Goal: Information Seeking & Learning: Learn about a topic

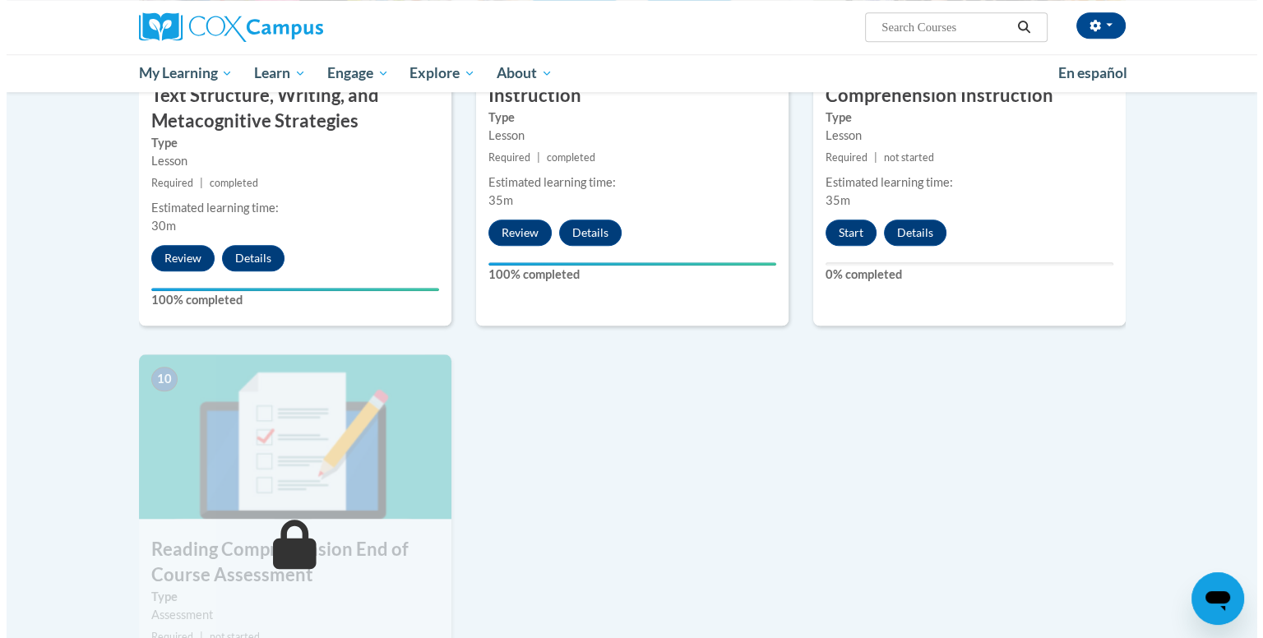
scroll to position [1461, 0]
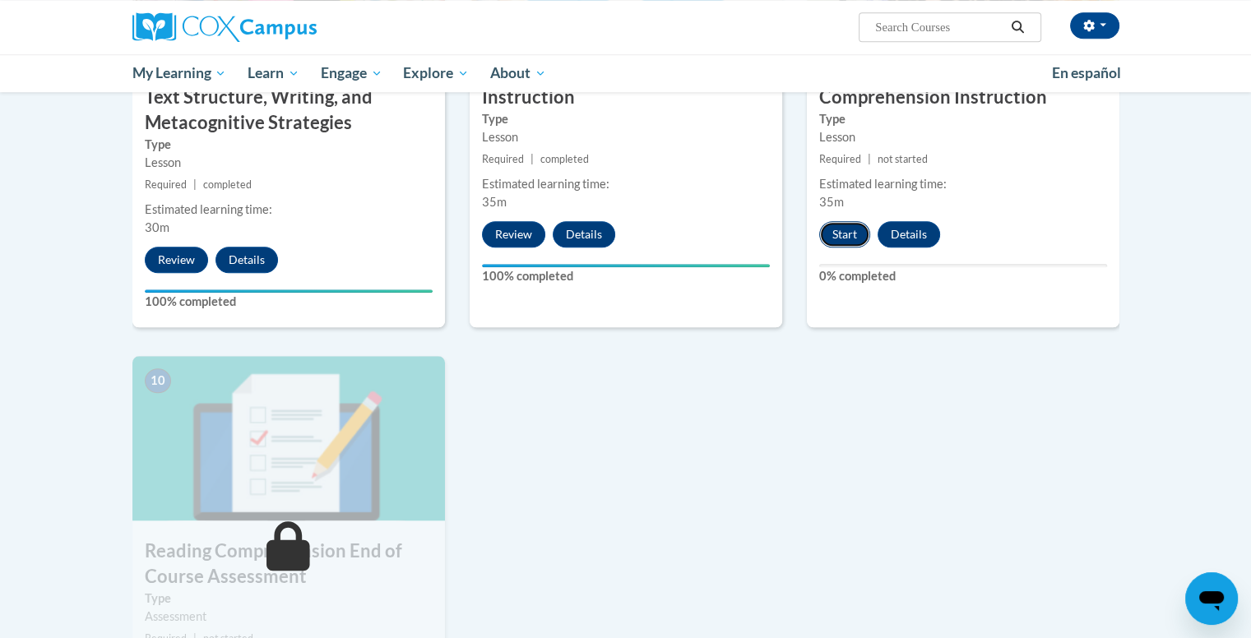
click at [837, 228] on button "Start" at bounding box center [844, 234] width 51 height 26
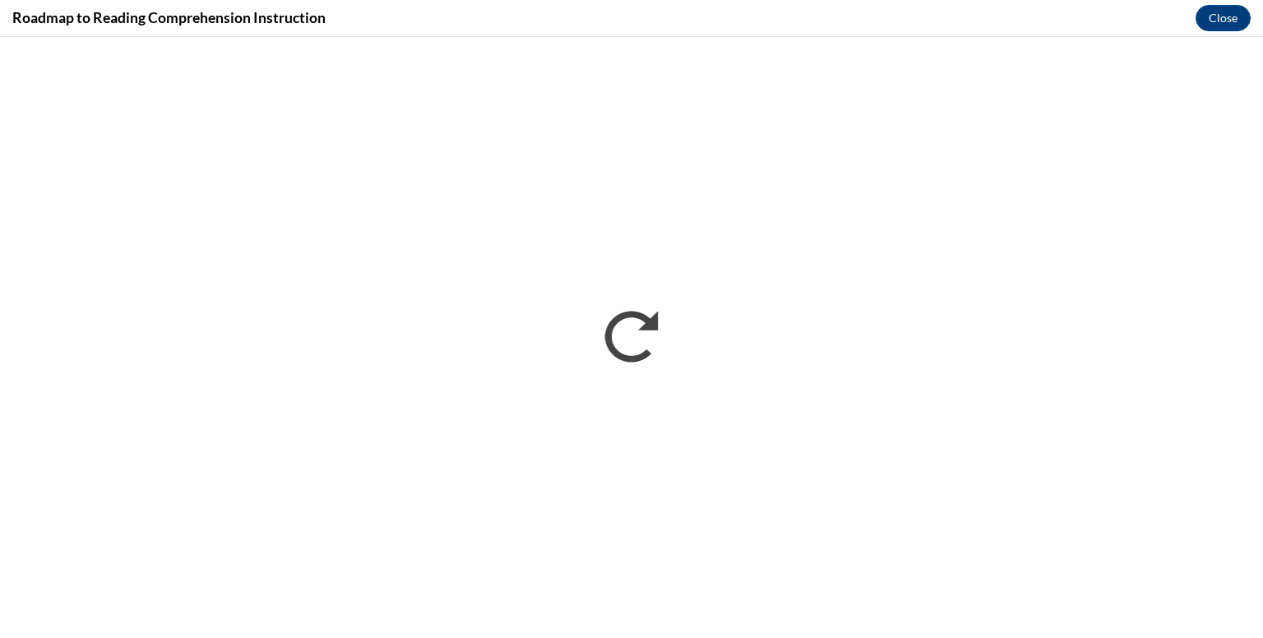
scroll to position [0, 0]
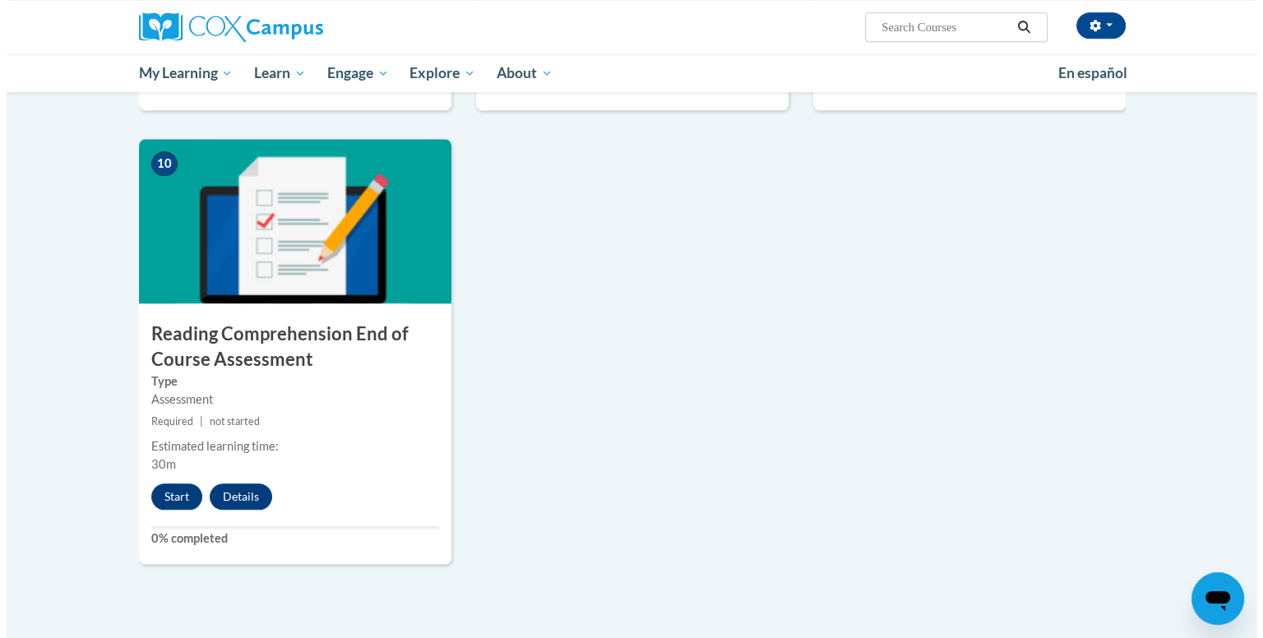
scroll to position [1680, 0]
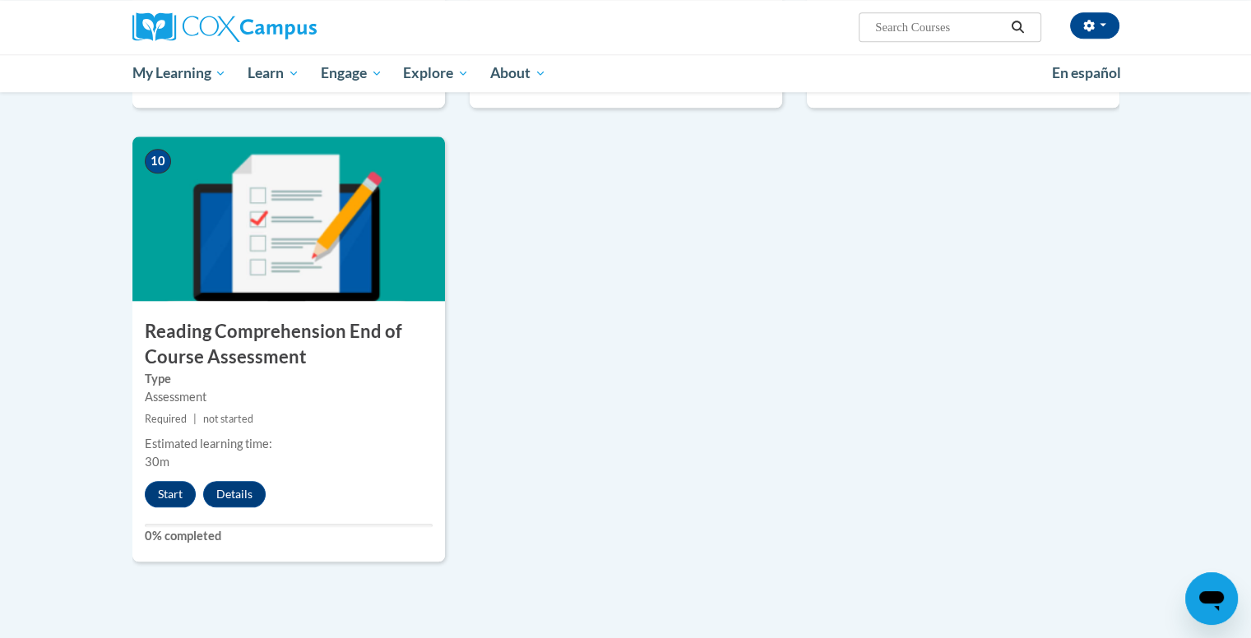
click at [170, 508] on div "10 Reading Comprehension End of Course Assessment Type Assessment Required | no…" at bounding box center [288, 349] width 313 height 425
click at [170, 498] on button "Start" at bounding box center [170, 494] width 51 height 26
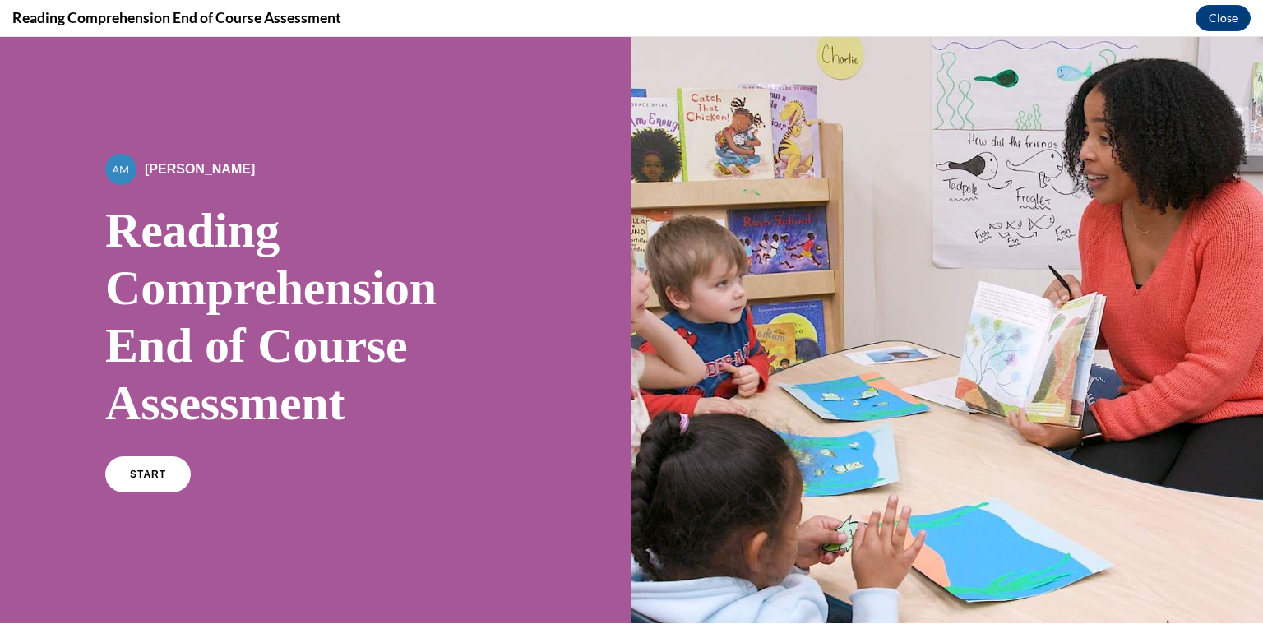
scroll to position [0, 0]
click at [775, 432] on div at bounding box center [948, 330] width 632 height 586
click at [160, 478] on span "START" at bounding box center [148, 475] width 38 height 12
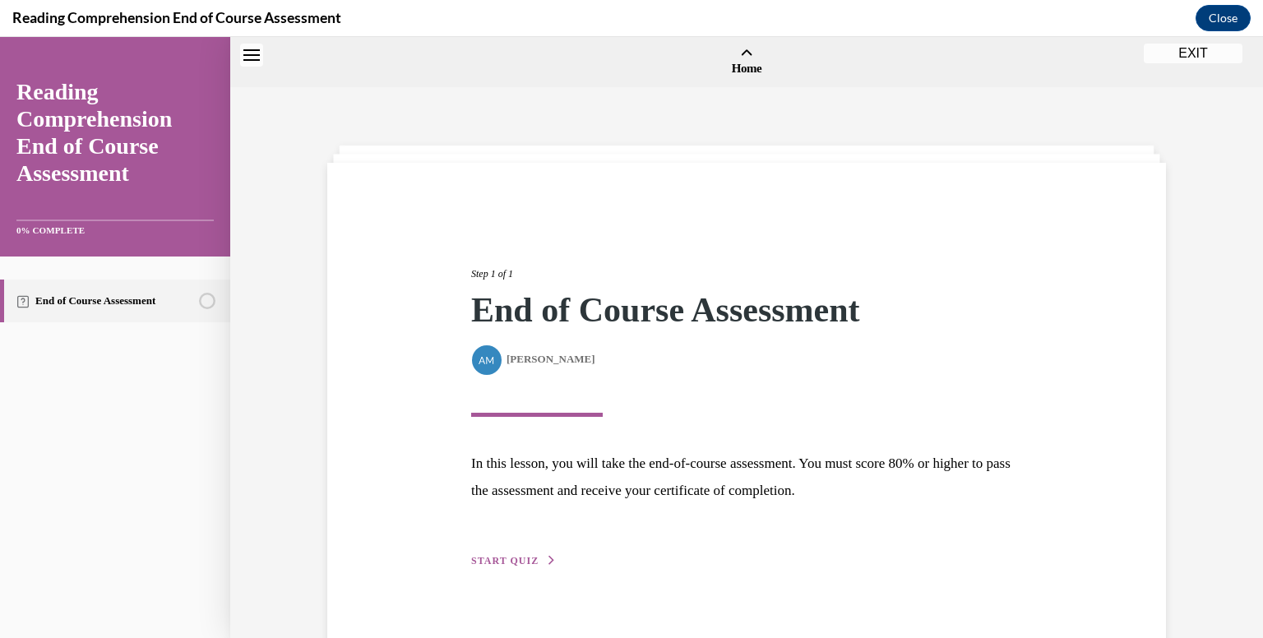
scroll to position [51, 0]
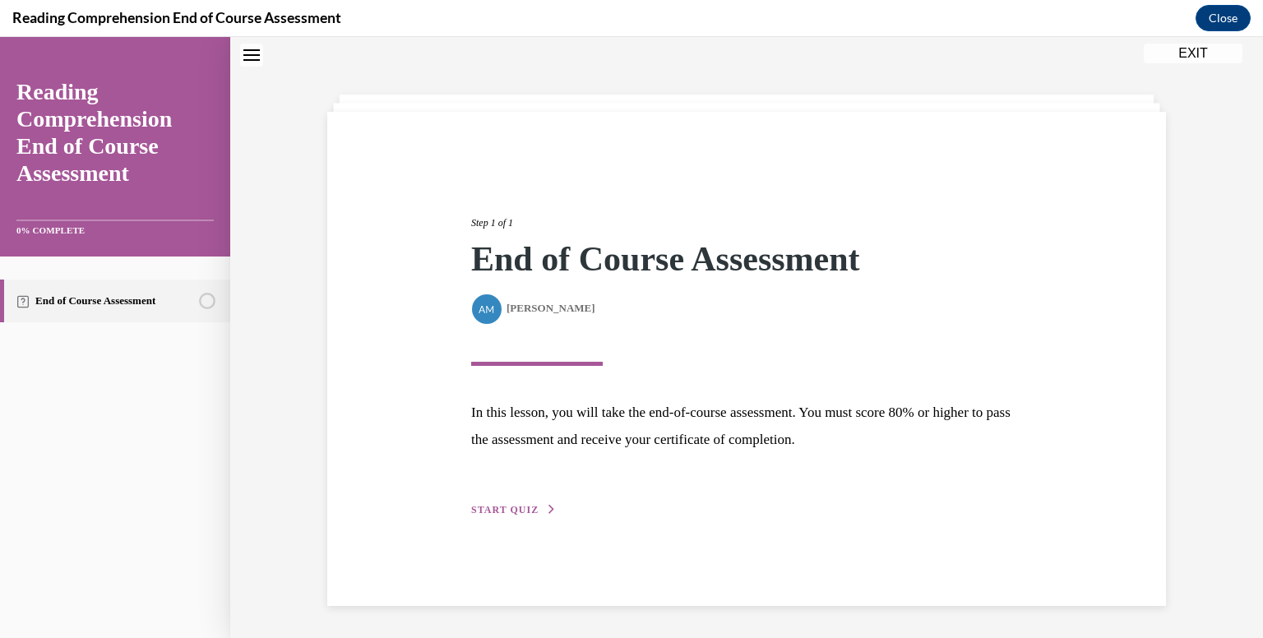
click at [476, 511] on span "START QUIZ" at bounding box center [504, 510] width 67 height 12
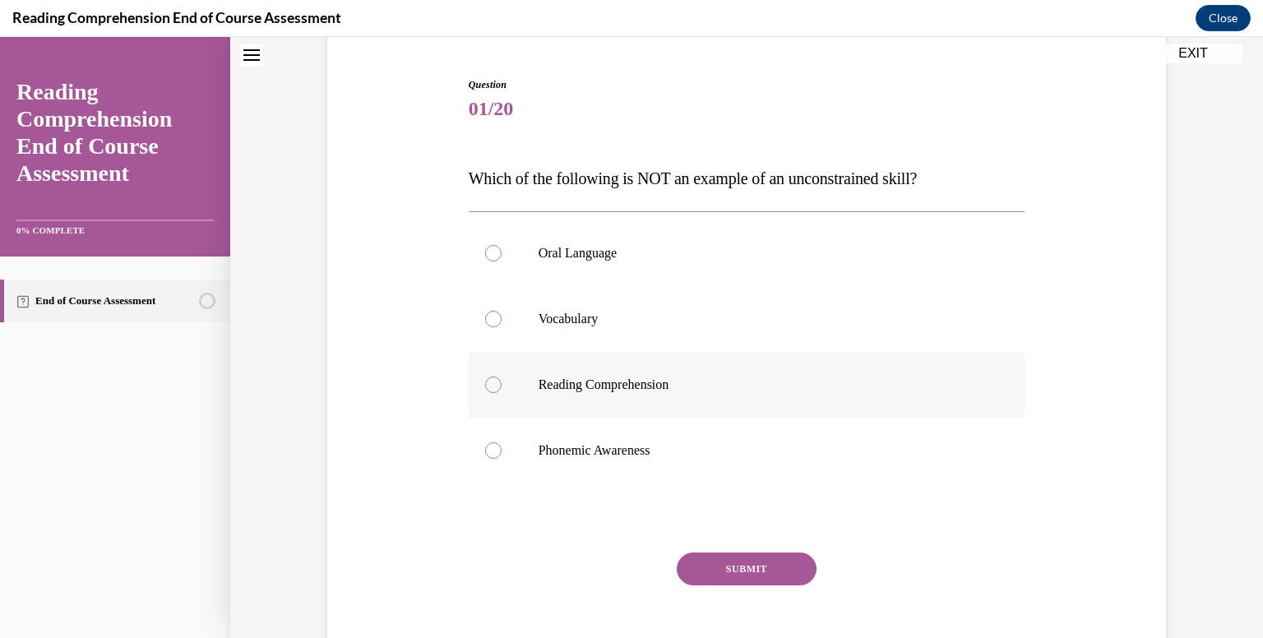
scroll to position [155, 0]
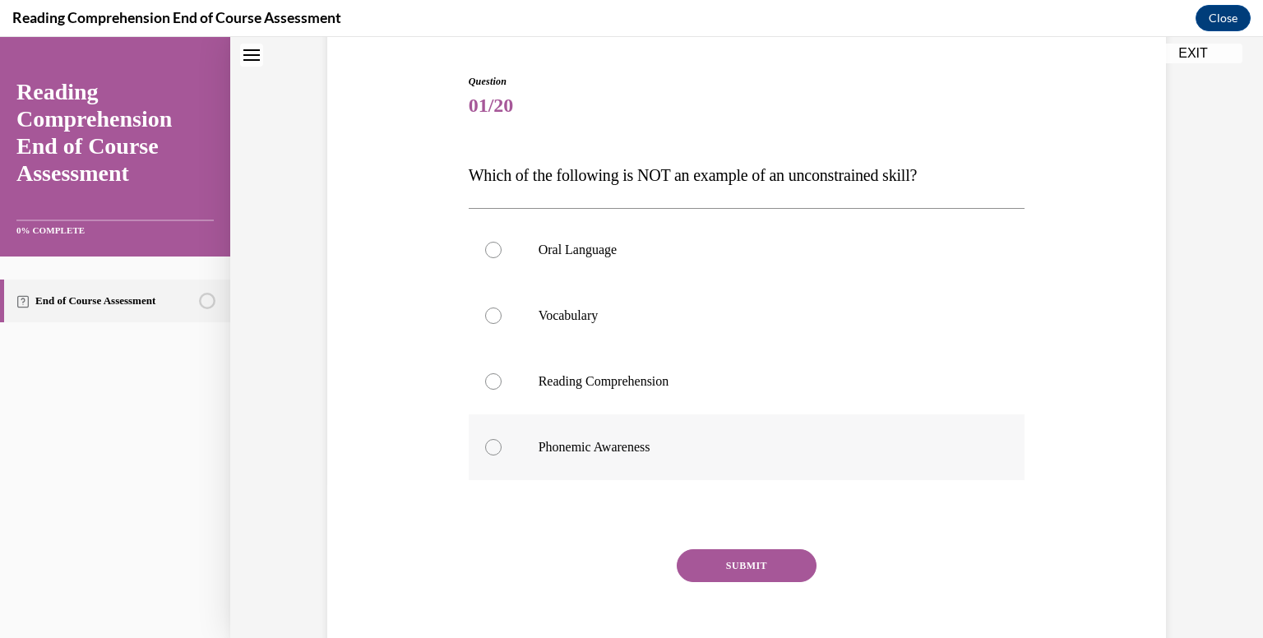
click at [623, 441] on p "Phonemic Awareness" at bounding box center [762, 447] width 446 height 16
click at [502, 441] on input "Phonemic Awareness" at bounding box center [493, 447] width 16 height 16
radio input "true"
click at [717, 566] on button "SUBMIT" at bounding box center [747, 565] width 140 height 33
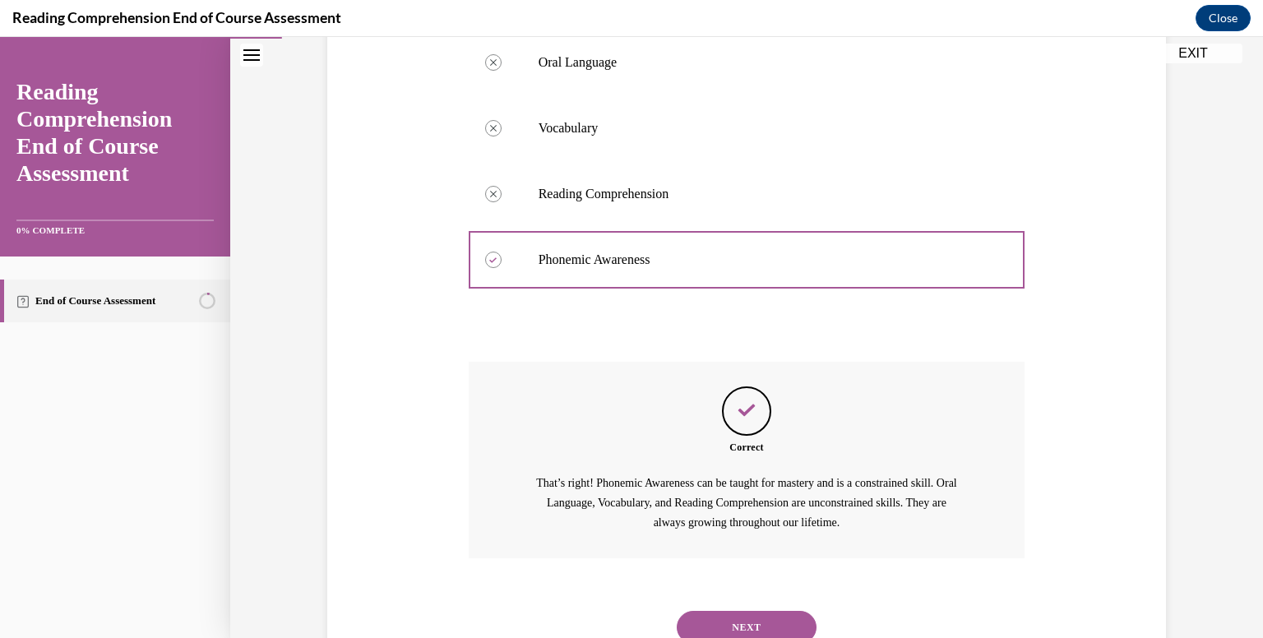
scroll to position [405, 0]
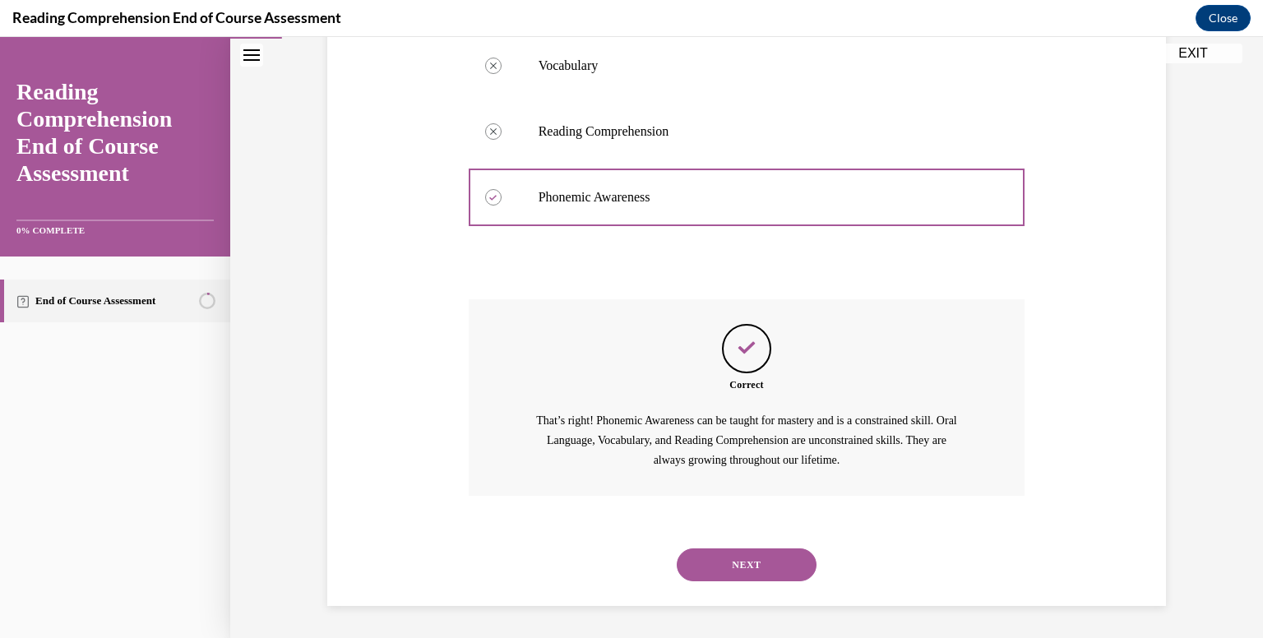
click at [734, 584] on div "NEXT" at bounding box center [747, 565] width 557 height 66
click at [740, 570] on button "NEXT" at bounding box center [747, 565] width 140 height 33
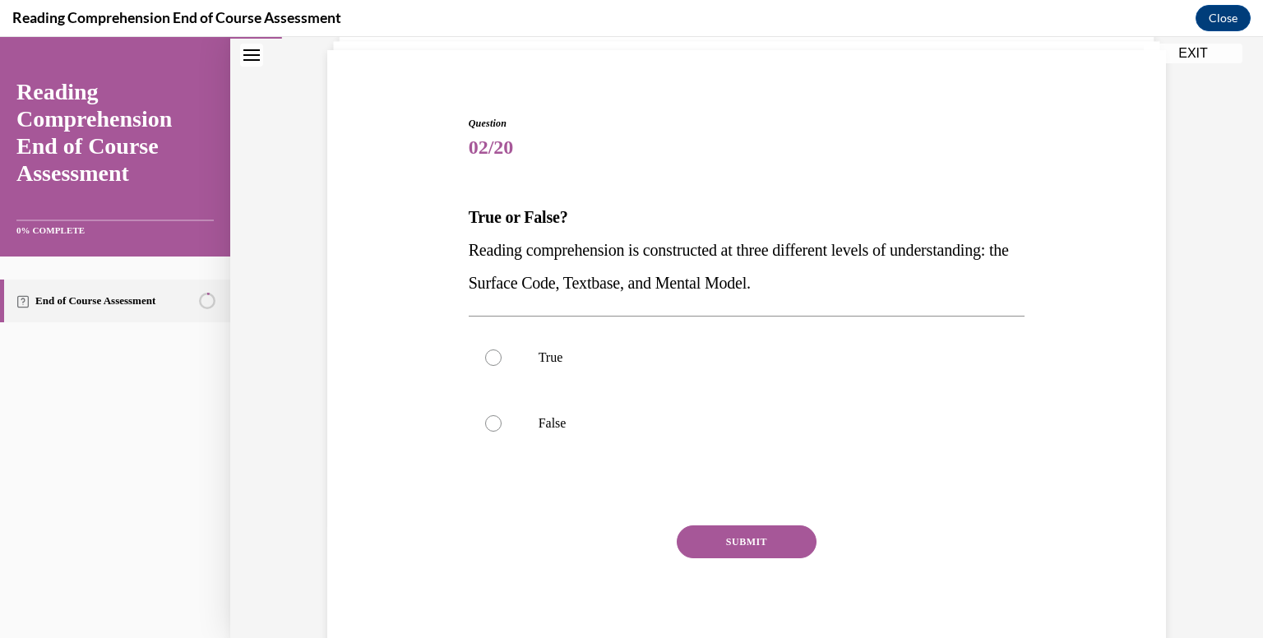
scroll to position [114, 0]
click at [606, 362] on p "True" at bounding box center [762, 356] width 446 height 16
click at [502, 362] on input "True" at bounding box center [493, 356] width 16 height 16
radio input "true"
click at [752, 534] on button "SUBMIT" at bounding box center [747, 540] width 140 height 33
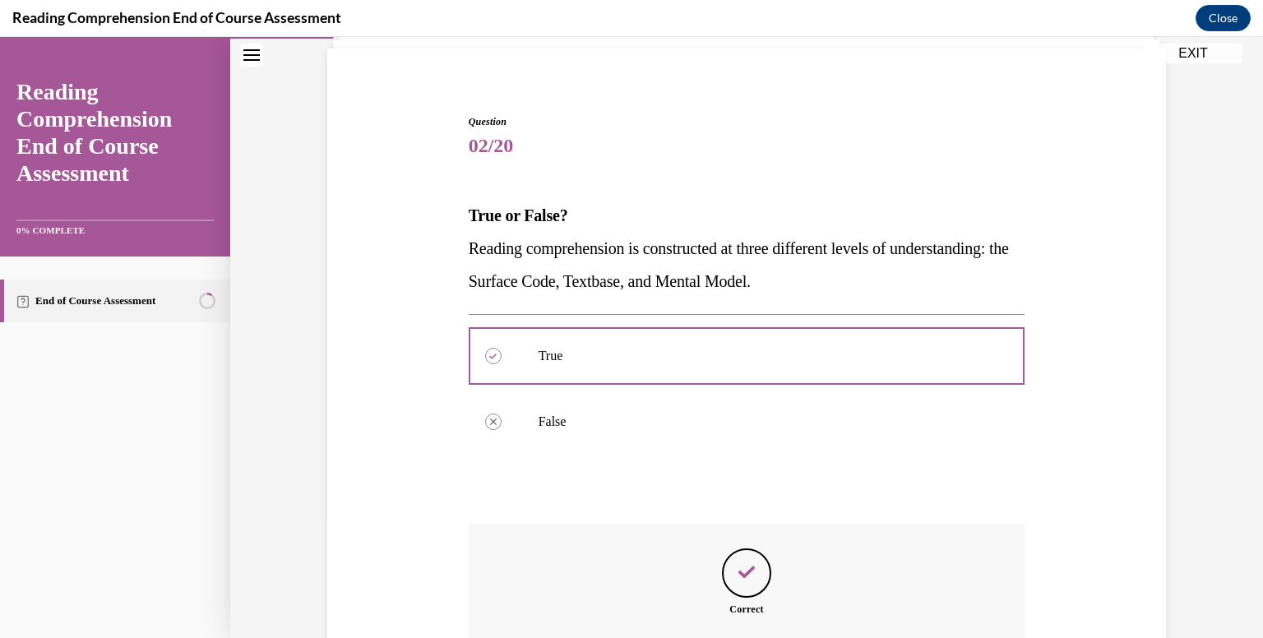
scroll to position [339, 0]
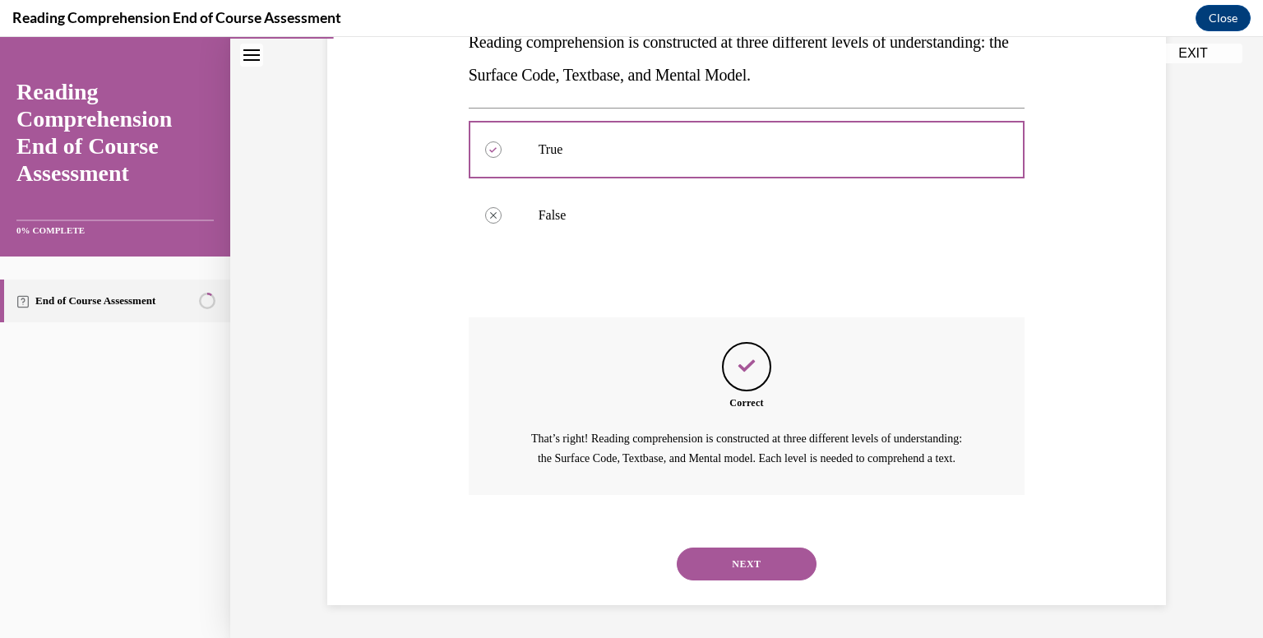
click at [749, 556] on button "NEXT" at bounding box center [747, 564] width 140 height 33
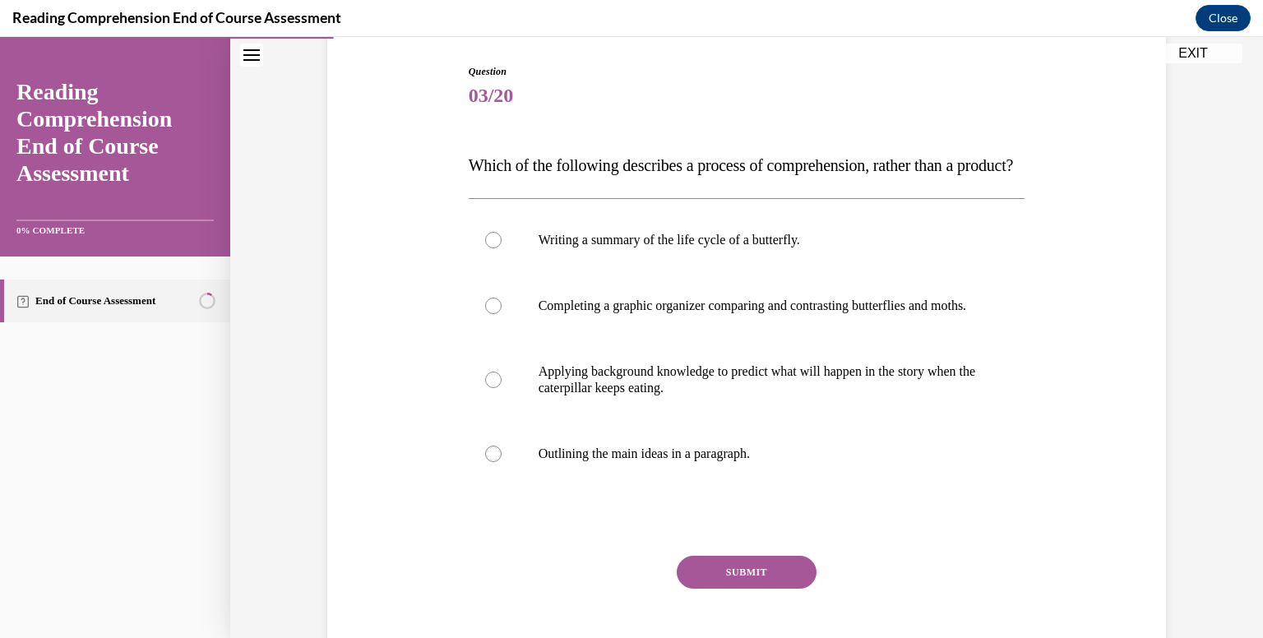
scroll to position [201, 0]
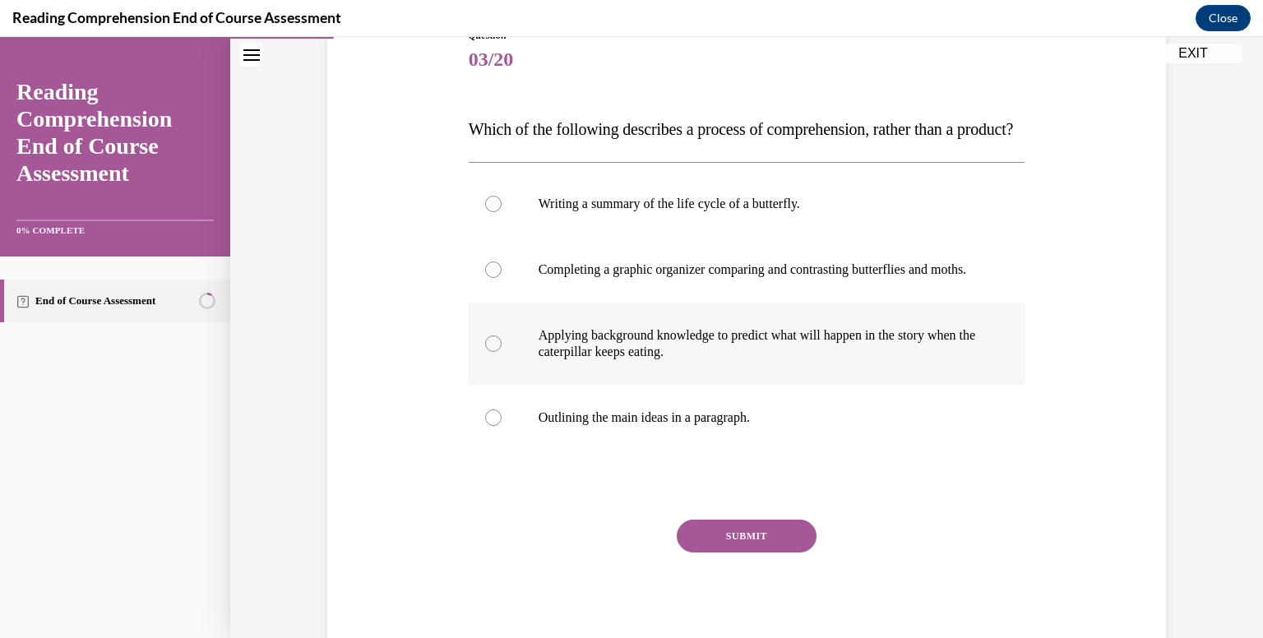
click at [767, 360] on p "Applying background knowledge to predict what will happen in the story when the…" at bounding box center [762, 343] width 446 height 33
click at [502, 352] on input "Applying background knowledge to predict what will happen in the story when the…" at bounding box center [493, 344] width 16 height 16
radio input "true"
click at [720, 553] on button "SUBMIT" at bounding box center [747, 536] width 140 height 33
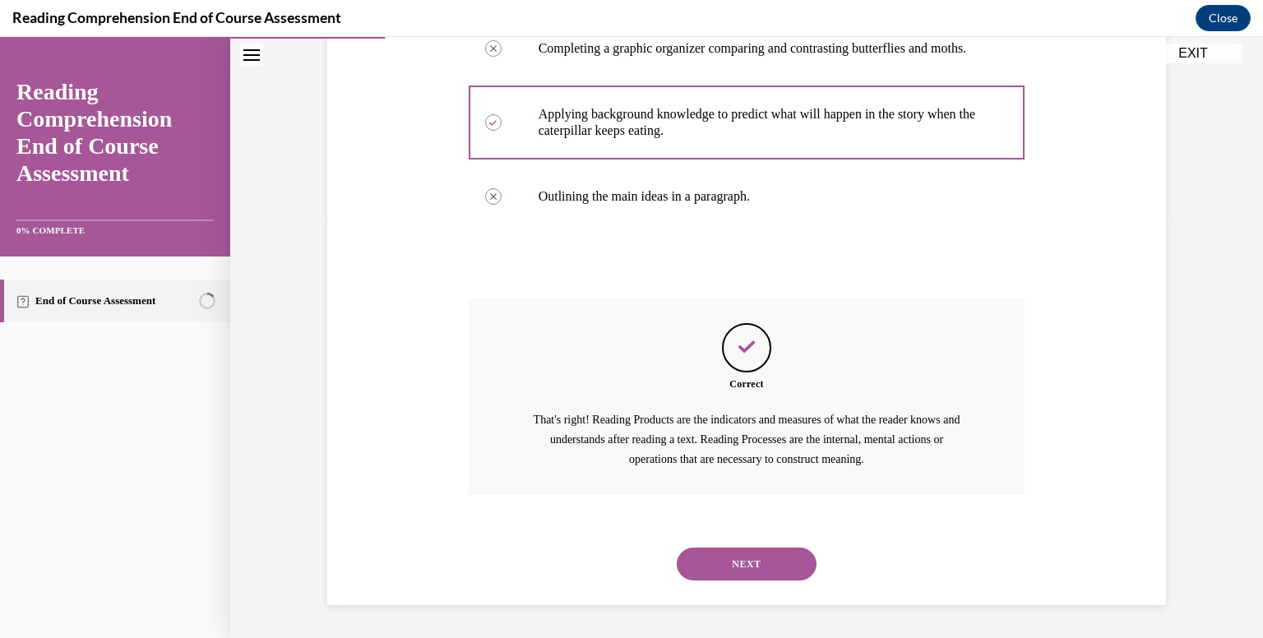
scroll to position [470, 0]
click at [724, 577] on button "NEXT" at bounding box center [747, 564] width 140 height 33
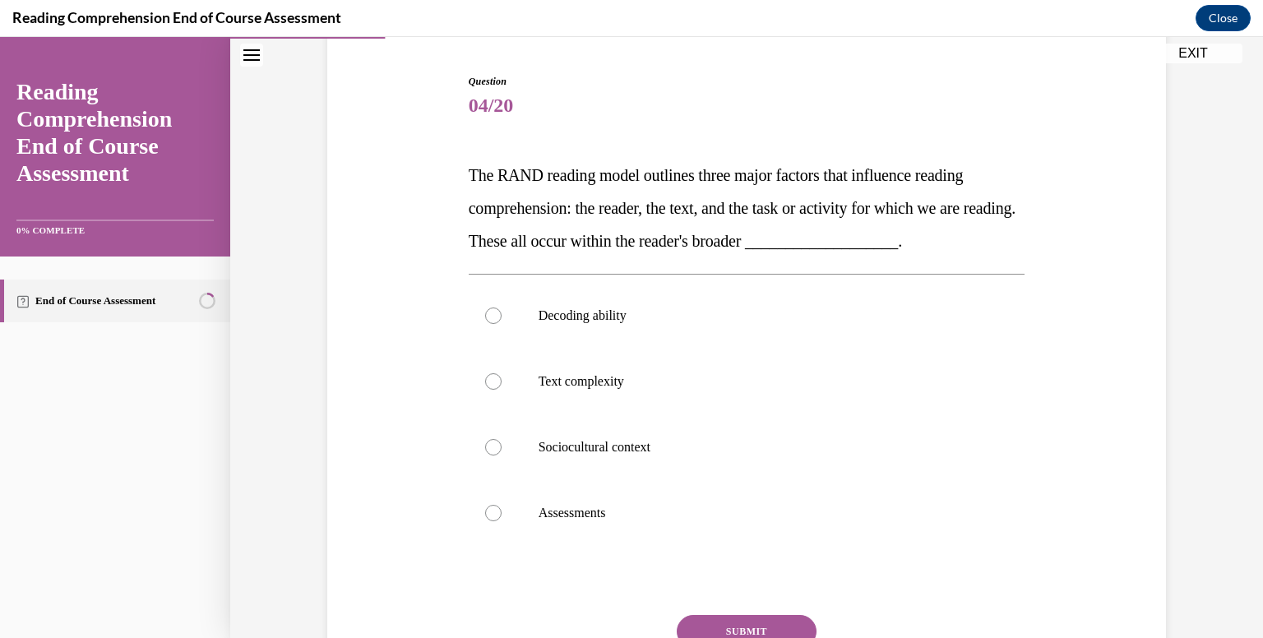
scroll to position [160, 0]
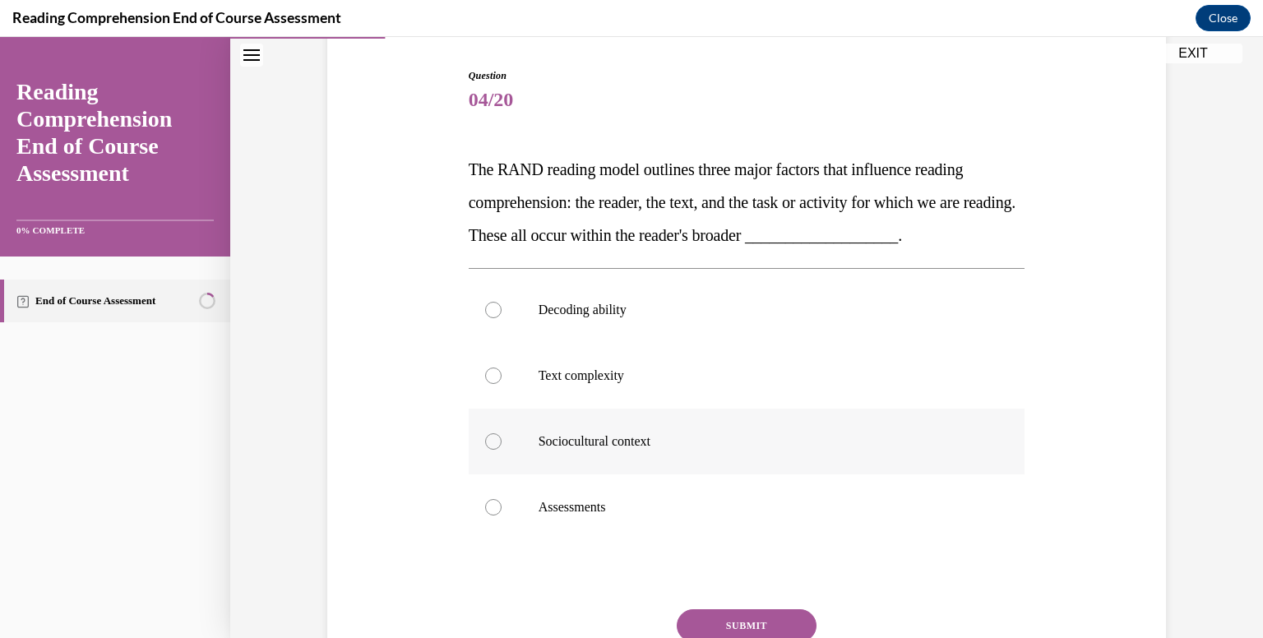
click at [688, 445] on p "Sociocultural context" at bounding box center [762, 441] width 446 height 16
click at [502, 445] on input "Sociocultural context" at bounding box center [493, 441] width 16 height 16
radio input "true"
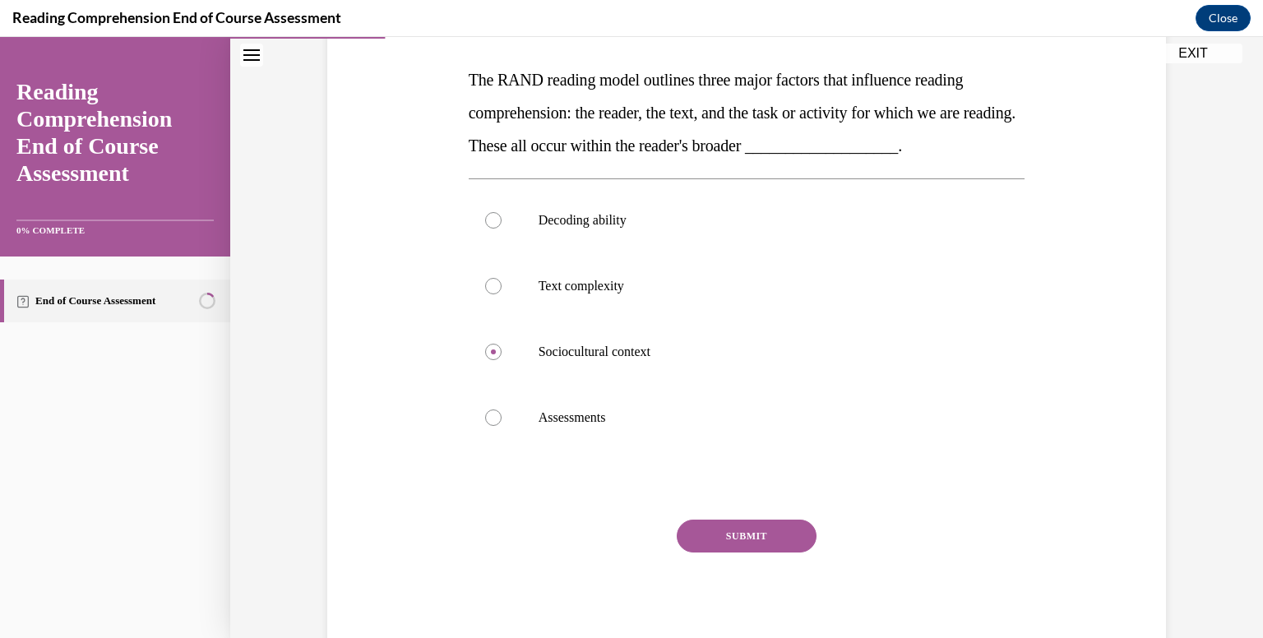
click at [720, 527] on button "SUBMIT" at bounding box center [747, 536] width 140 height 33
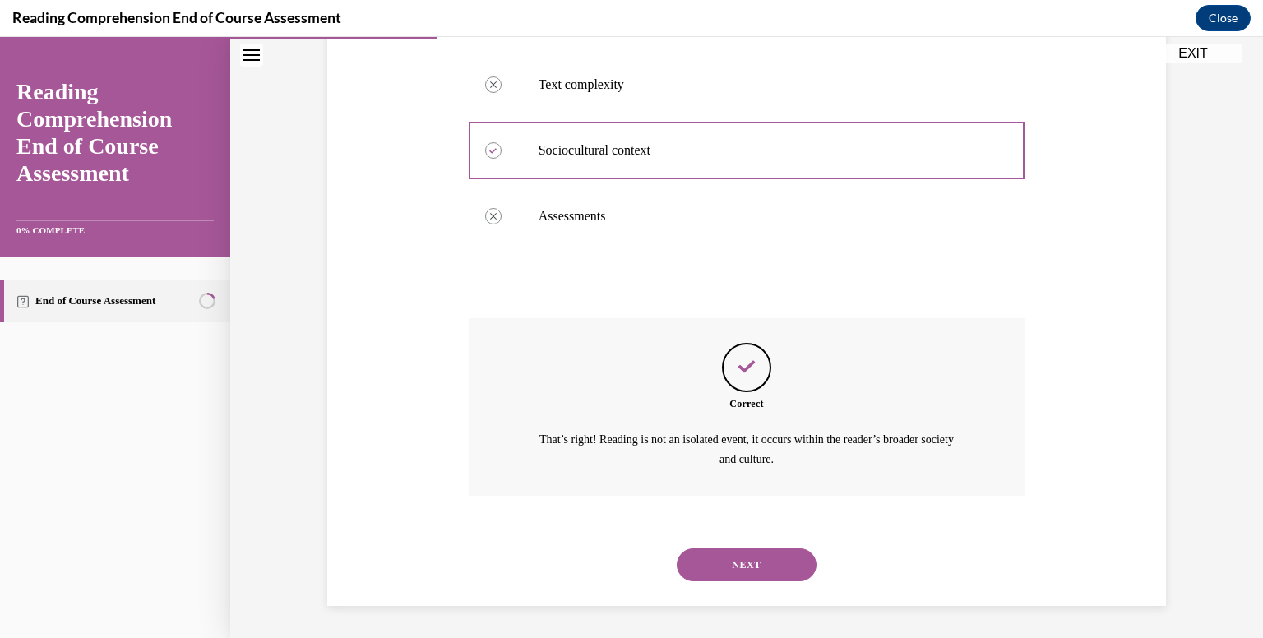
click at [720, 554] on button "NEXT" at bounding box center [747, 565] width 140 height 33
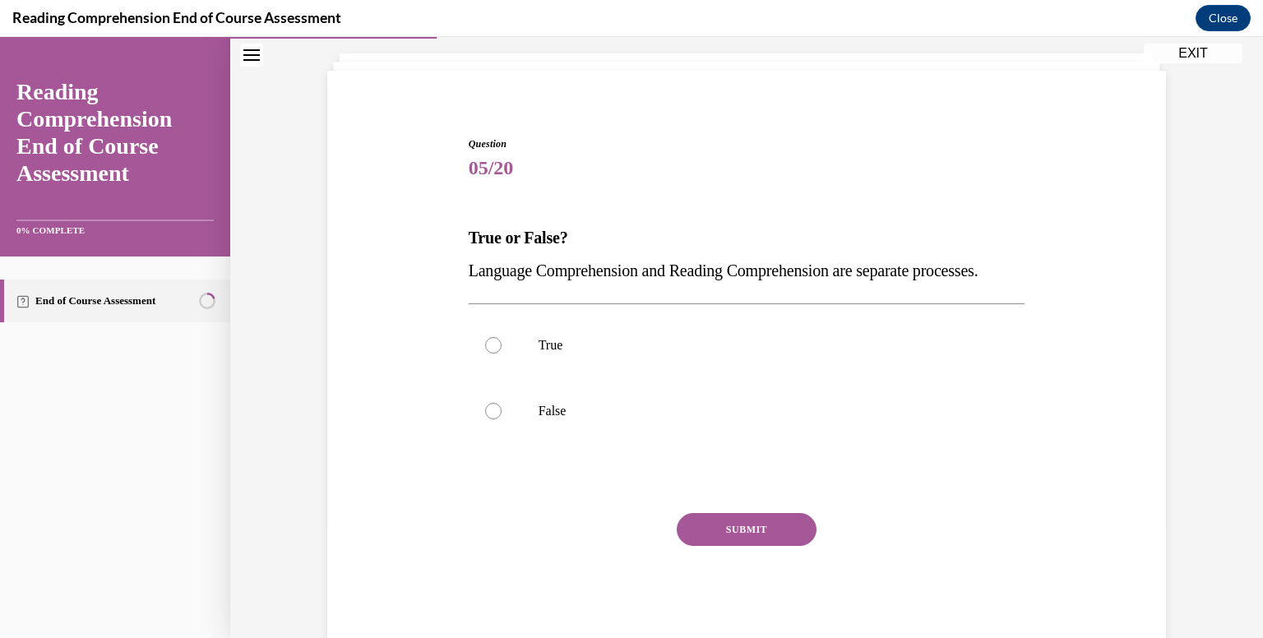
scroll to position [93, 0]
click at [542, 419] on p "False" at bounding box center [762, 410] width 446 height 16
click at [502, 419] on input "False" at bounding box center [493, 410] width 16 height 16
radio input "true"
click at [711, 545] on button "SUBMIT" at bounding box center [747, 528] width 140 height 33
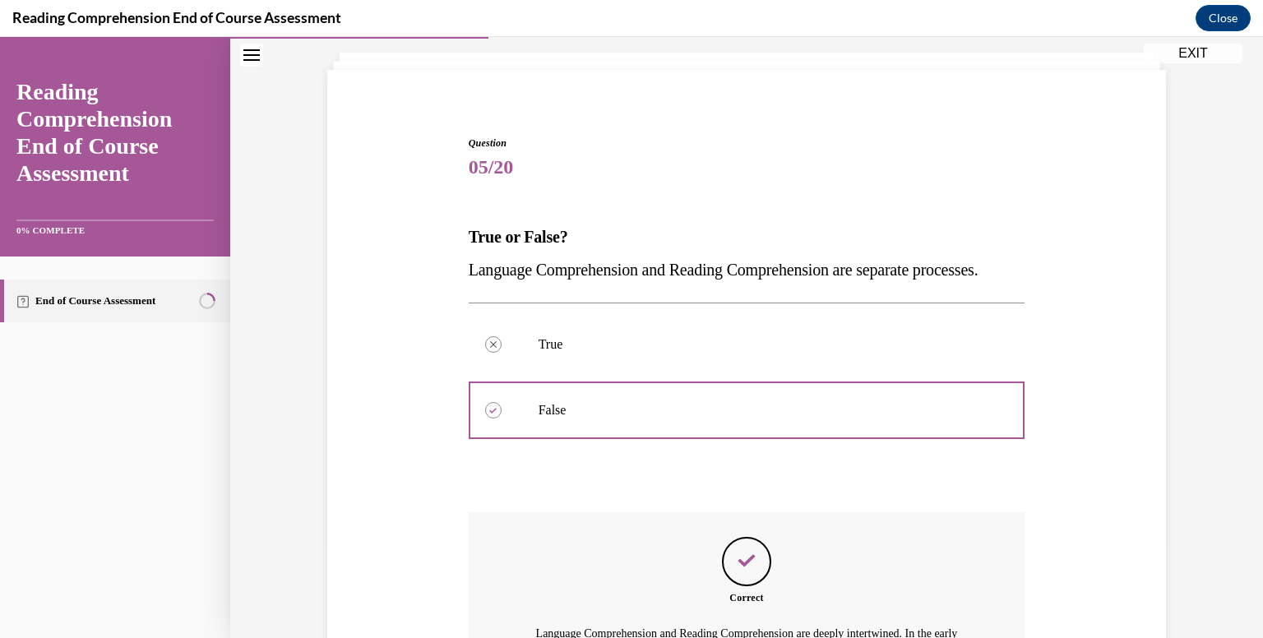
scroll to position [339, 0]
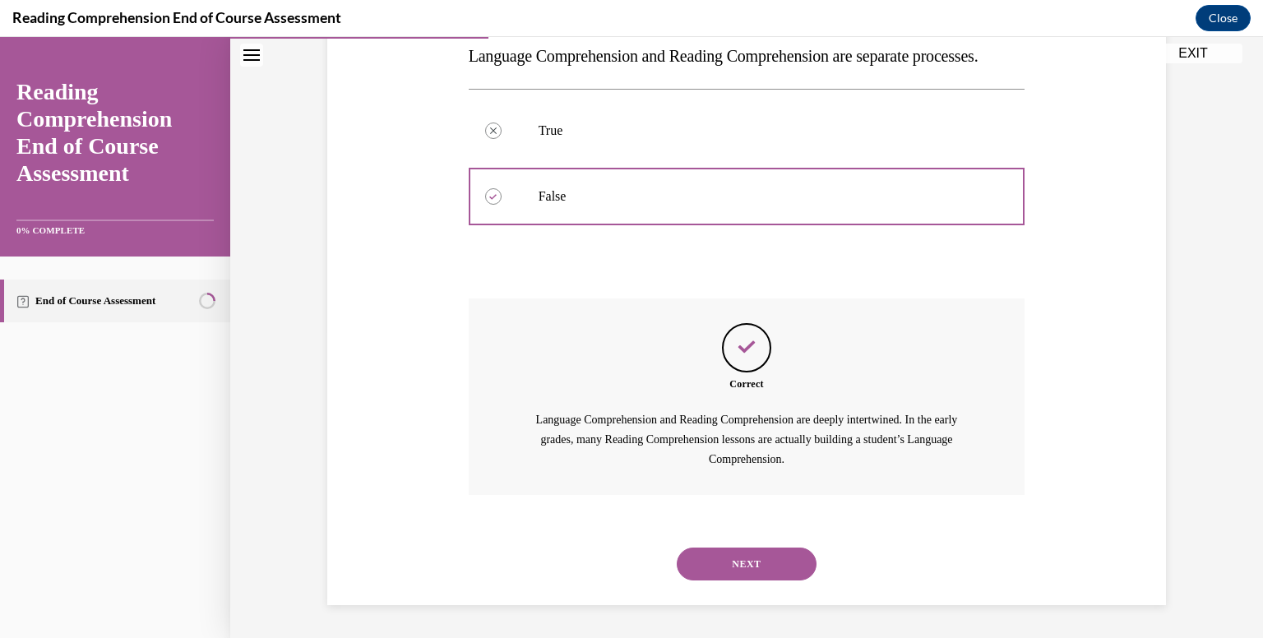
click at [743, 567] on button "NEXT" at bounding box center [747, 564] width 140 height 33
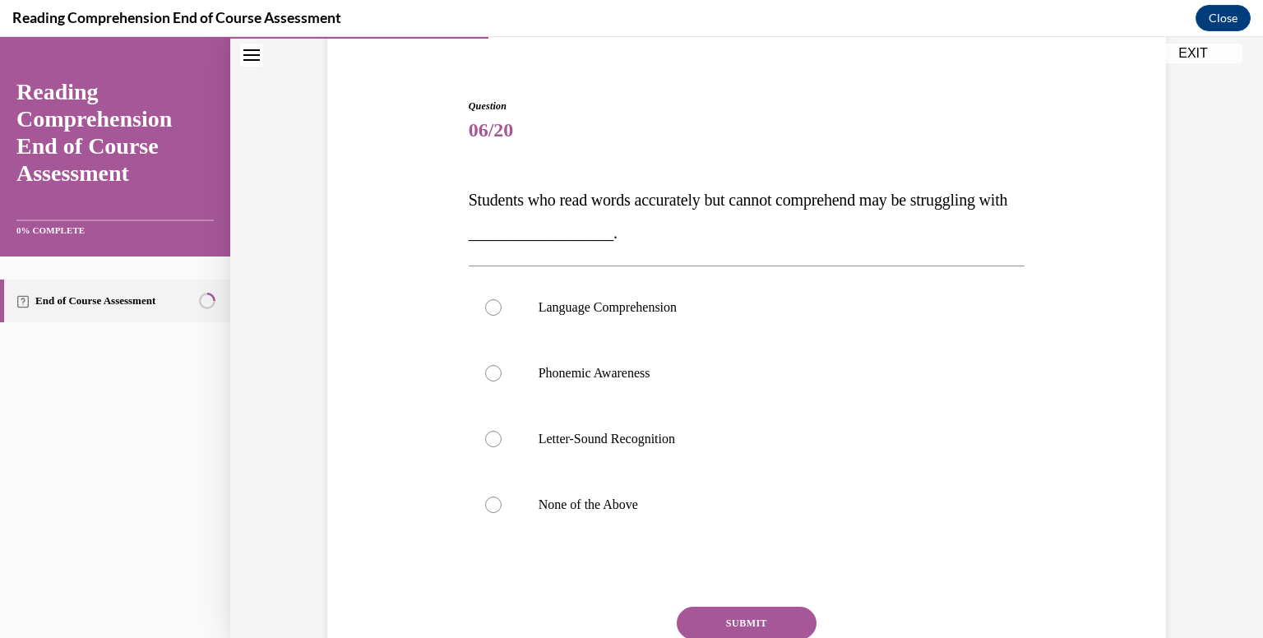
scroll to position [131, 0]
click at [707, 317] on label "Language Comprehension" at bounding box center [747, 307] width 557 height 66
click at [502, 315] on input "Language Comprehension" at bounding box center [493, 307] width 16 height 16
radio input "true"
click at [721, 626] on button "SUBMIT" at bounding box center [747, 622] width 140 height 33
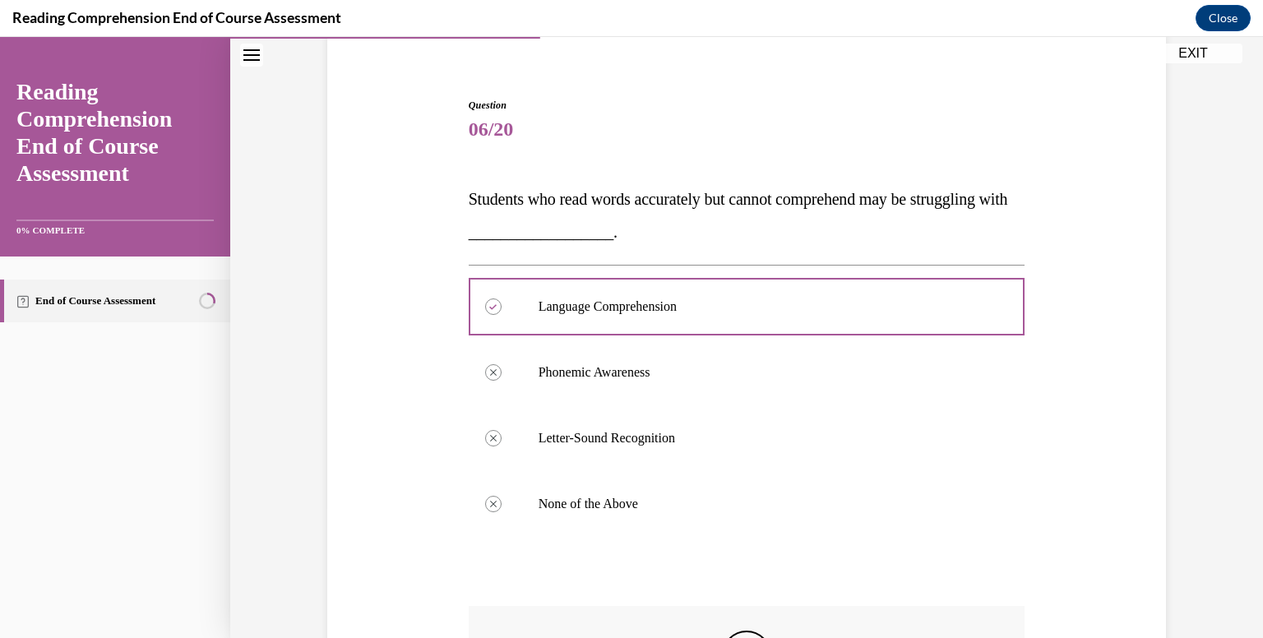
scroll to position [419, 0]
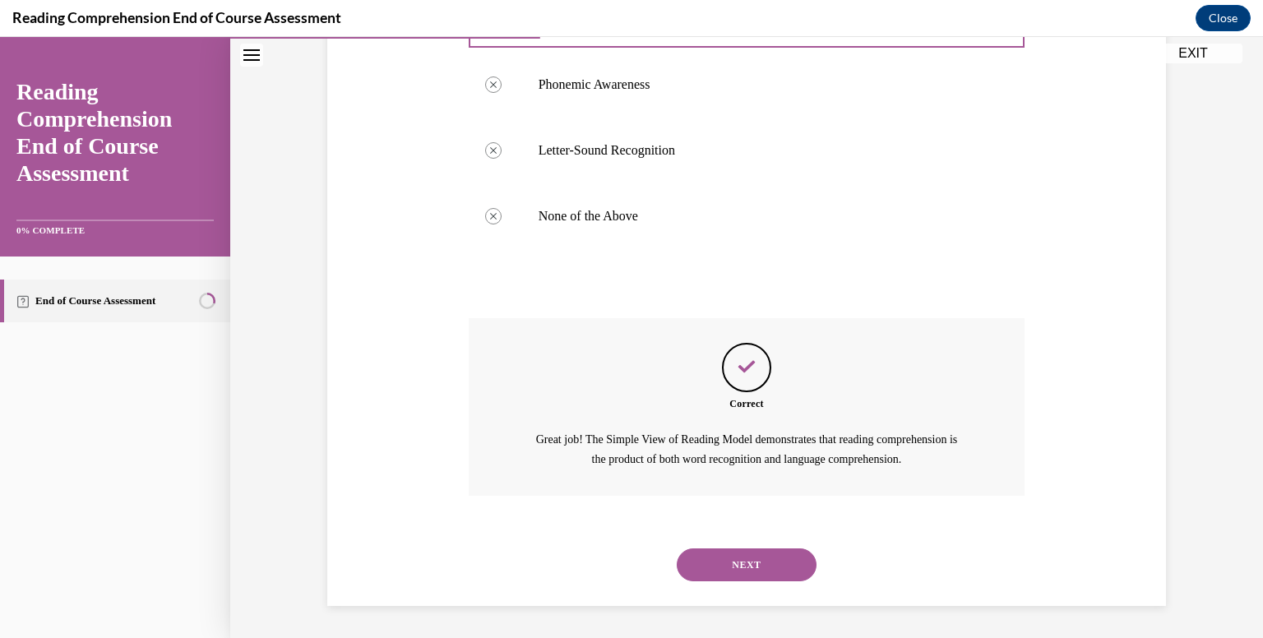
click at [759, 567] on button "NEXT" at bounding box center [747, 565] width 140 height 33
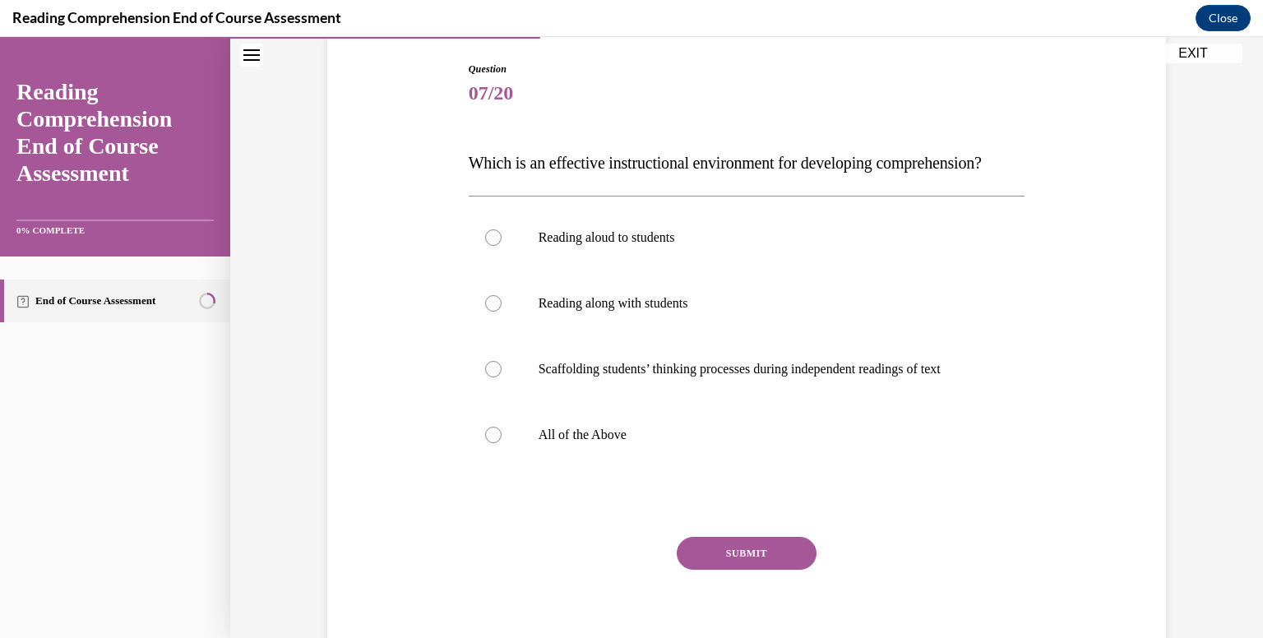
scroll to position [168, 0]
click at [582, 467] on label "All of the Above" at bounding box center [747, 434] width 557 height 66
click at [502, 442] on input "All of the Above" at bounding box center [493, 434] width 16 height 16
radio input "true"
click at [736, 569] on button "SUBMIT" at bounding box center [747, 552] width 140 height 33
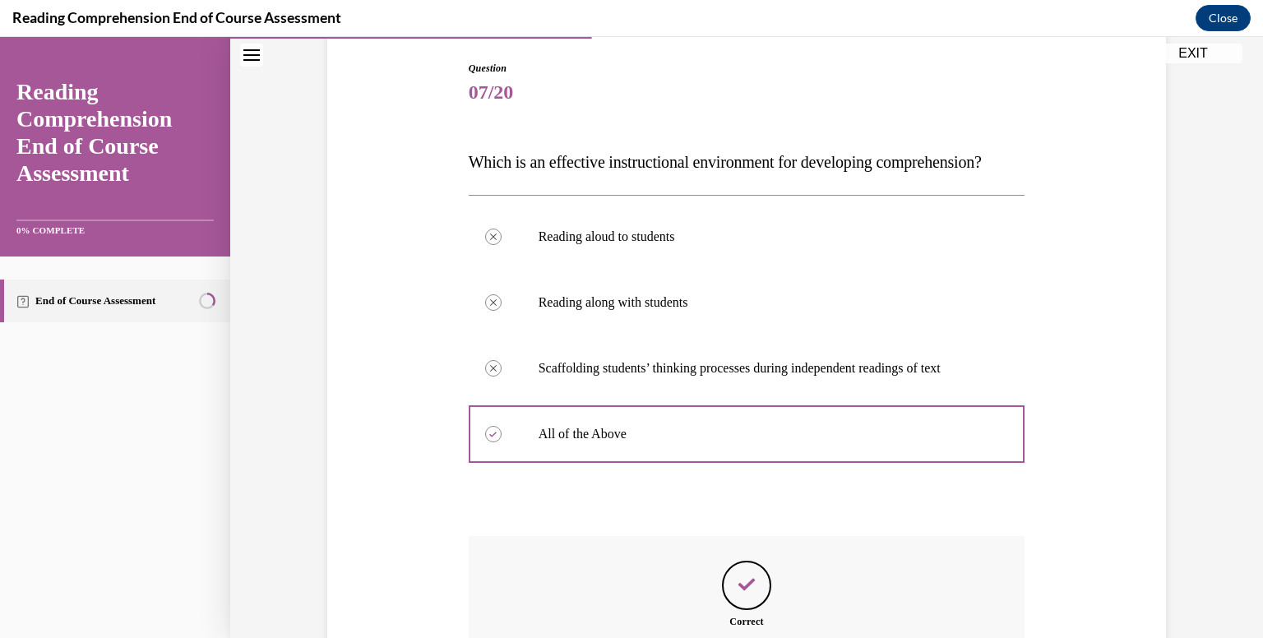
scroll to position [419, 0]
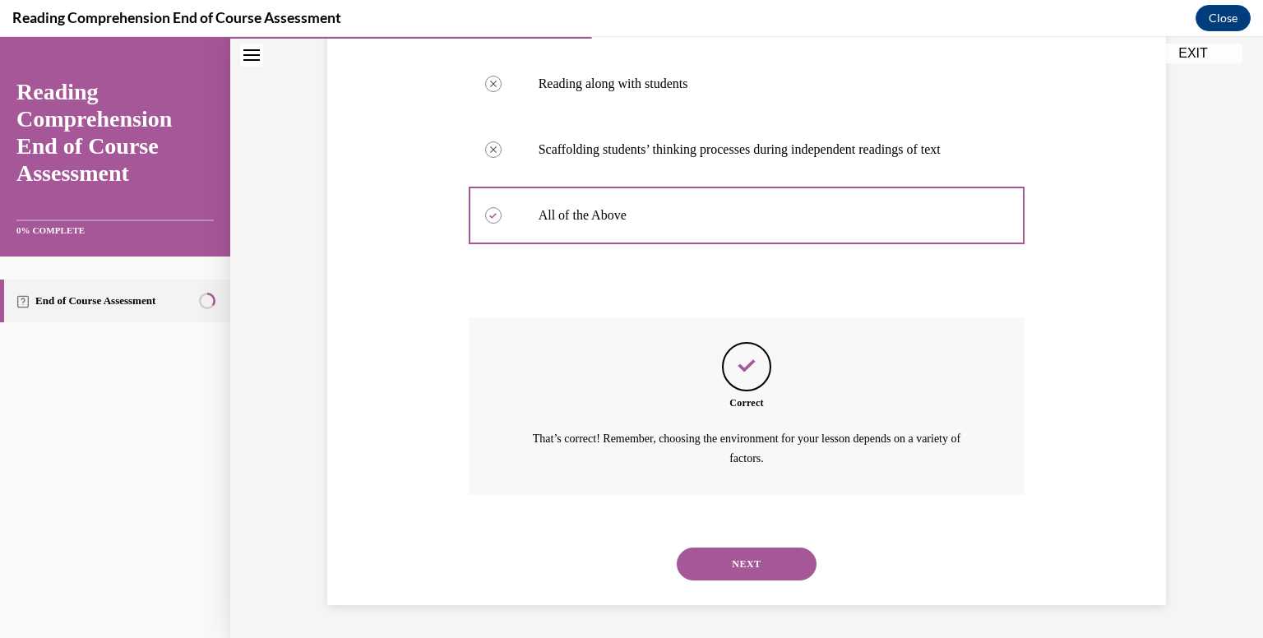
click at [736, 567] on button "NEXT" at bounding box center [747, 564] width 140 height 33
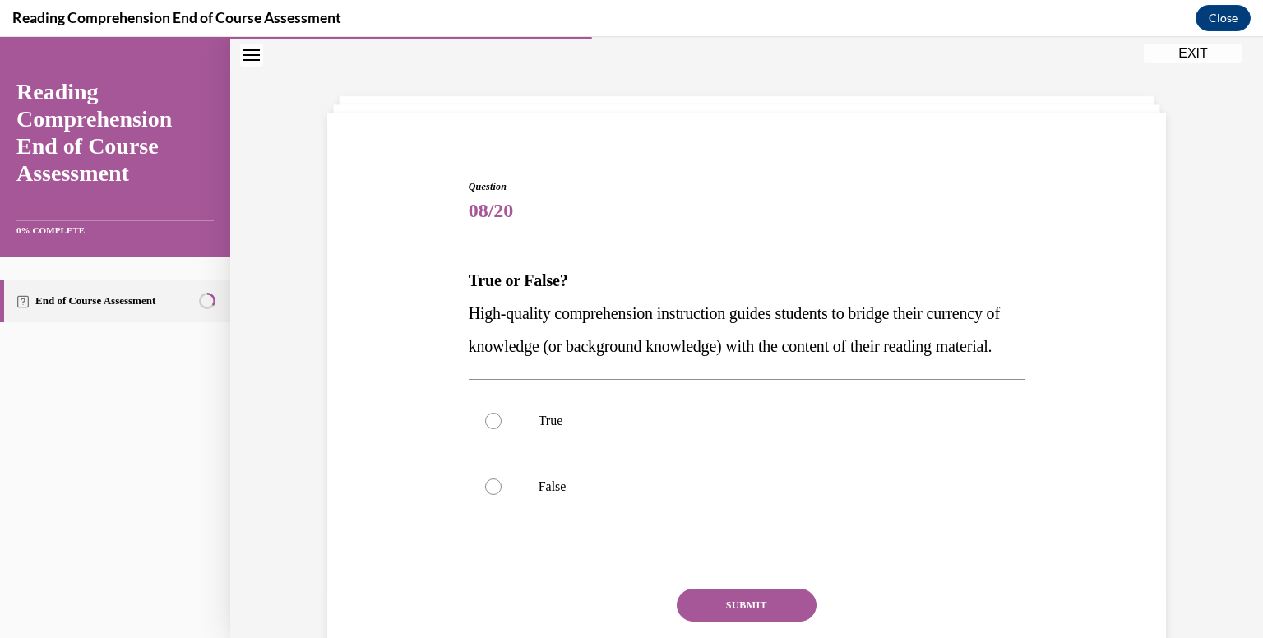
scroll to position [109, 0]
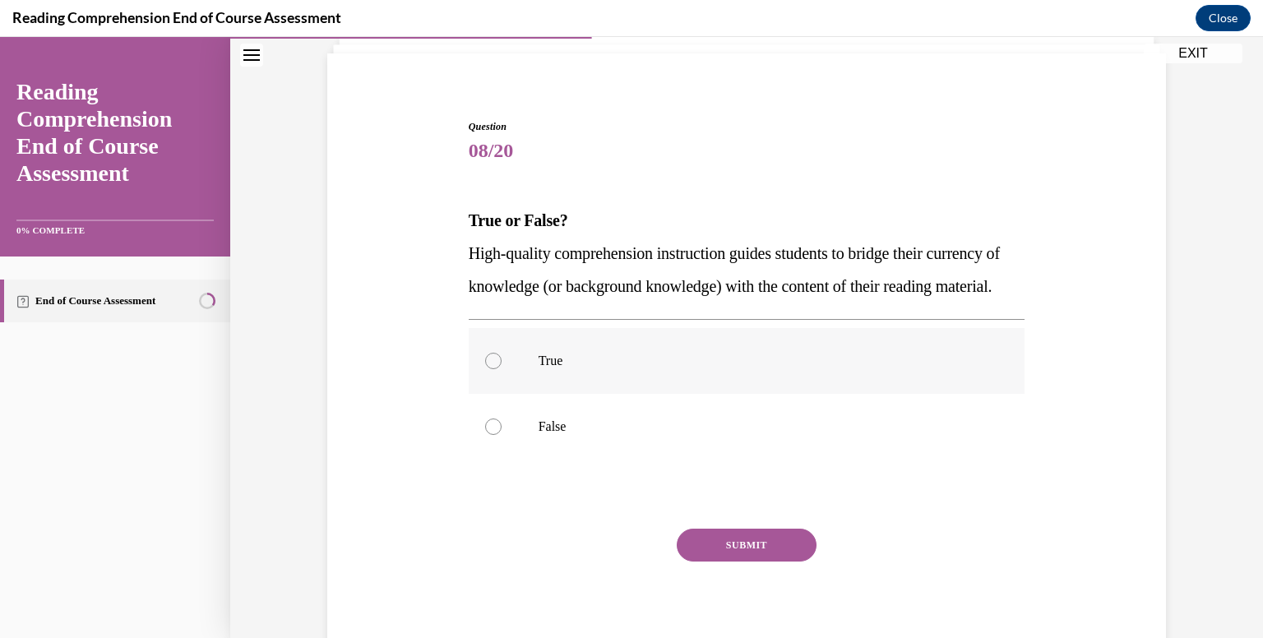
click at [728, 369] on p "True" at bounding box center [762, 361] width 446 height 16
click at [502, 369] on input "True" at bounding box center [493, 361] width 16 height 16
radio input "true"
click at [740, 562] on button "SUBMIT" at bounding box center [747, 545] width 140 height 33
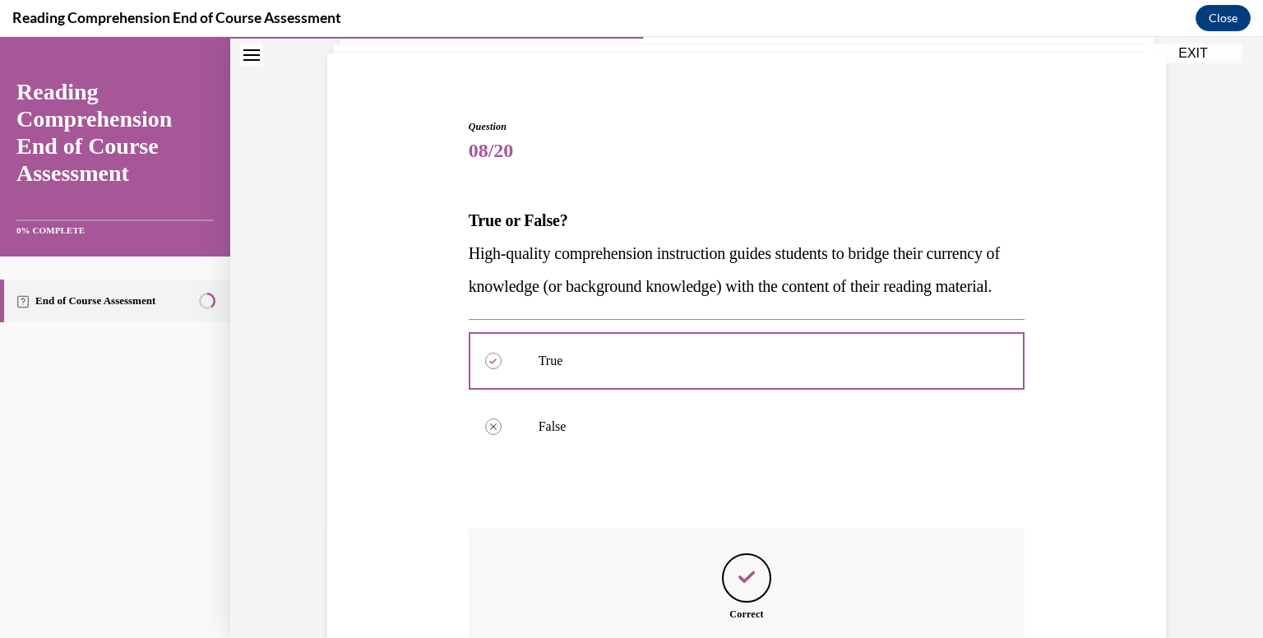
scroll to position [372, 0]
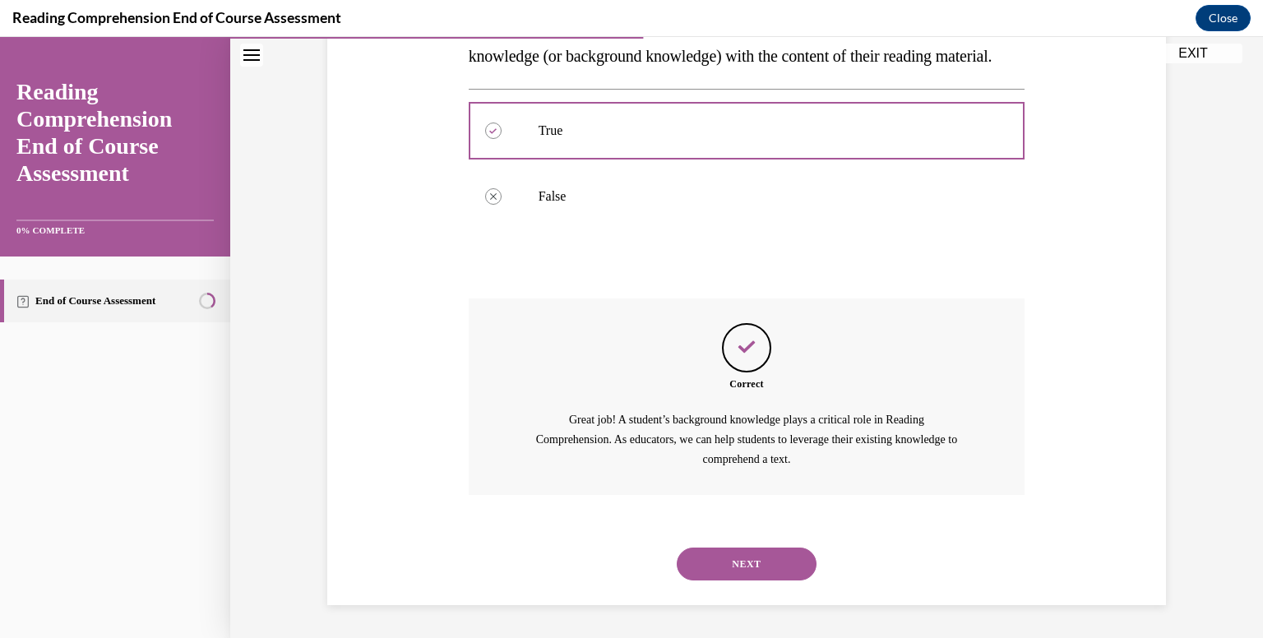
click at [776, 562] on button "NEXT" at bounding box center [747, 564] width 140 height 33
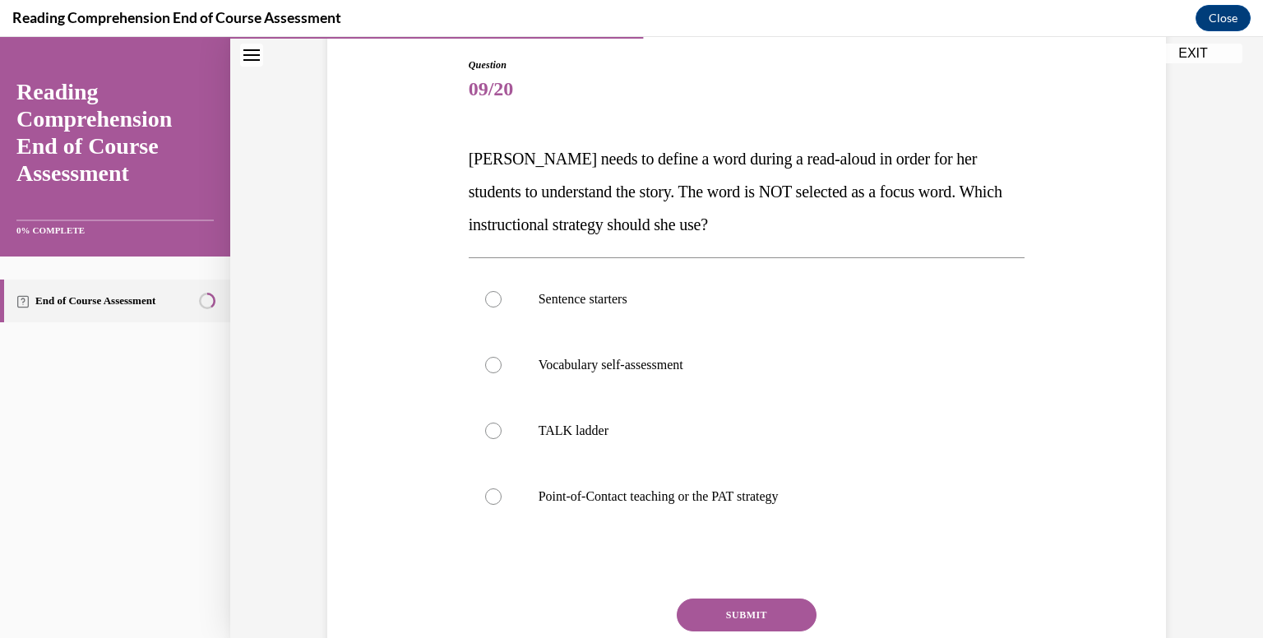
scroll to position [178, 0]
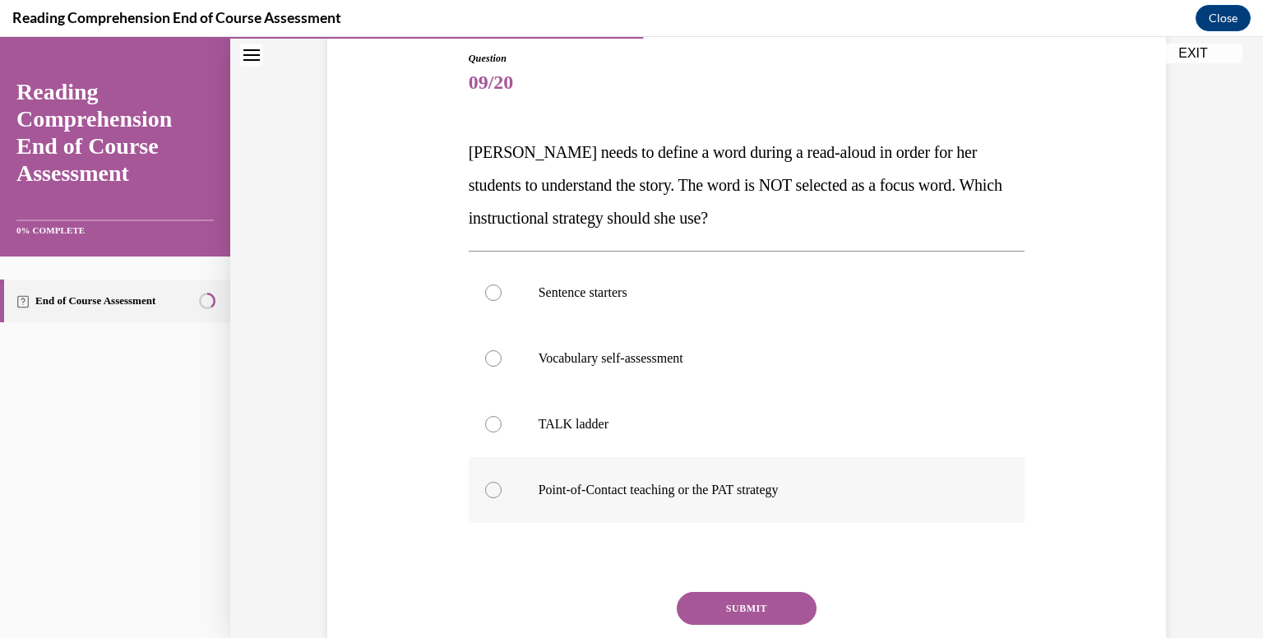
click at [724, 485] on p "Point-of-Contact teaching or the PAT strategy" at bounding box center [762, 490] width 446 height 16
click at [502, 485] on input "Point-of-Contact teaching or the PAT strategy" at bounding box center [493, 490] width 16 height 16
radio input "true"
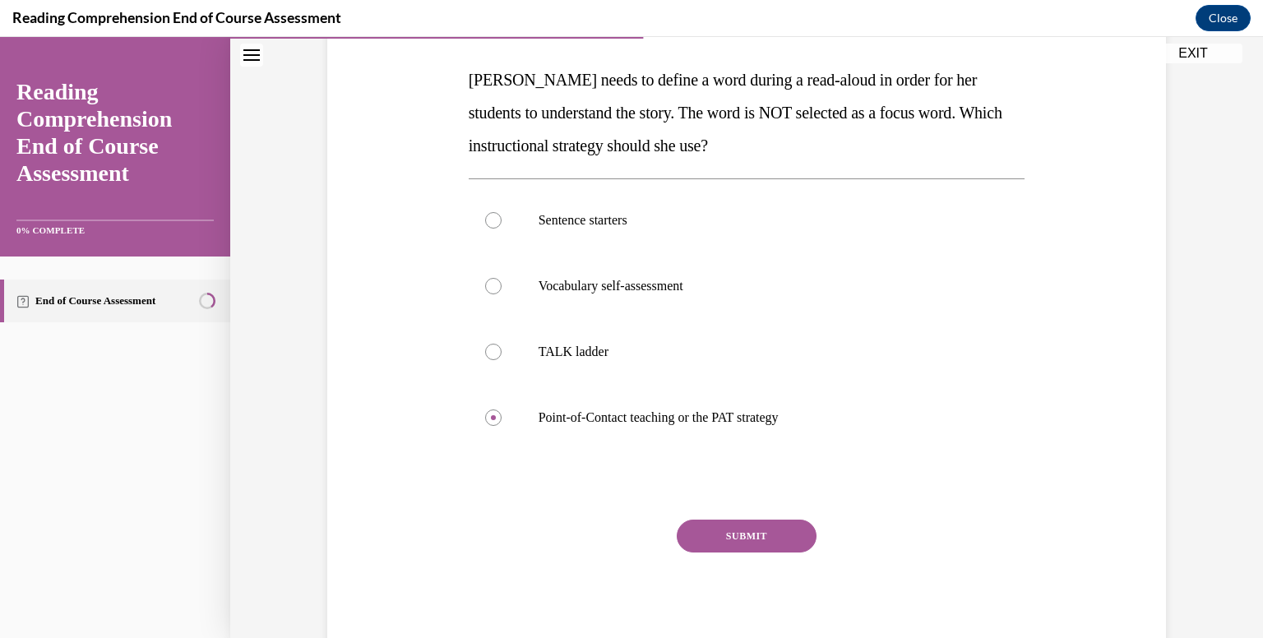
click at [746, 539] on button "SUBMIT" at bounding box center [747, 536] width 140 height 33
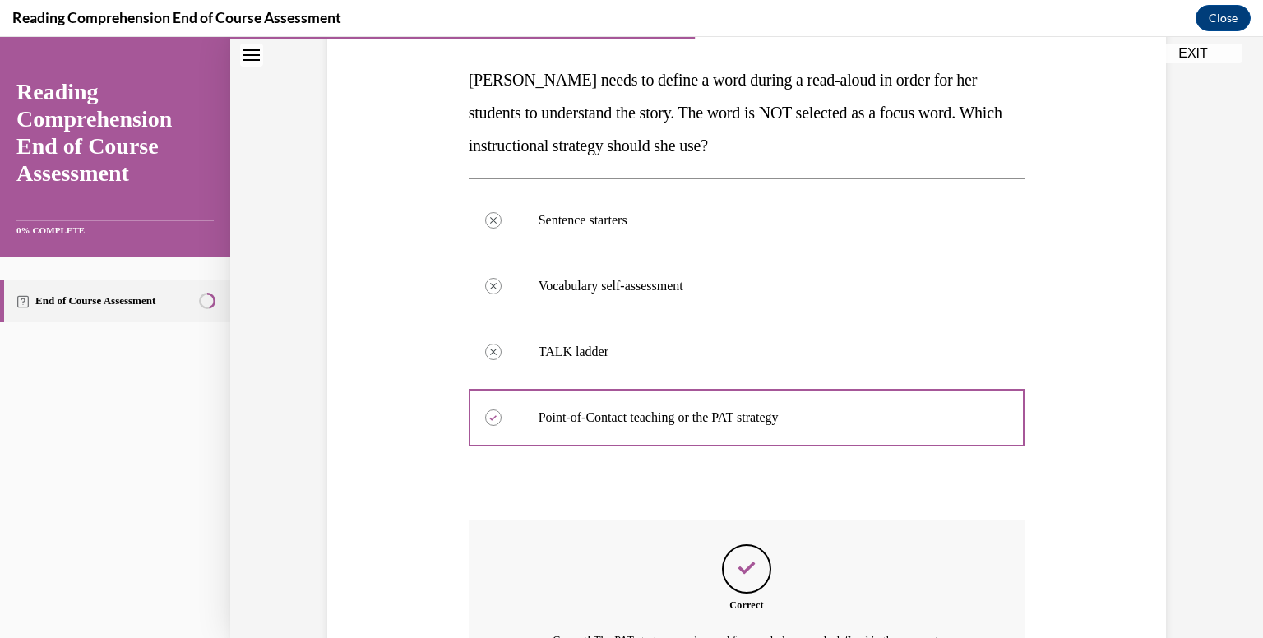
scroll to position [432, 0]
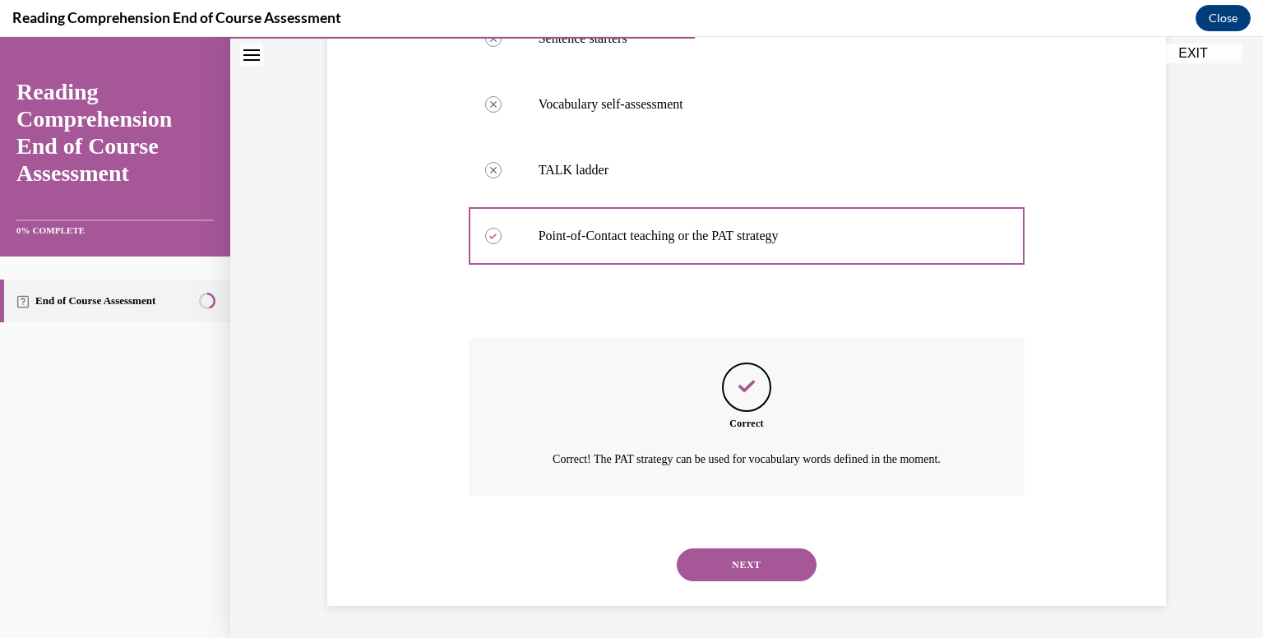
click at [743, 570] on button "NEXT" at bounding box center [747, 565] width 140 height 33
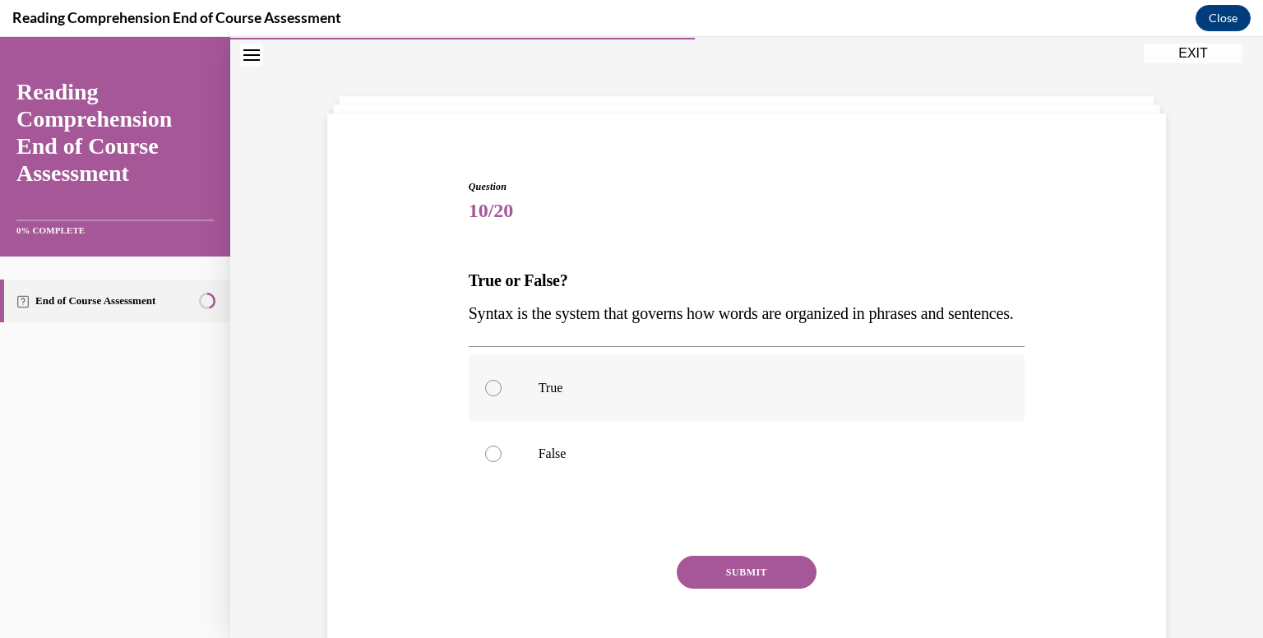
click at [702, 421] on label "True" at bounding box center [747, 388] width 557 height 66
click at [502, 396] on input "True" at bounding box center [493, 388] width 16 height 16
radio input "true"
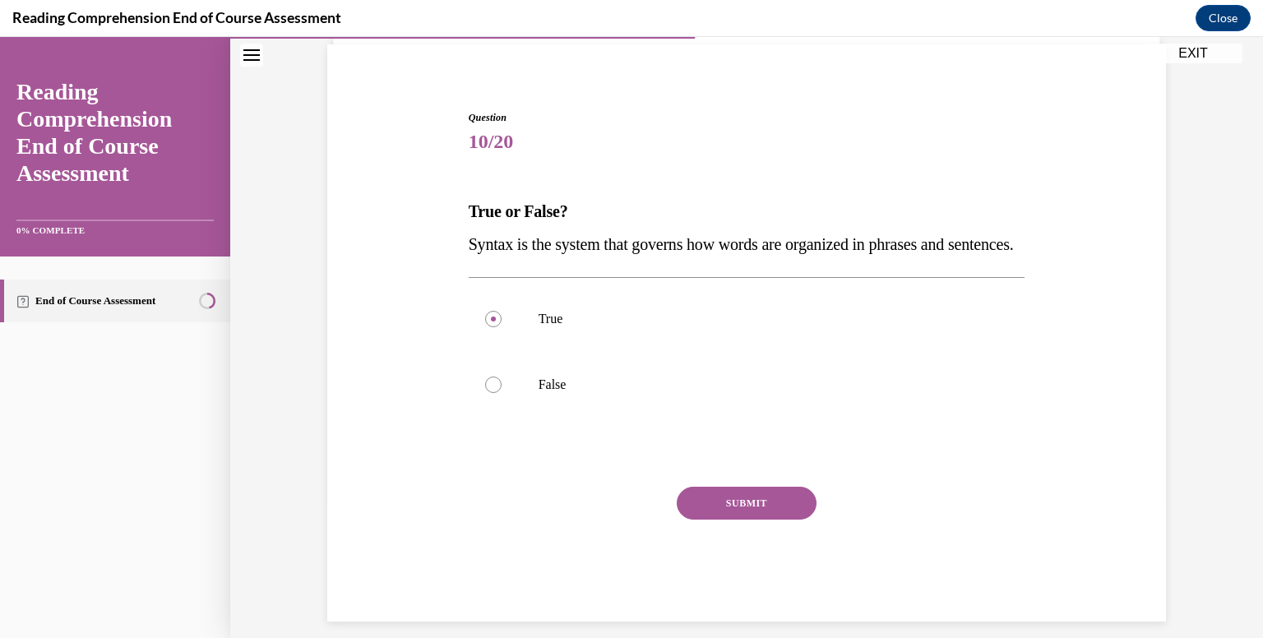
scroll to position [118, 0]
click at [720, 521] on button "SUBMIT" at bounding box center [747, 504] width 140 height 33
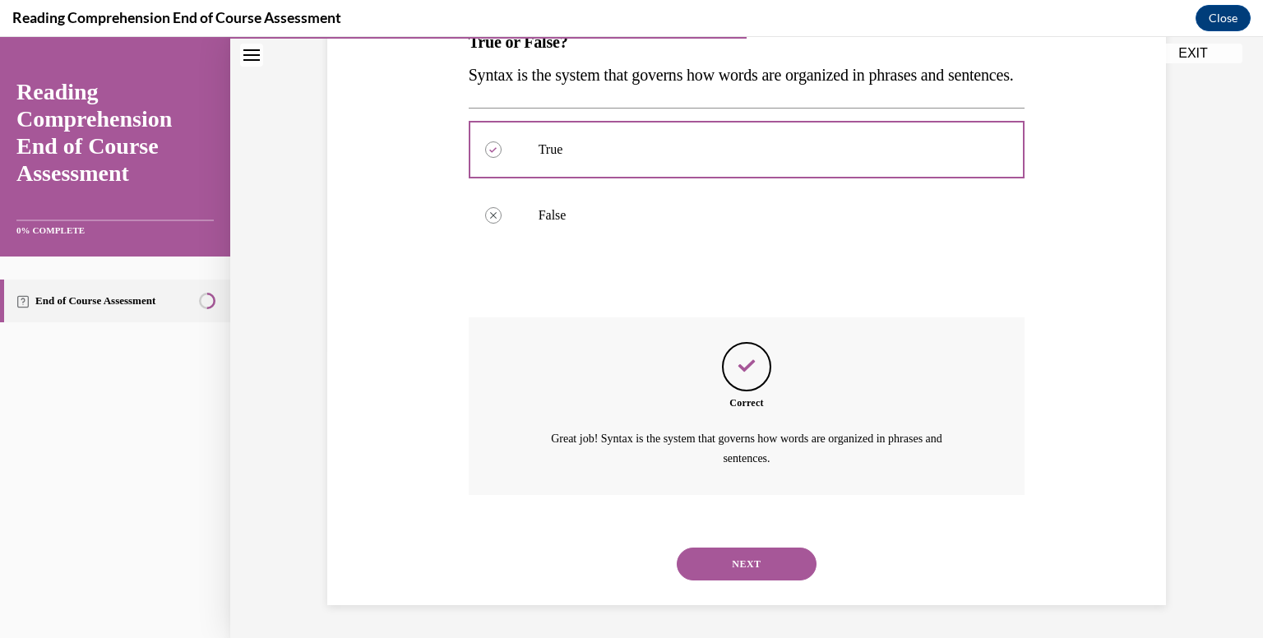
scroll to position [320, 0]
click at [720, 554] on button "NEXT" at bounding box center [747, 564] width 140 height 33
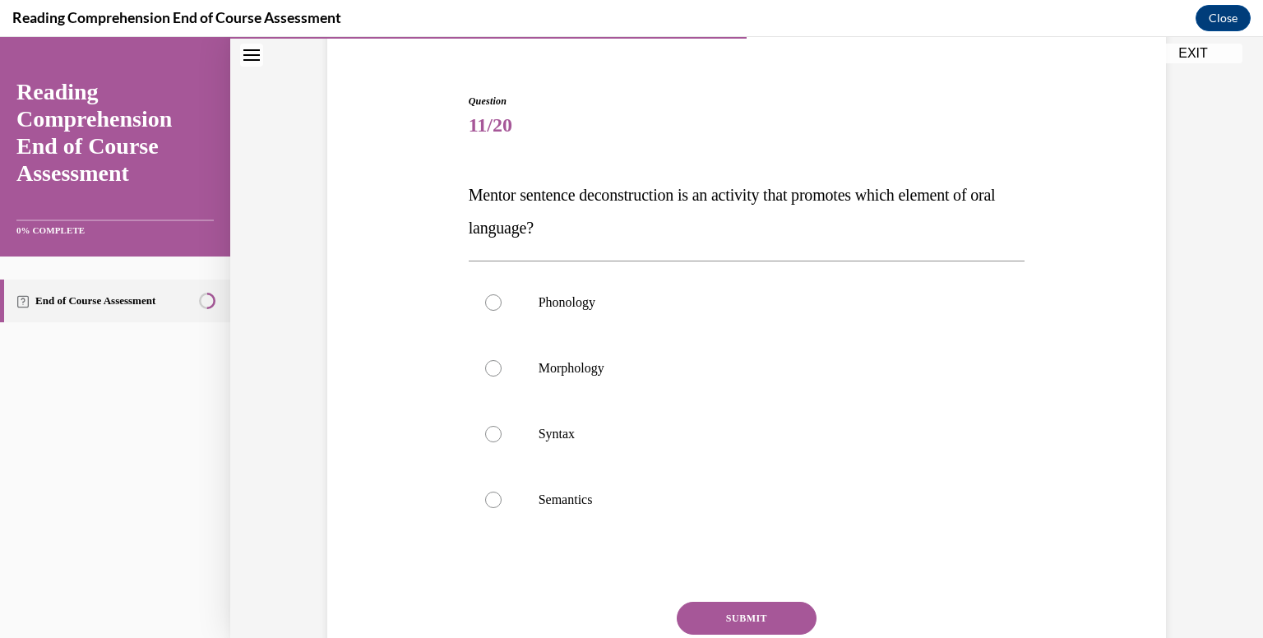
scroll to position [136, 0]
click at [614, 423] on label "Syntax" at bounding box center [747, 434] width 557 height 66
click at [502, 425] on input "Syntax" at bounding box center [493, 433] width 16 height 16
radio input "true"
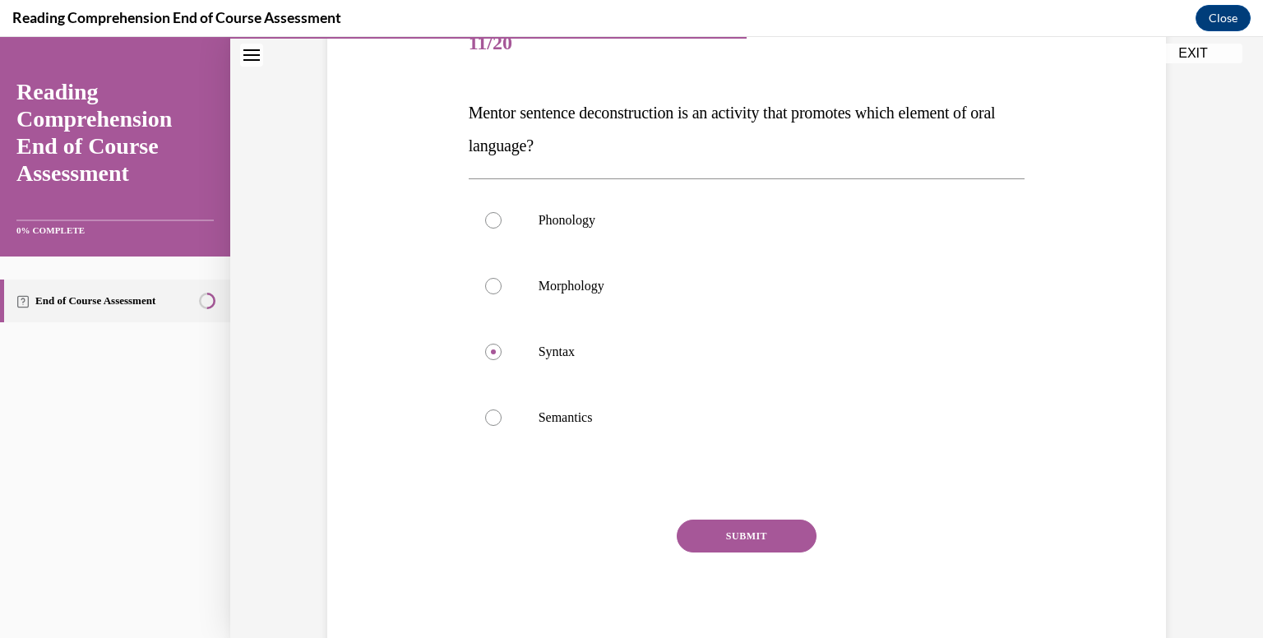
click at [776, 529] on button "SUBMIT" at bounding box center [747, 536] width 140 height 33
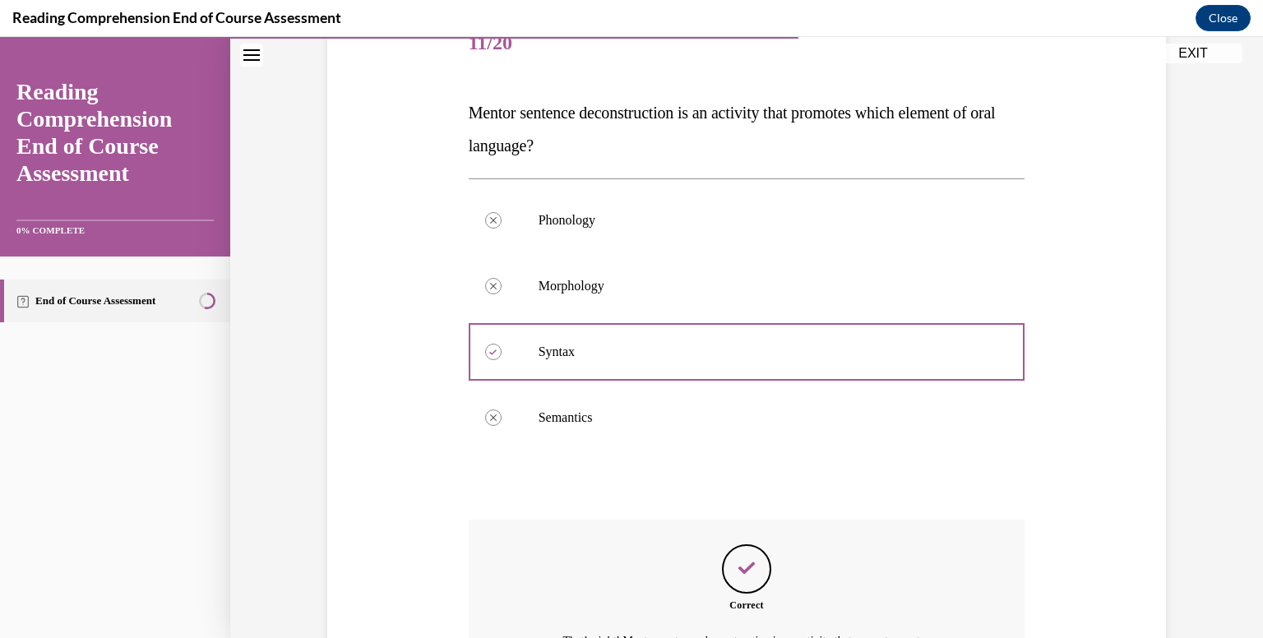
scroll to position [419, 0]
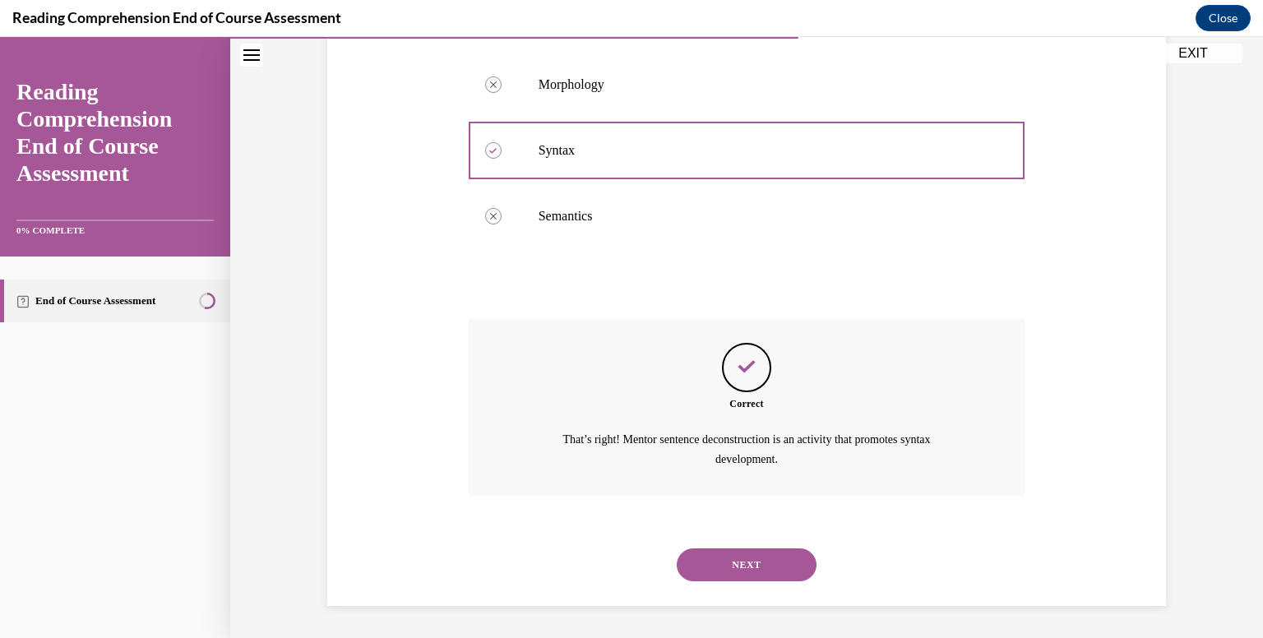
click at [768, 566] on button "NEXT" at bounding box center [747, 565] width 140 height 33
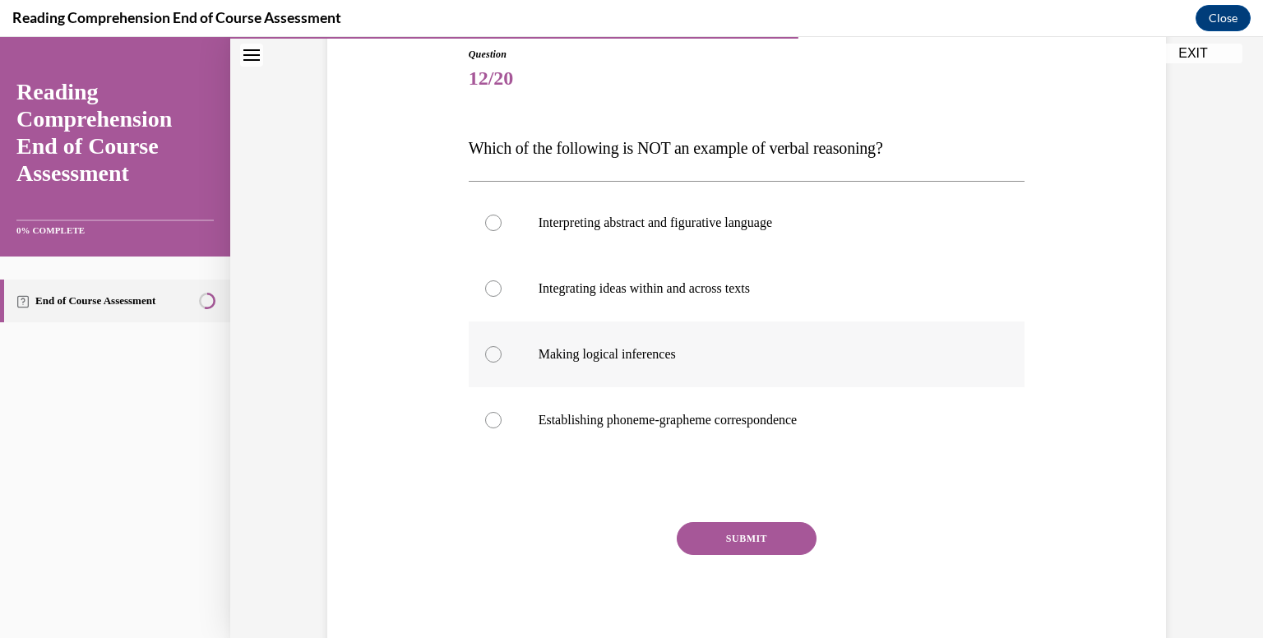
scroll to position [184, 0]
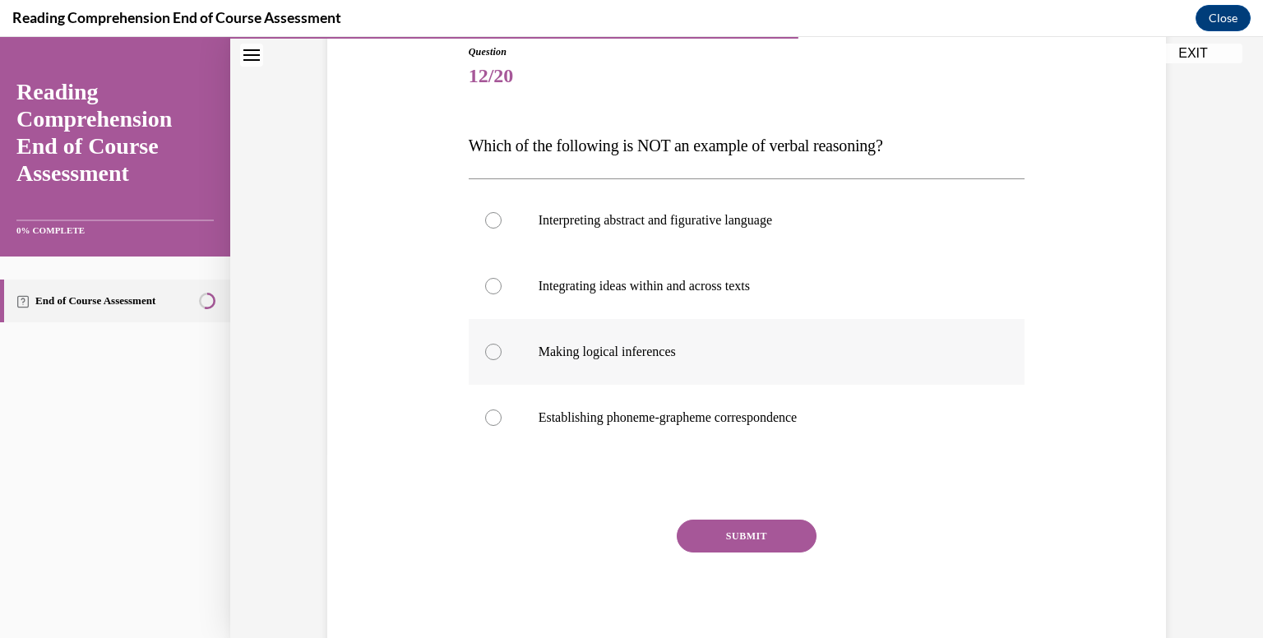
click at [720, 336] on label "Making logical inferences" at bounding box center [747, 352] width 557 height 66
click at [502, 344] on input "Making logical inferences" at bounding box center [493, 352] width 16 height 16
radio input "true"
click at [752, 540] on button "SUBMIT" at bounding box center [747, 536] width 140 height 33
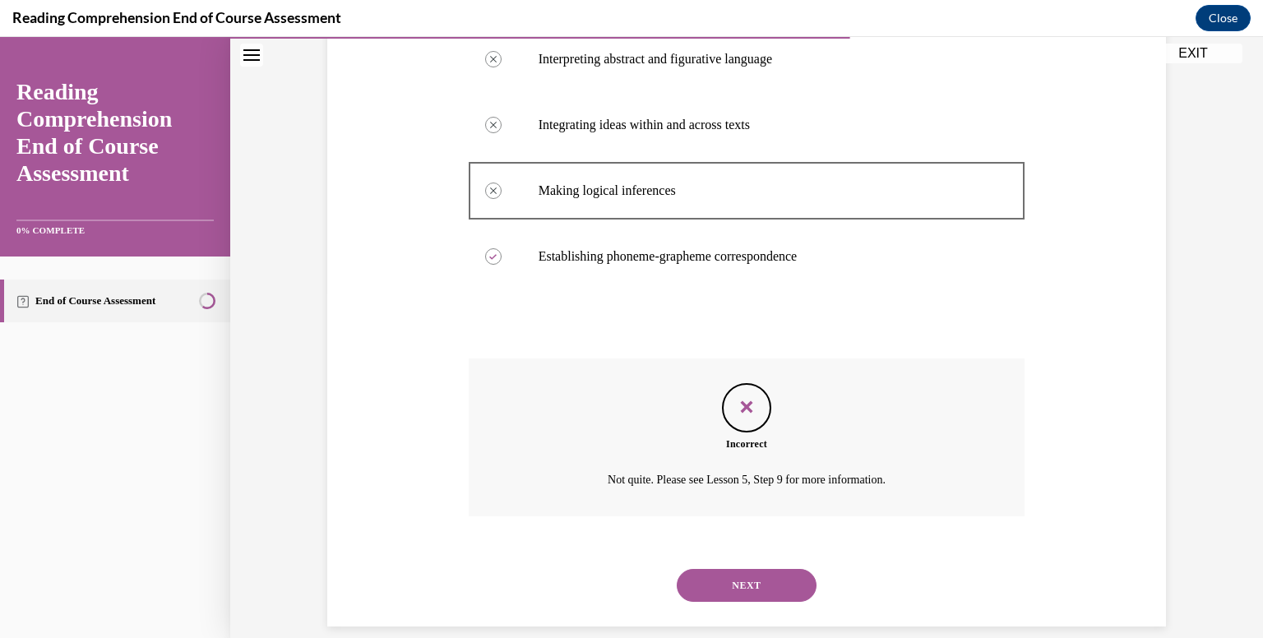
scroll to position [366, 0]
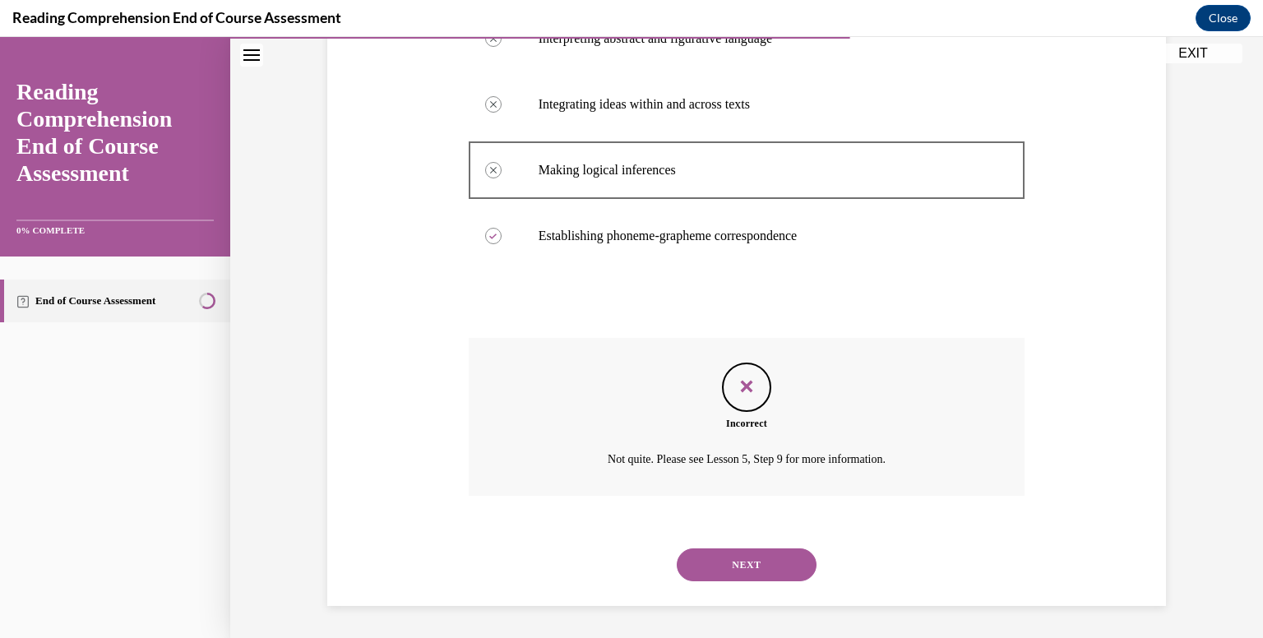
click at [753, 571] on button "NEXT" at bounding box center [747, 565] width 140 height 33
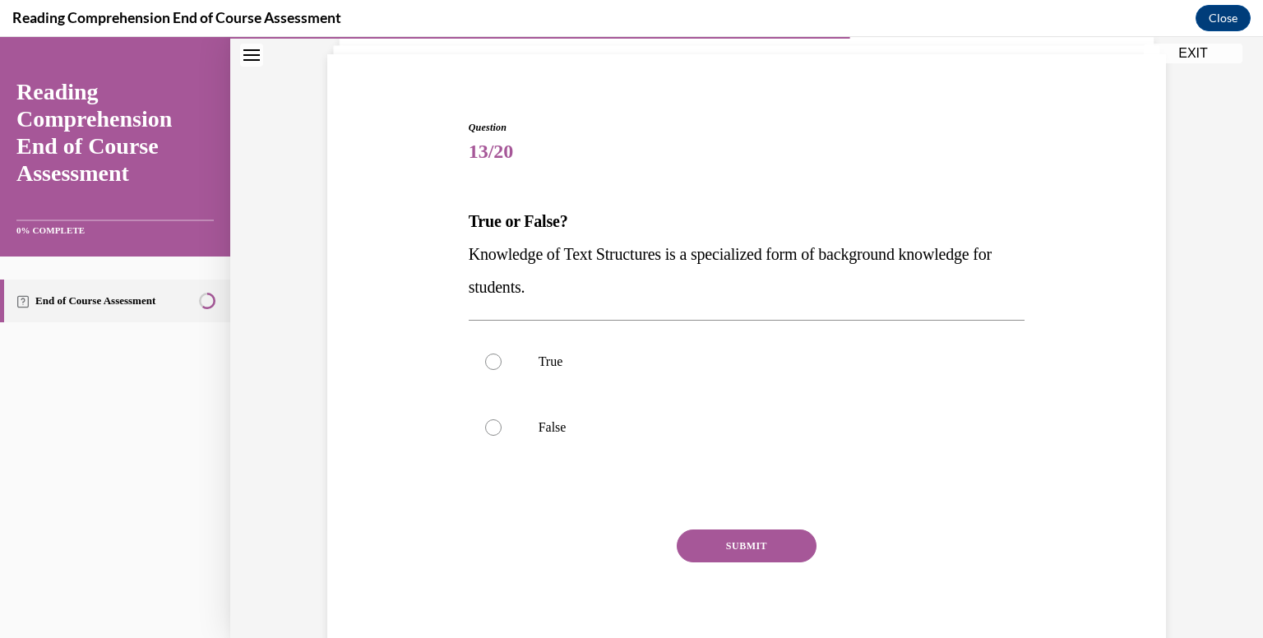
scroll to position [118, 0]
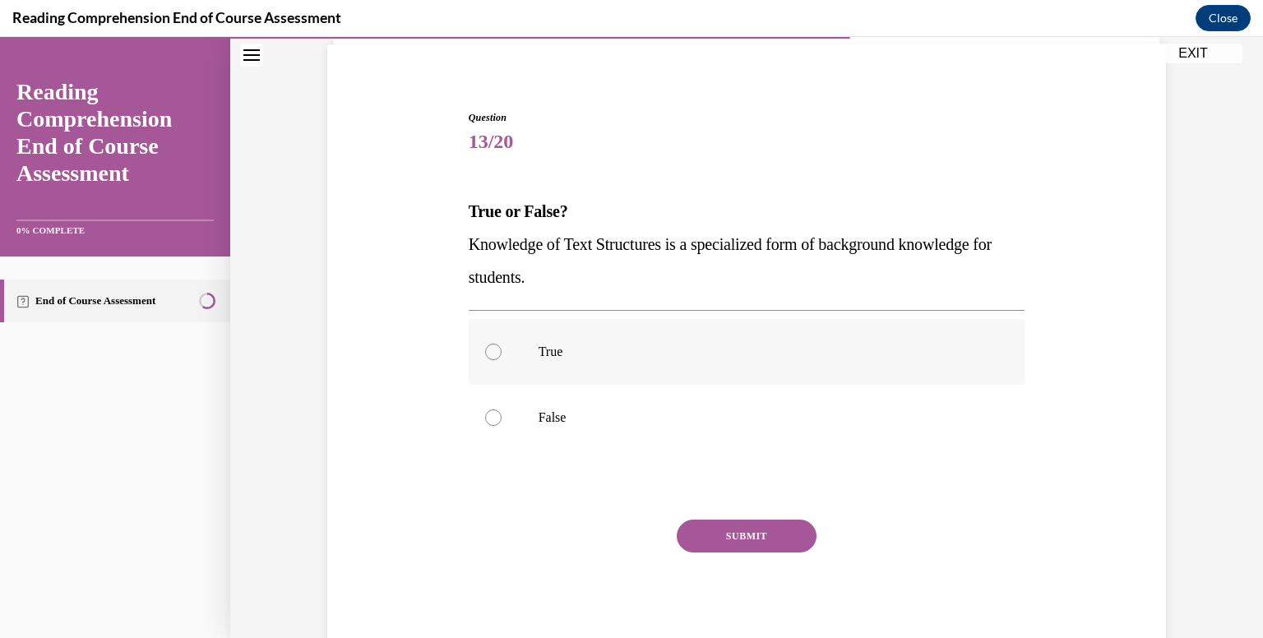
click at [688, 349] on p "True" at bounding box center [762, 352] width 446 height 16
click at [502, 349] on input "True" at bounding box center [493, 352] width 16 height 16
radio input "true"
click at [720, 524] on button "SUBMIT" at bounding box center [747, 536] width 140 height 33
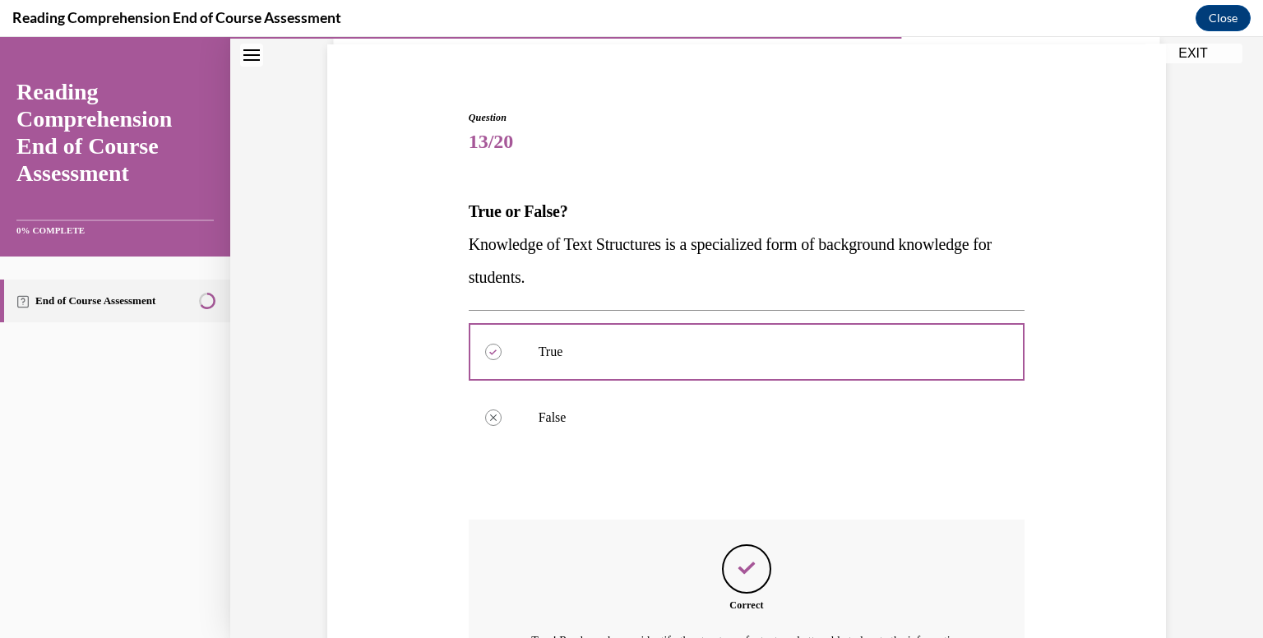
scroll to position [320, 0]
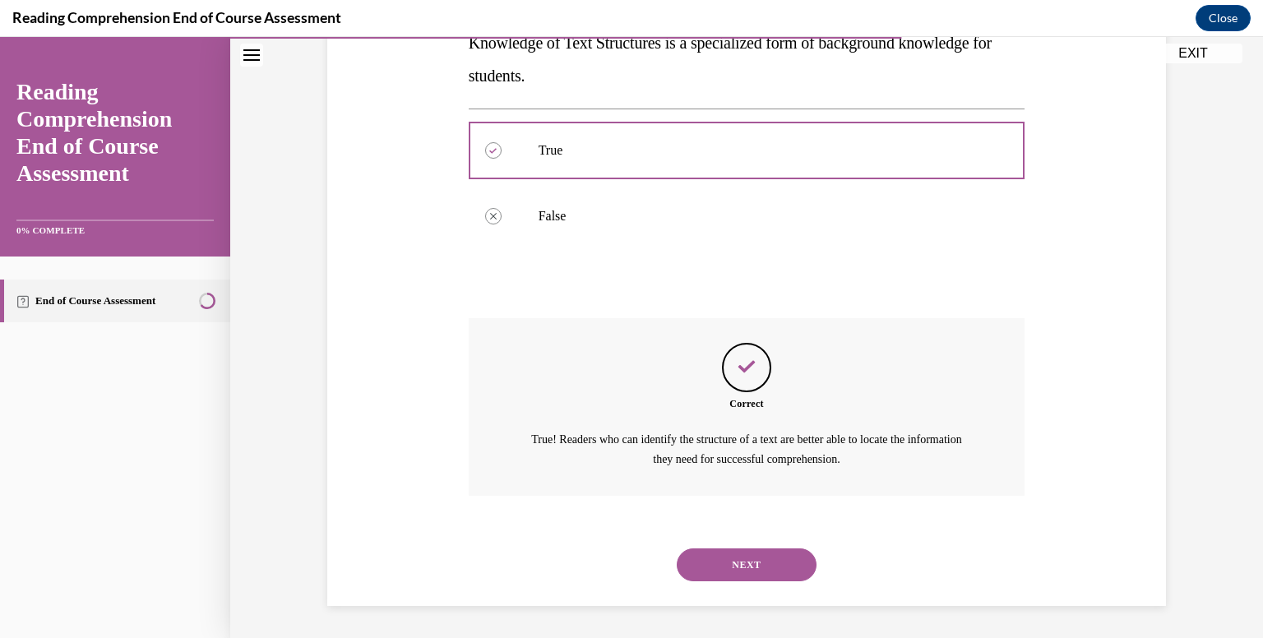
click at [724, 570] on button "NEXT" at bounding box center [747, 565] width 140 height 33
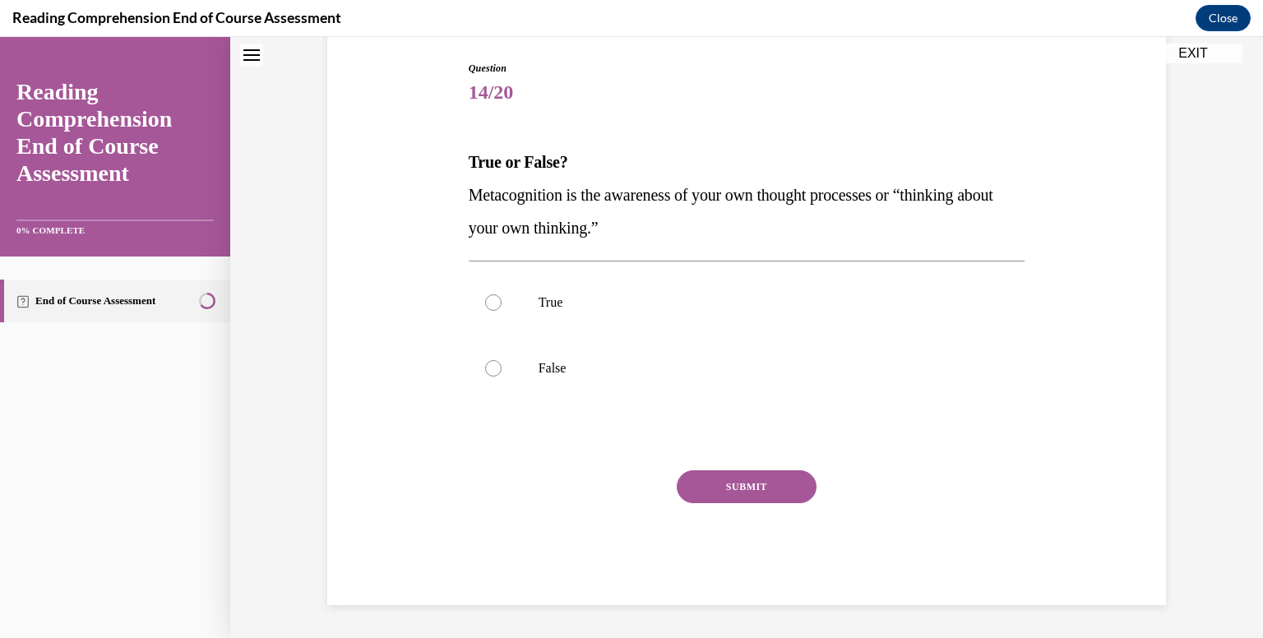
scroll to position [49, 0]
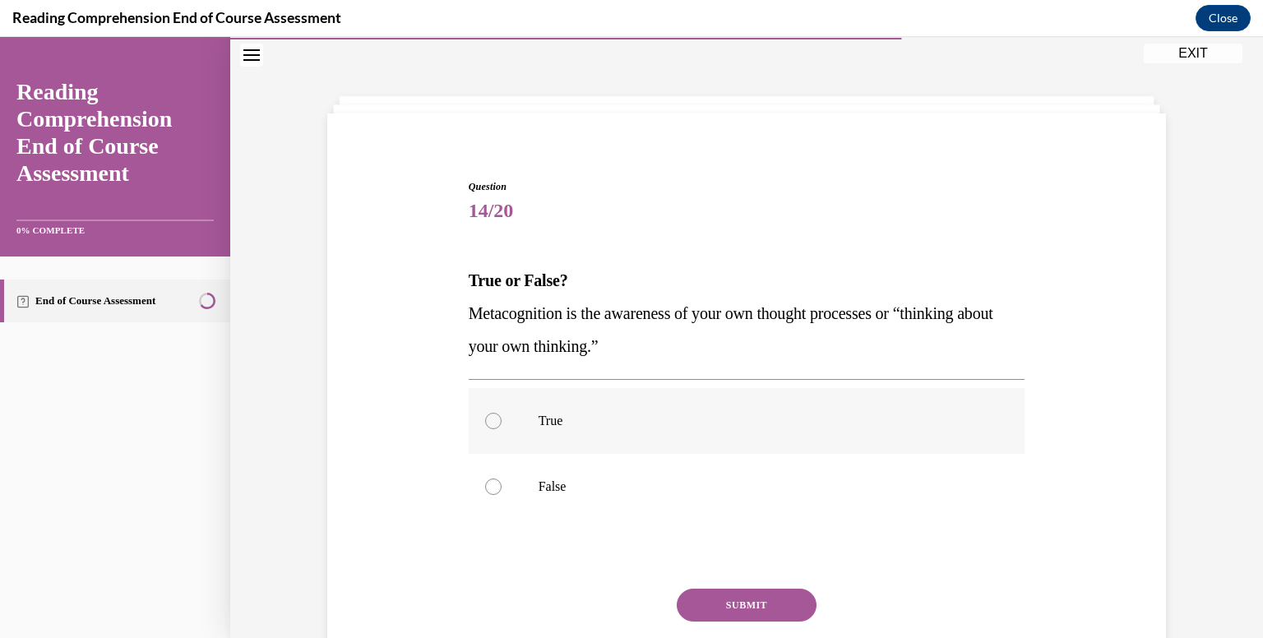
click at [730, 447] on label "True" at bounding box center [747, 421] width 557 height 66
click at [502, 429] on input "True" at bounding box center [493, 421] width 16 height 16
radio input "true"
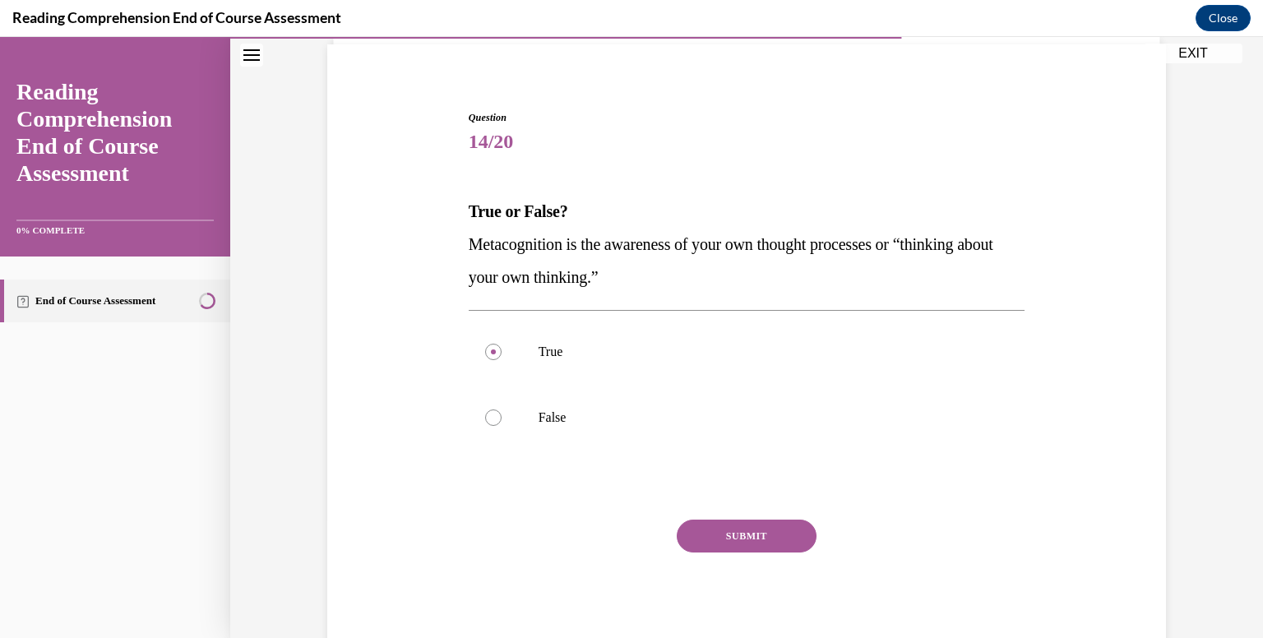
click at [730, 540] on button "SUBMIT" at bounding box center [747, 536] width 140 height 33
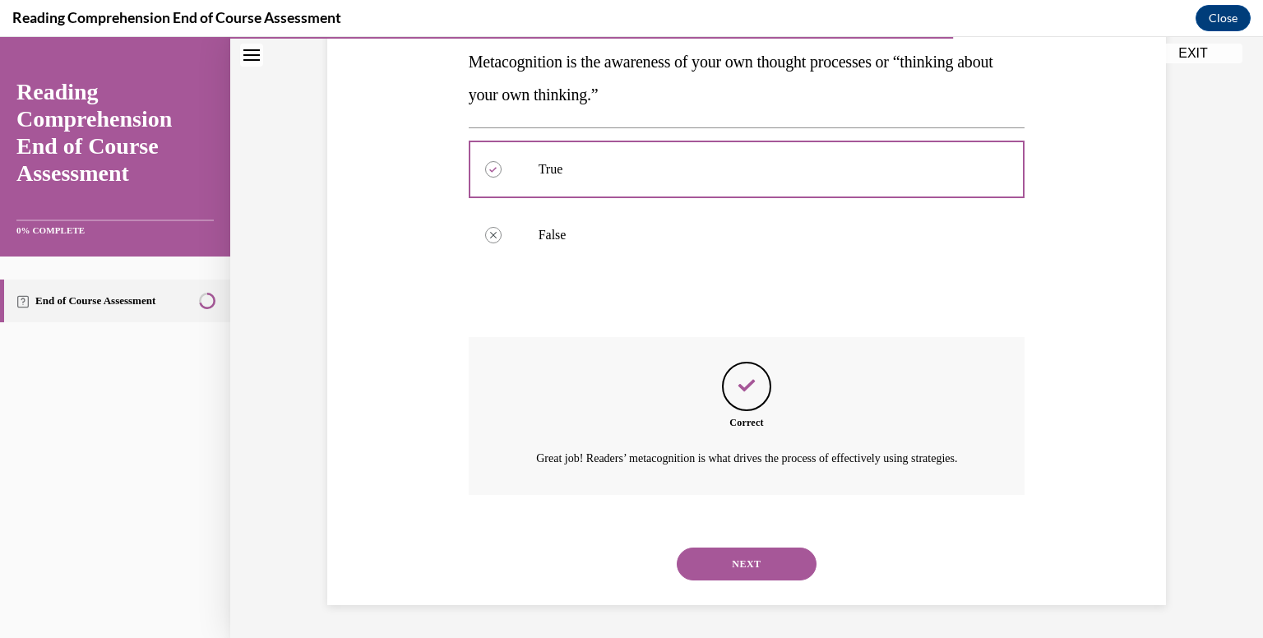
click at [747, 563] on button "NEXT" at bounding box center [747, 564] width 140 height 33
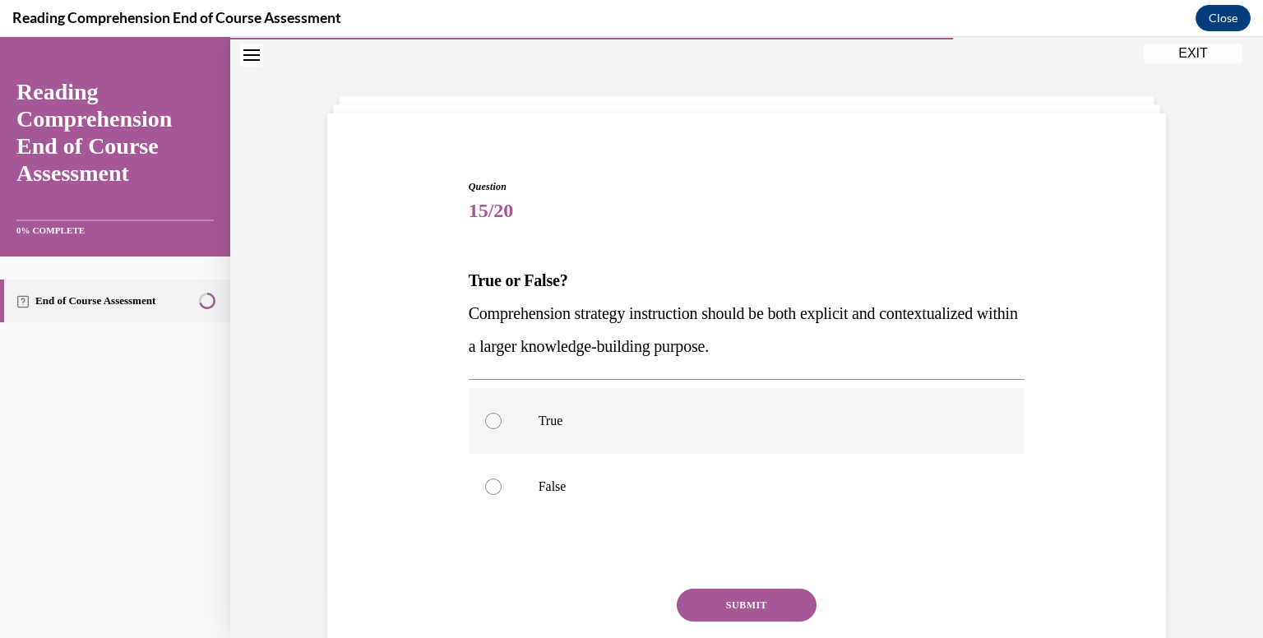
click at [722, 410] on label "True" at bounding box center [747, 421] width 557 height 66
click at [502, 413] on input "True" at bounding box center [493, 421] width 16 height 16
radio input "true"
click at [755, 596] on button "SUBMIT" at bounding box center [747, 605] width 140 height 33
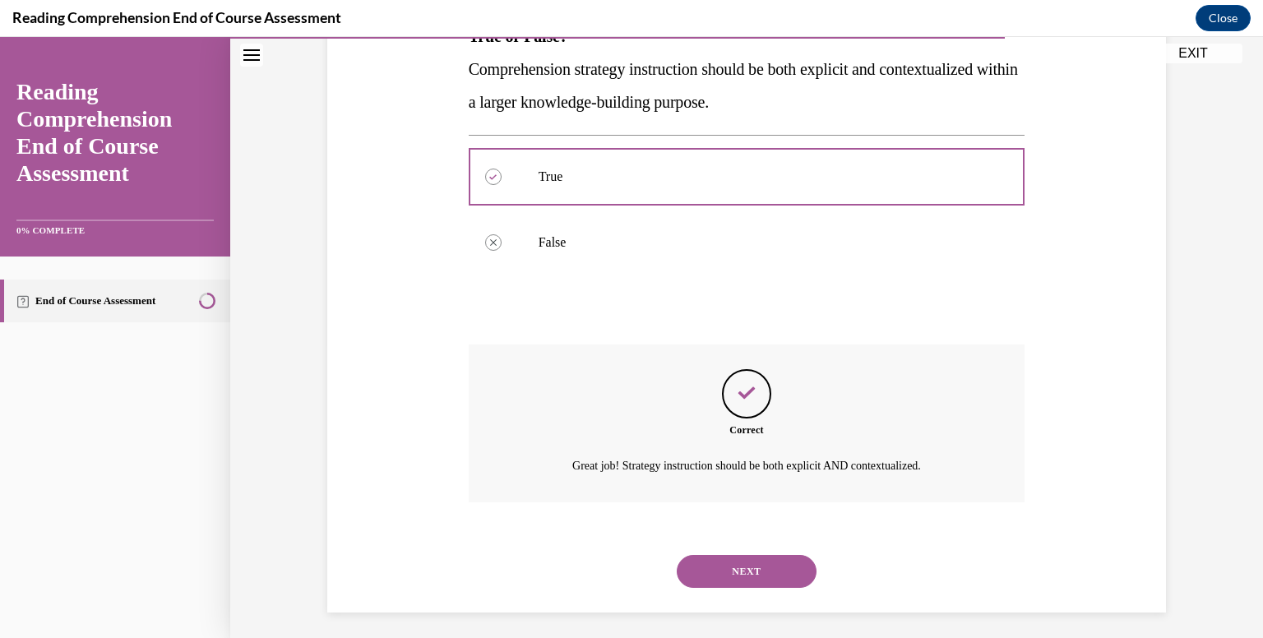
scroll to position [296, 0]
click at [757, 575] on button "NEXT" at bounding box center [747, 569] width 140 height 33
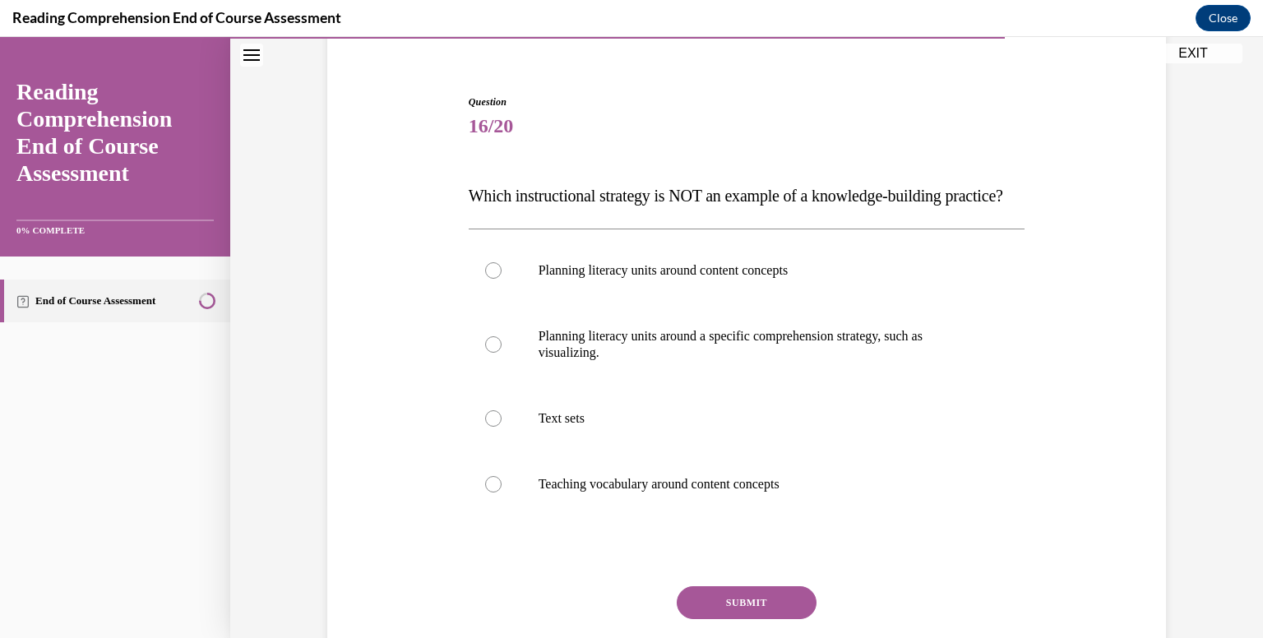
scroll to position [135, 0]
click at [811, 385] on label "Planning literacy units around a specific comprehension strategy, such as visua…" at bounding box center [747, 344] width 557 height 82
click at [502, 352] on input "Planning literacy units around a specific comprehension strategy, such as visua…" at bounding box center [493, 344] width 16 height 16
radio input "true"
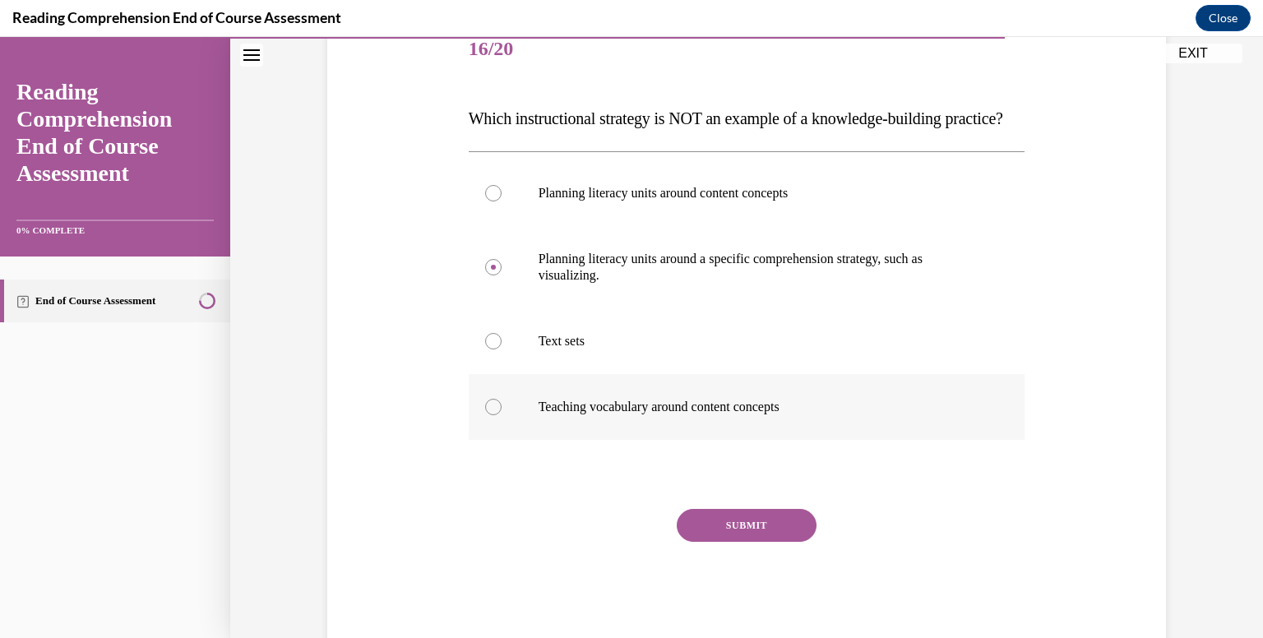
scroll to position [212, 0]
click at [767, 541] on button "SUBMIT" at bounding box center [747, 524] width 140 height 33
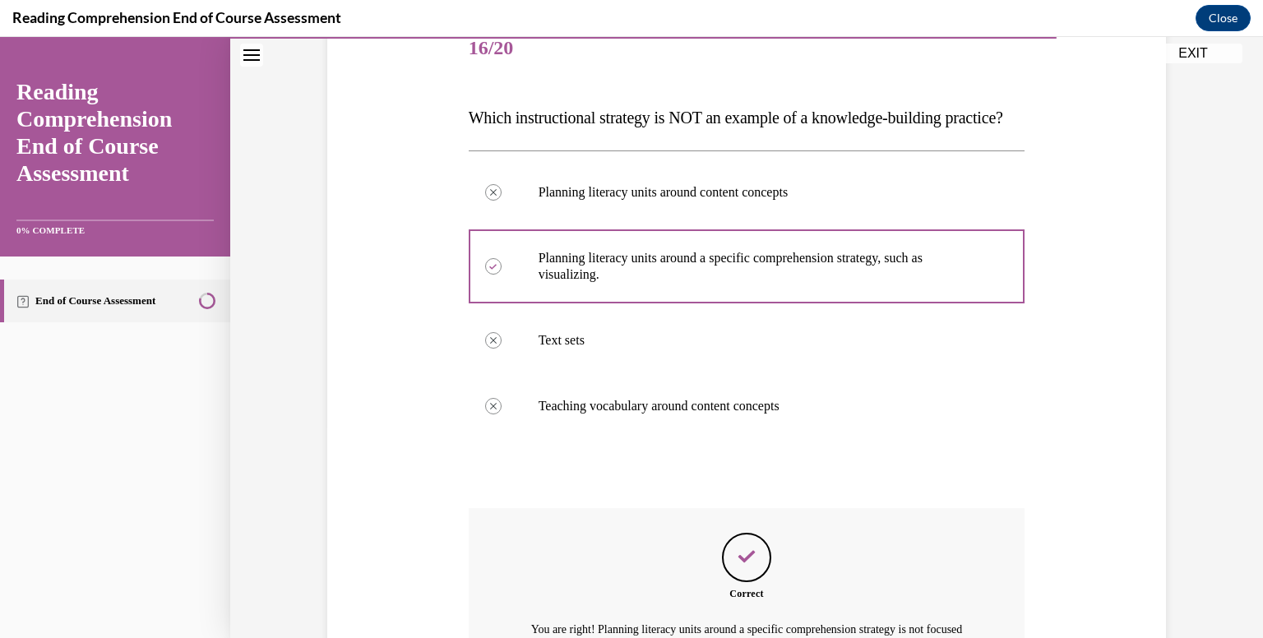
scroll to position [435, 0]
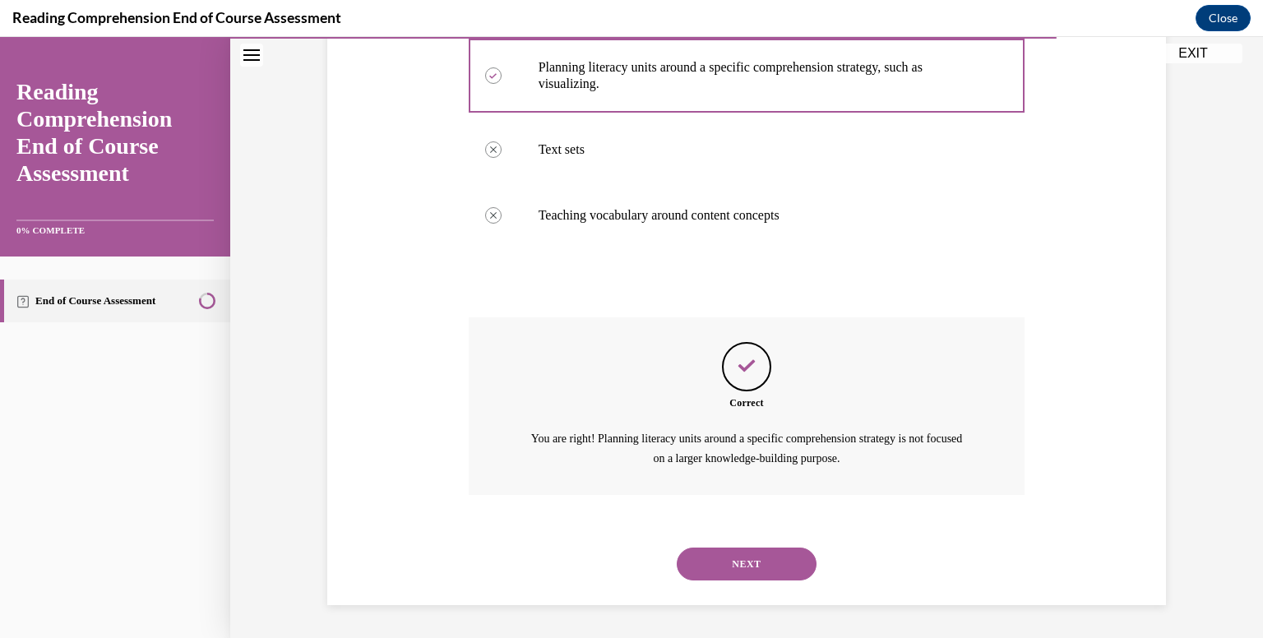
click at [743, 575] on button "NEXT" at bounding box center [747, 564] width 140 height 33
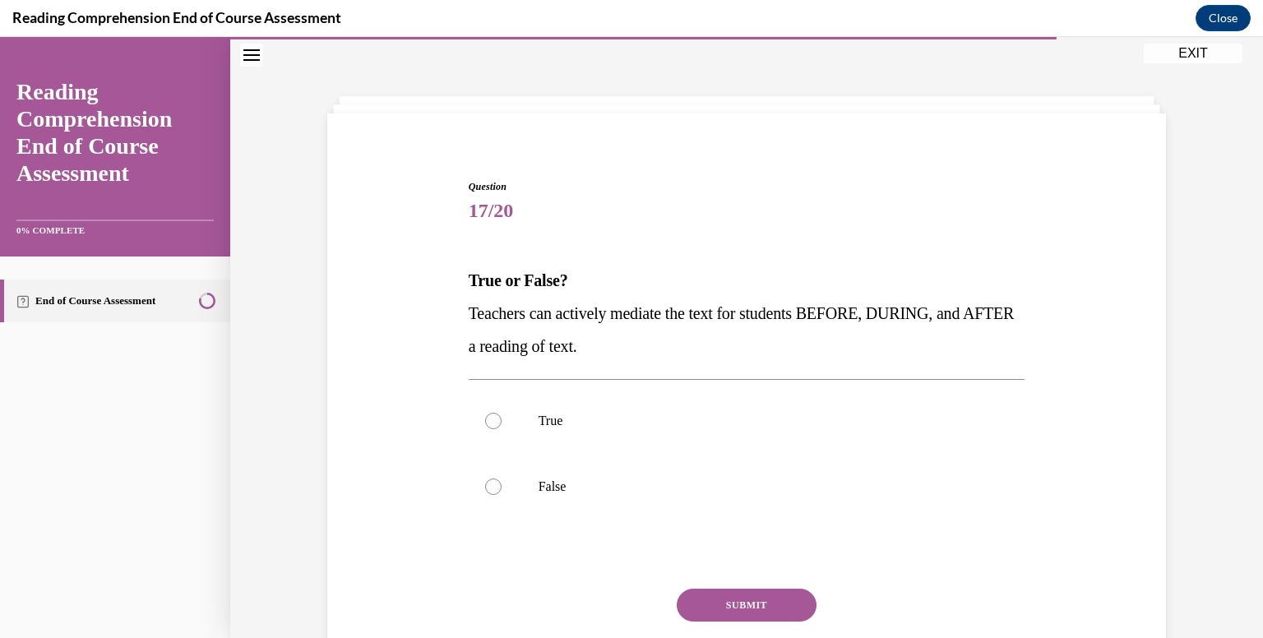
scroll to position [118, 0]
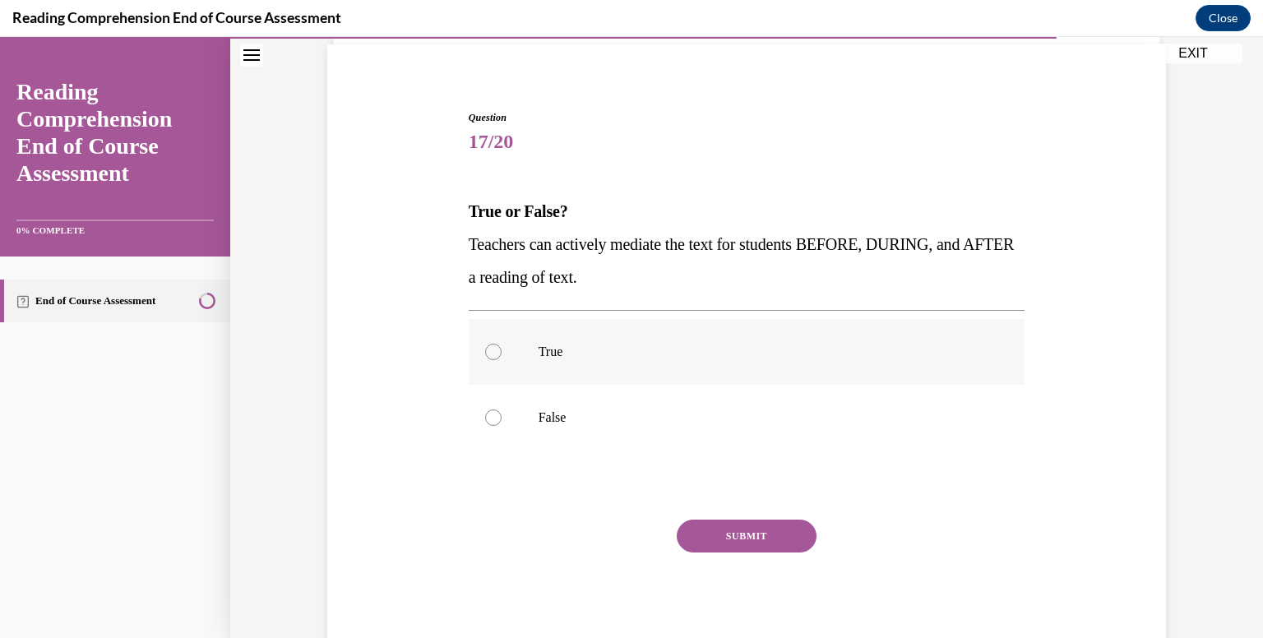
click at [669, 348] on p "True" at bounding box center [762, 352] width 446 height 16
click at [502, 348] on input "True" at bounding box center [493, 352] width 16 height 16
radio input "true"
click at [725, 524] on button "SUBMIT" at bounding box center [747, 536] width 140 height 33
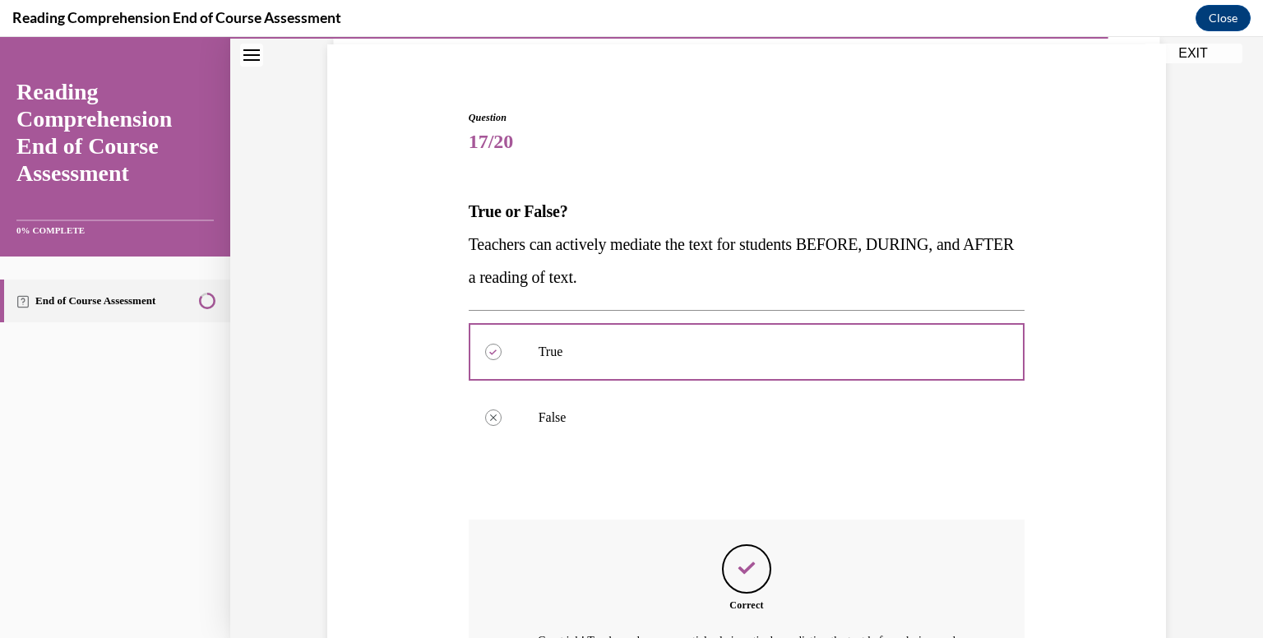
scroll to position [320, 0]
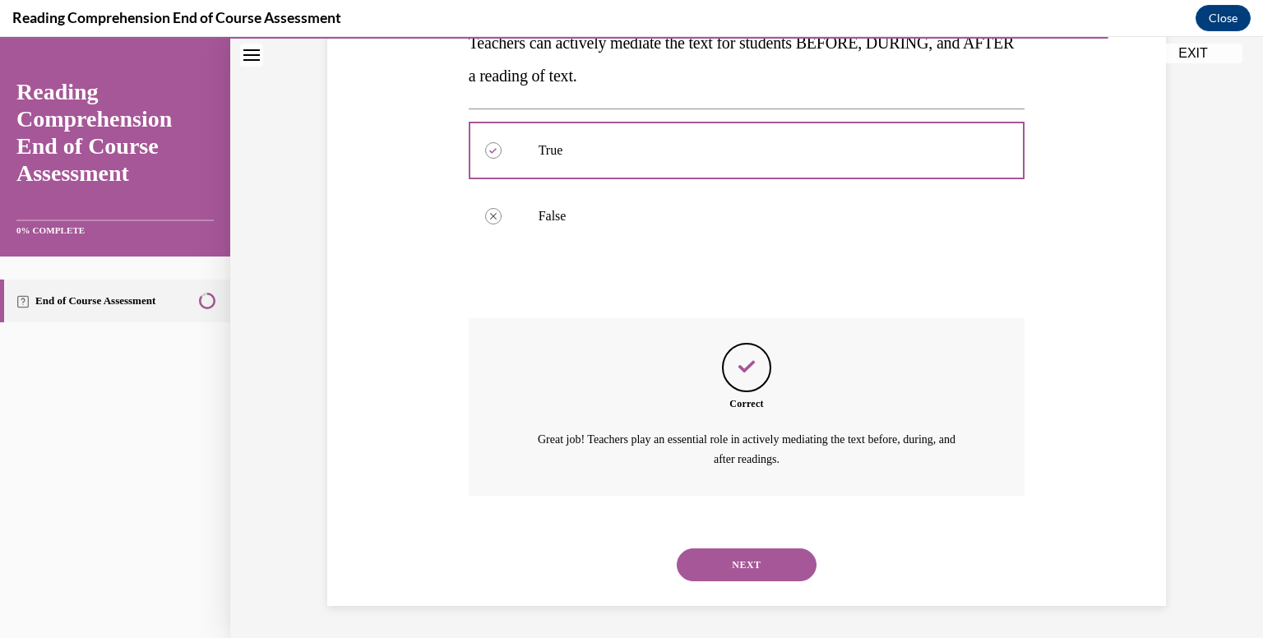
click at [718, 569] on button "NEXT" at bounding box center [747, 565] width 140 height 33
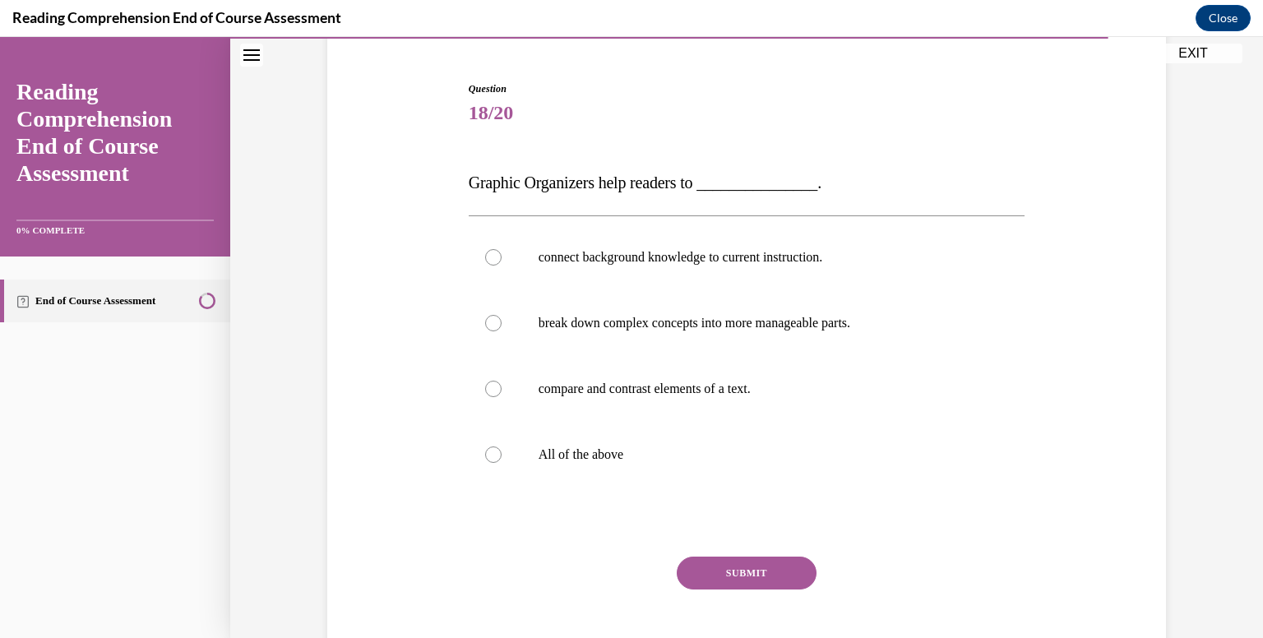
scroll to position [148, 0]
click at [628, 447] on p "All of the above" at bounding box center [762, 454] width 446 height 16
click at [502, 447] on input "All of the above" at bounding box center [493, 454] width 16 height 16
radio input "true"
click at [741, 567] on button "SUBMIT" at bounding box center [747, 572] width 140 height 33
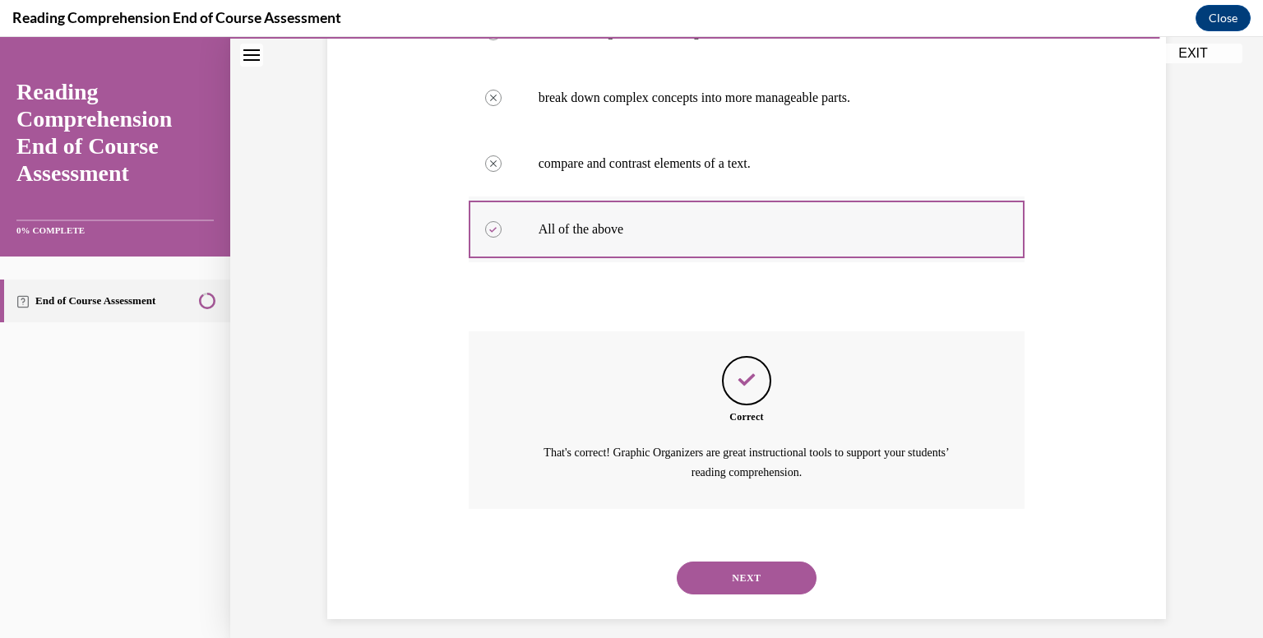
scroll to position [386, 0]
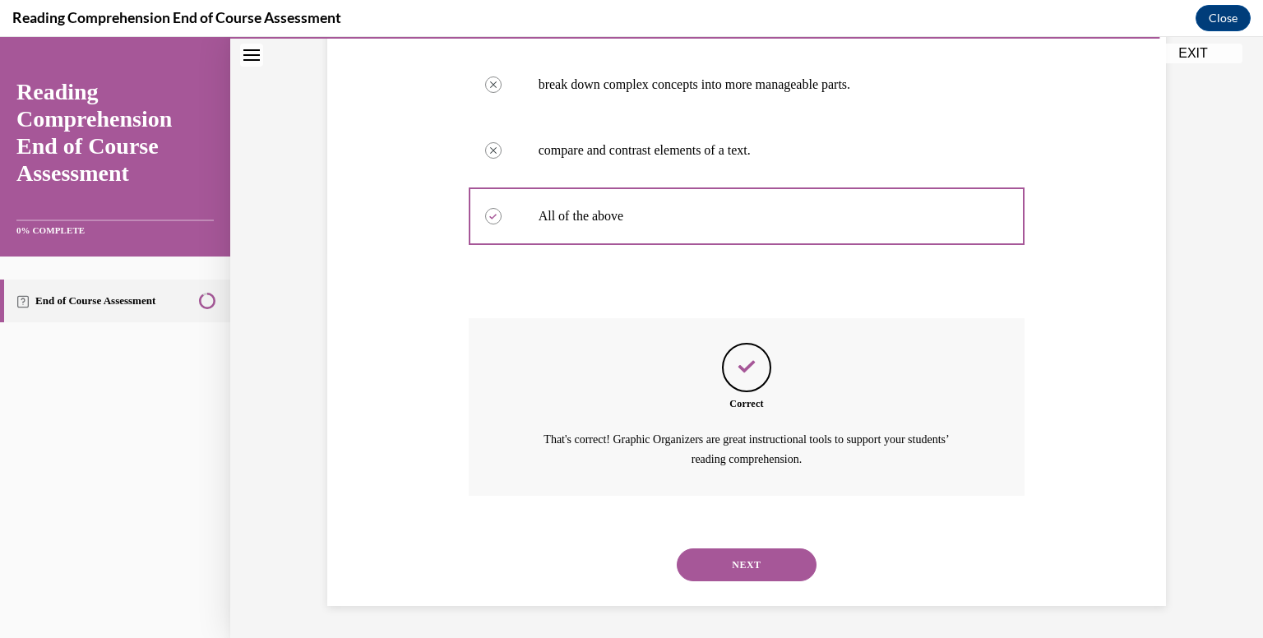
click at [741, 554] on button "NEXT" at bounding box center [747, 565] width 140 height 33
click at [0, 37] on label "Pre-teach every single vocabulary word you will highlight in your lesson" at bounding box center [0, 37] width 0 height 0
click at [0, 37] on input "Pre-teach every single vocabulary word you will highlight in your lesson" at bounding box center [0, 37] width 0 height 0
radio input "true"
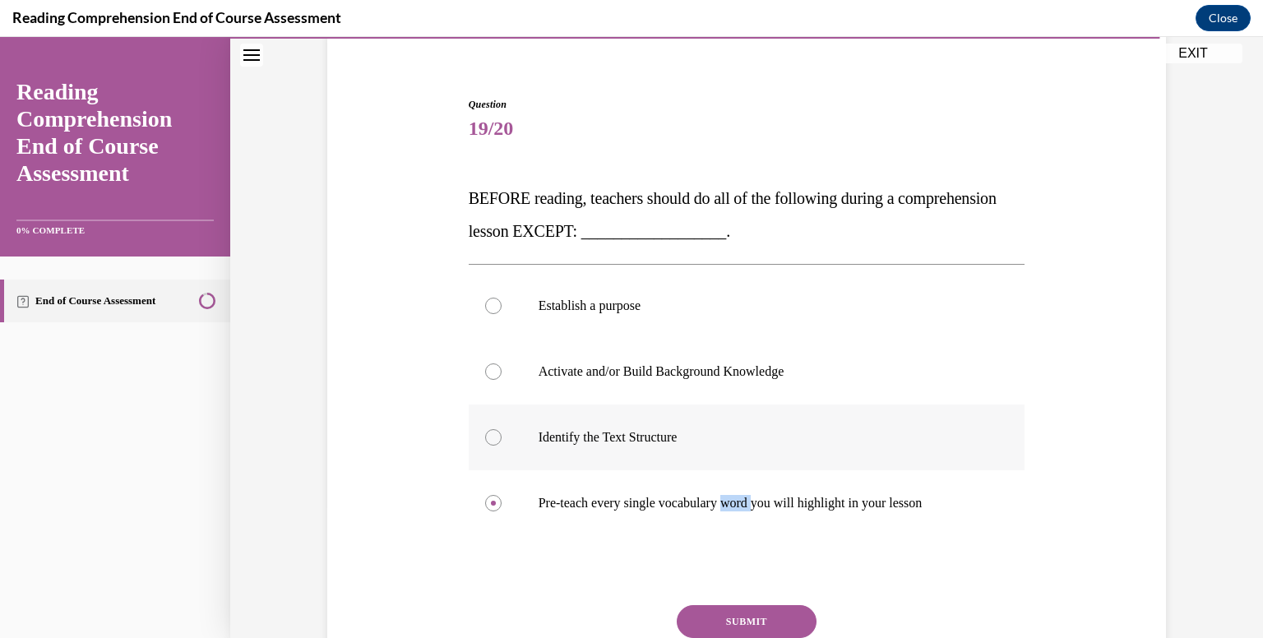
scroll to position [188, 0]
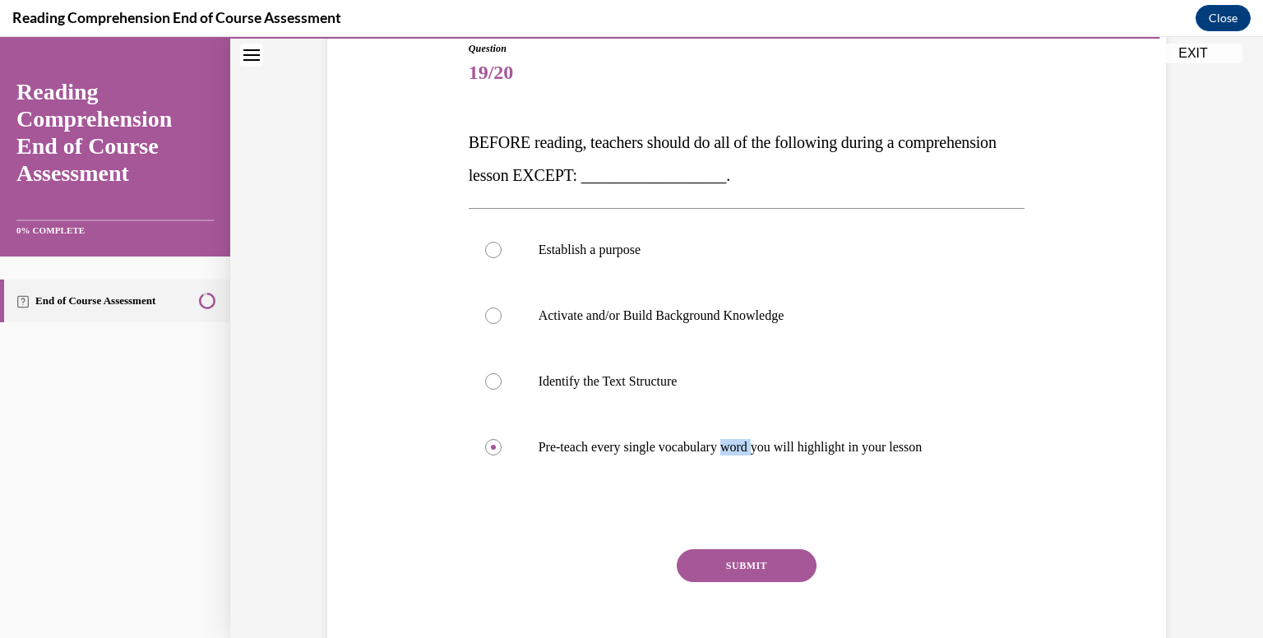
click at [730, 557] on button "SUBMIT" at bounding box center [747, 565] width 140 height 33
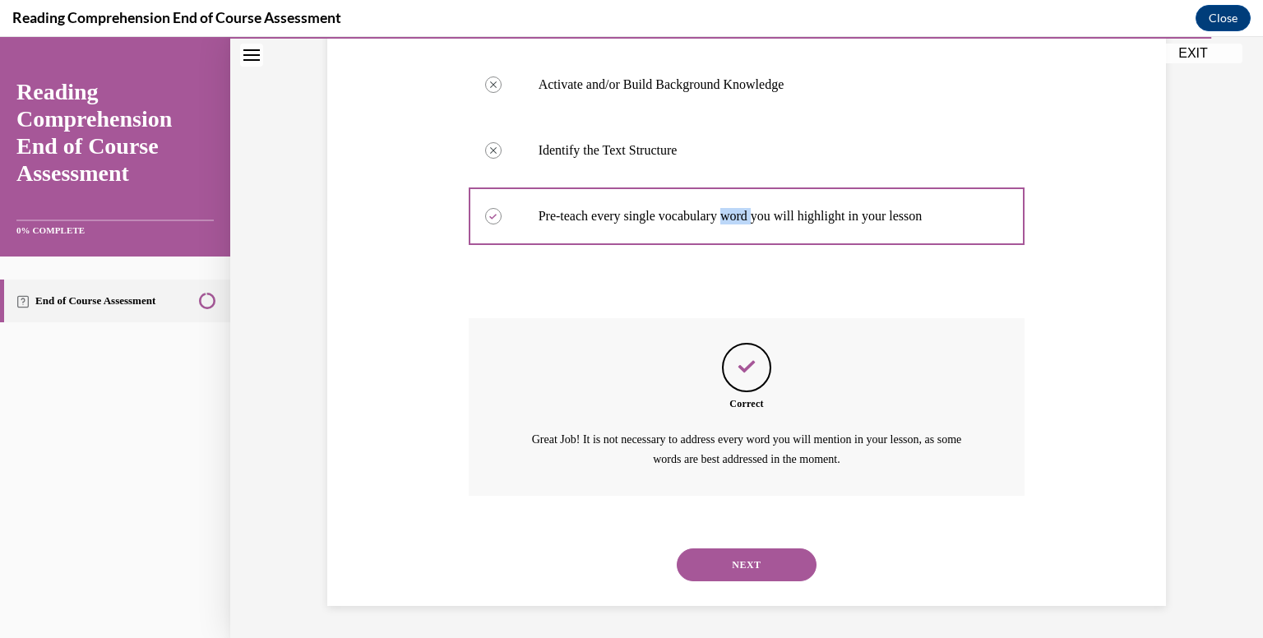
click at [732, 573] on button "NEXT" at bounding box center [747, 565] width 140 height 33
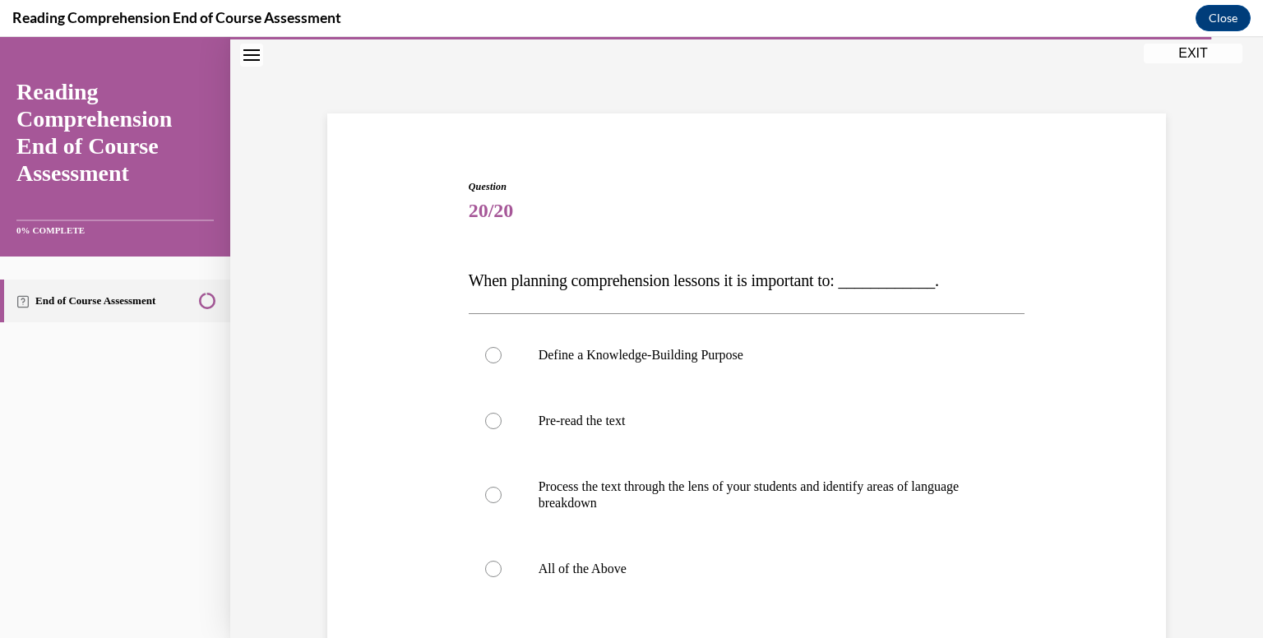
scroll to position [149, 0]
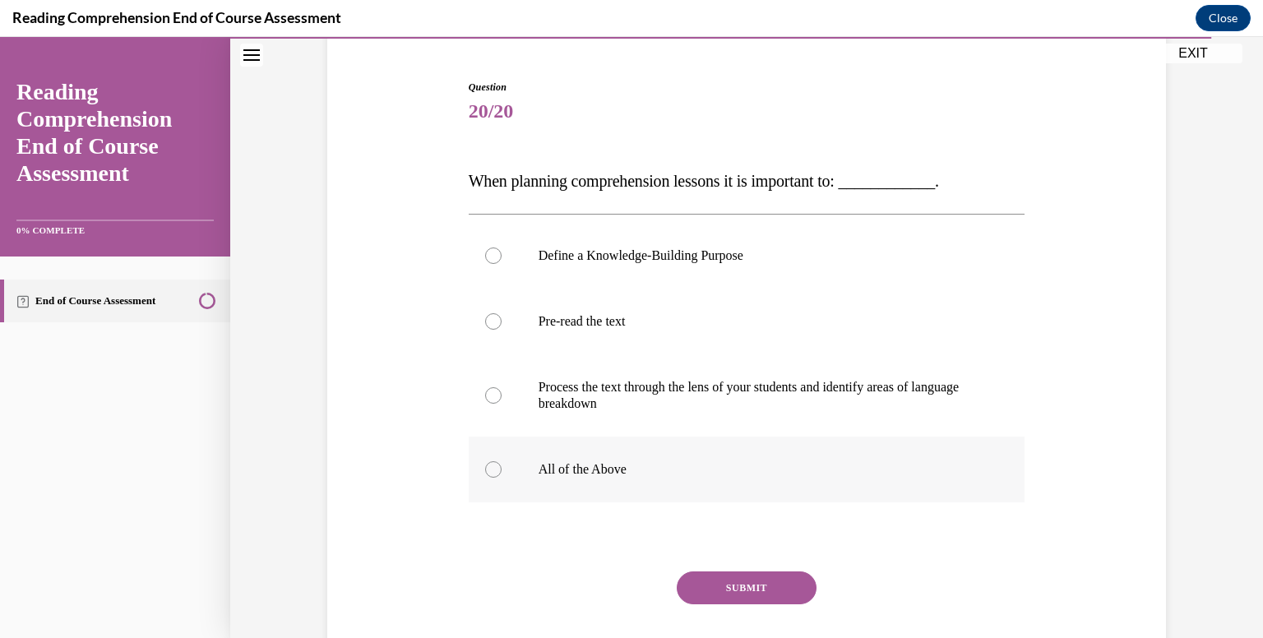
click at [679, 462] on p "All of the Above" at bounding box center [762, 469] width 446 height 16
click at [502, 462] on input "All of the Above" at bounding box center [493, 469] width 16 height 16
radio input "true"
click at [730, 585] on button "SUBMIT" at bounding box center [747, 588] width 140 height 33
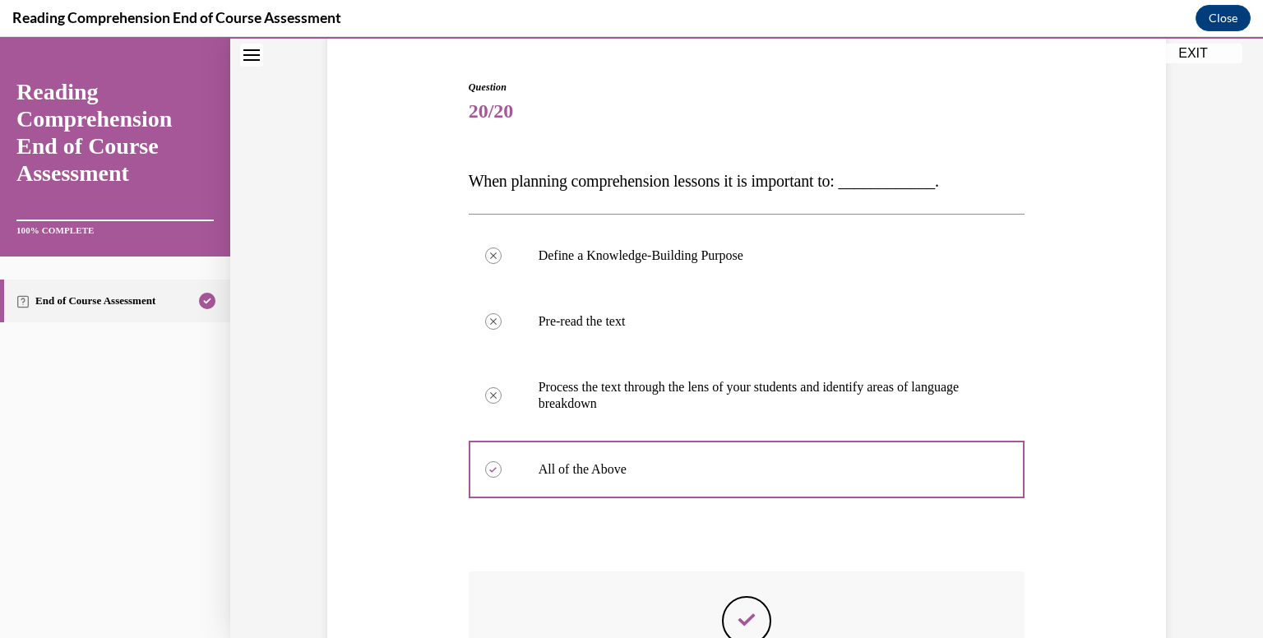
scroll to position [402, 0]
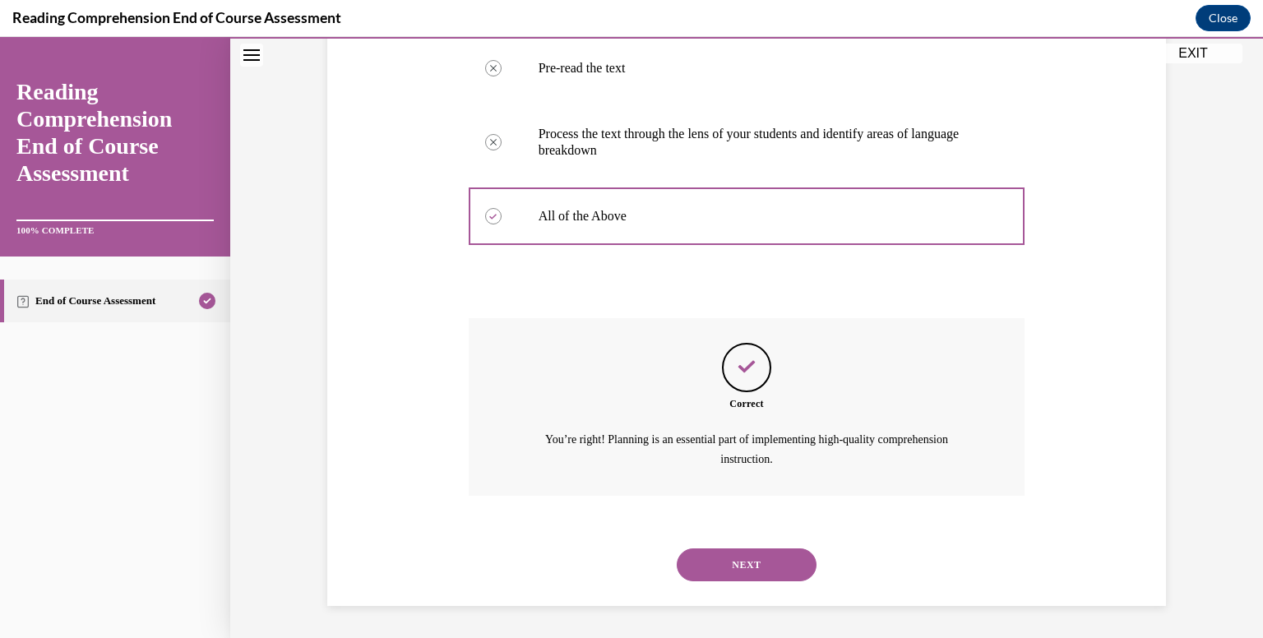
click at [730, 561] on button "NEXT" at bounding box center [747, 565] width 140 height 33
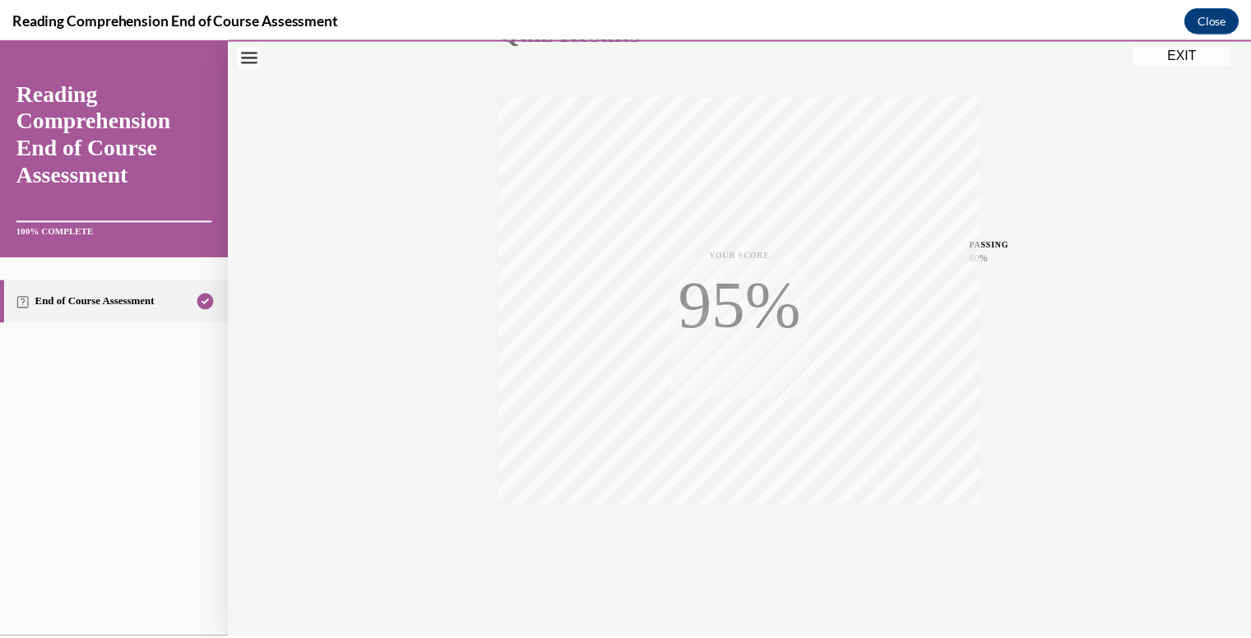
scroll to position [241, 0]
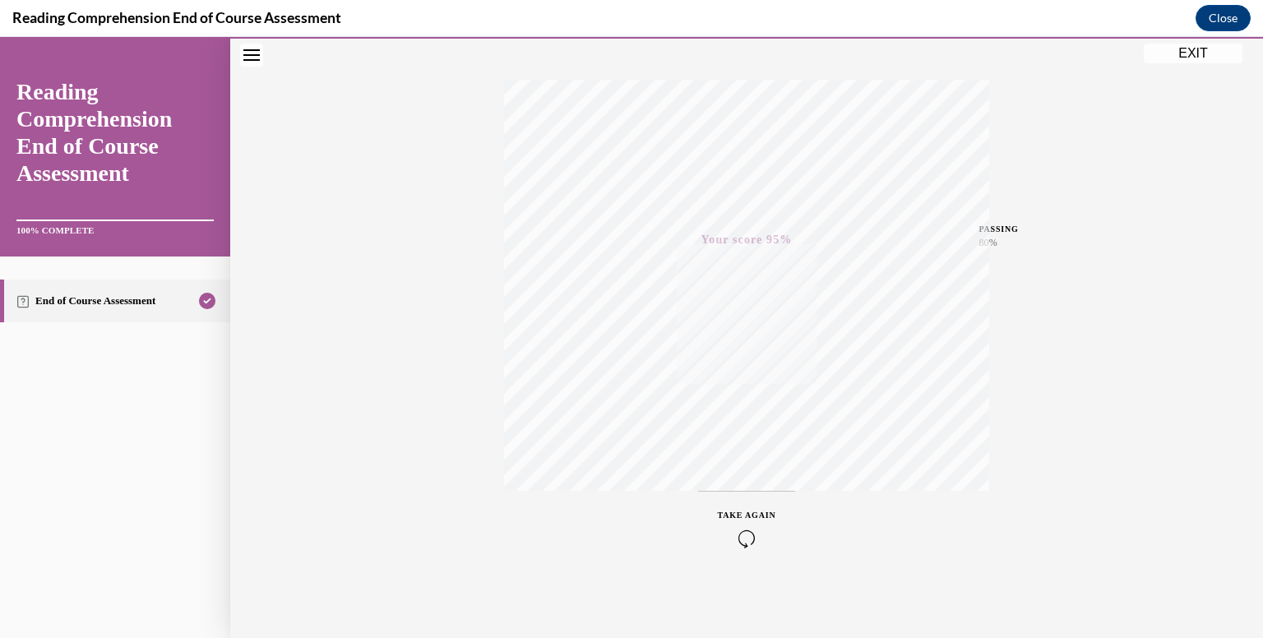
click at [1184, 53] on button "EXIT" at bounding box center [1193, 54] width 99 height 20
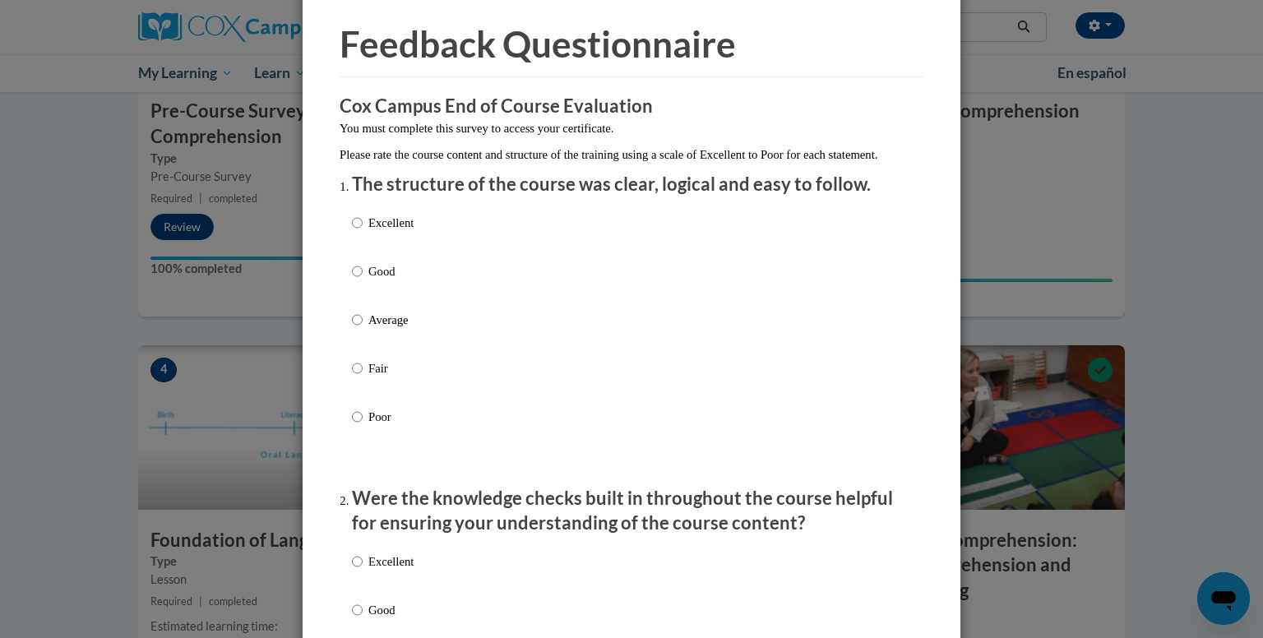
scroll to position [58, 0]
click at [380, 231] on p "Excellent" at bounding box center [390, 222] width 45 height 18
click at [363, 231] on input "Excellent" at bounding box center [357, 222] width 11 height 18
radio input "true"
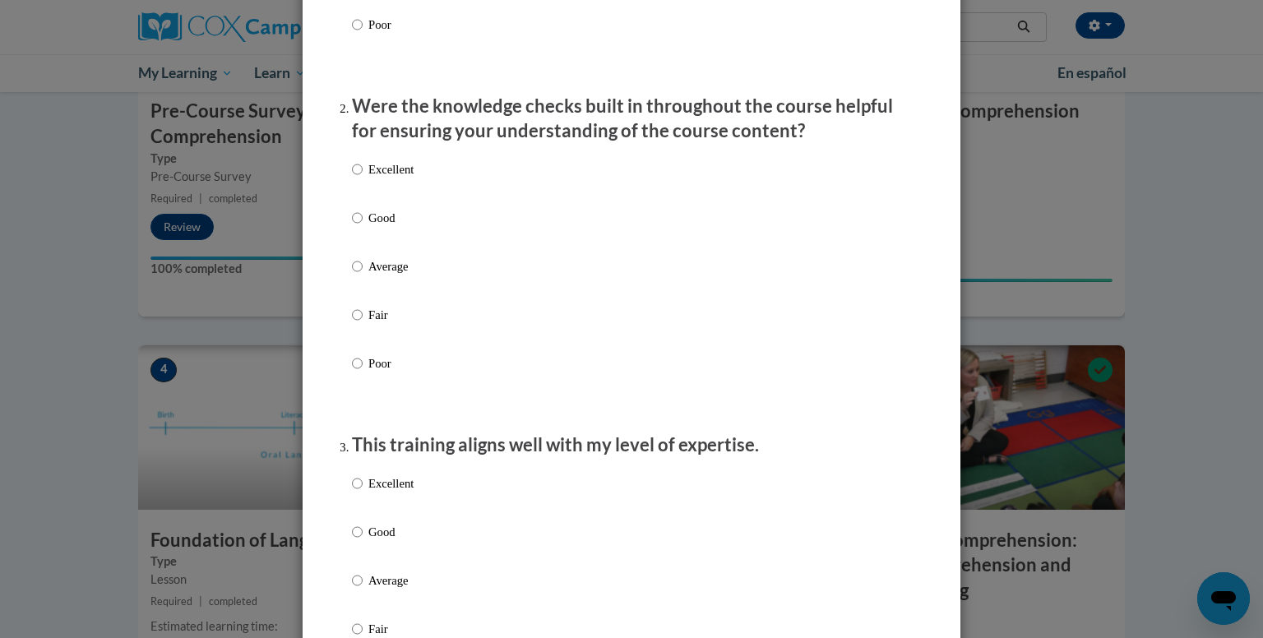
scroll to position [461, 0]
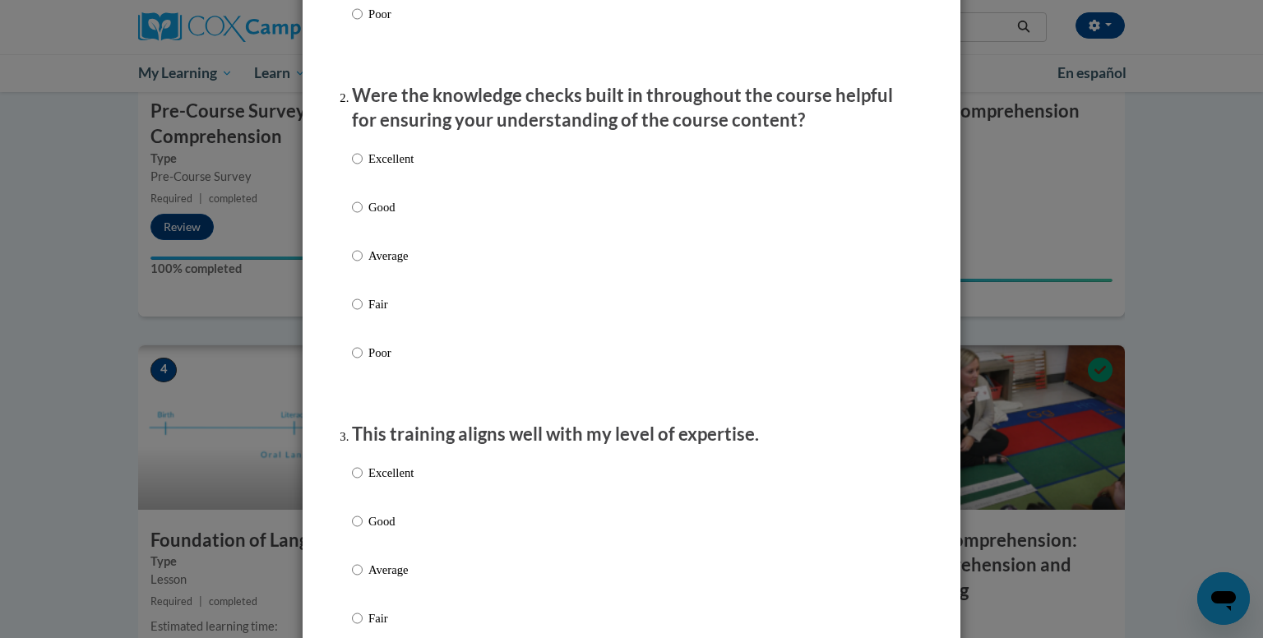
click at [378, 265] on p "Average" at bounding box center [390, 256] width 45 height 18
click at [363, 265] on input "Average" at bounding box center [357, 256] width 11 height 18
radio input "true"
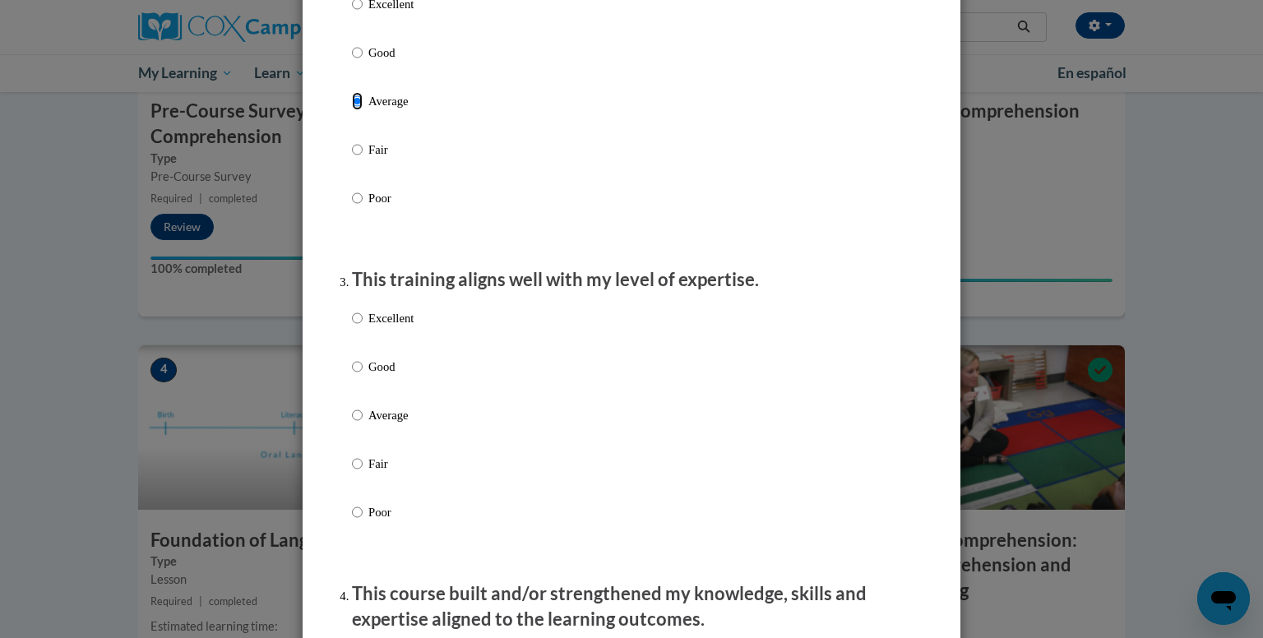
scroll to position [586, 0]
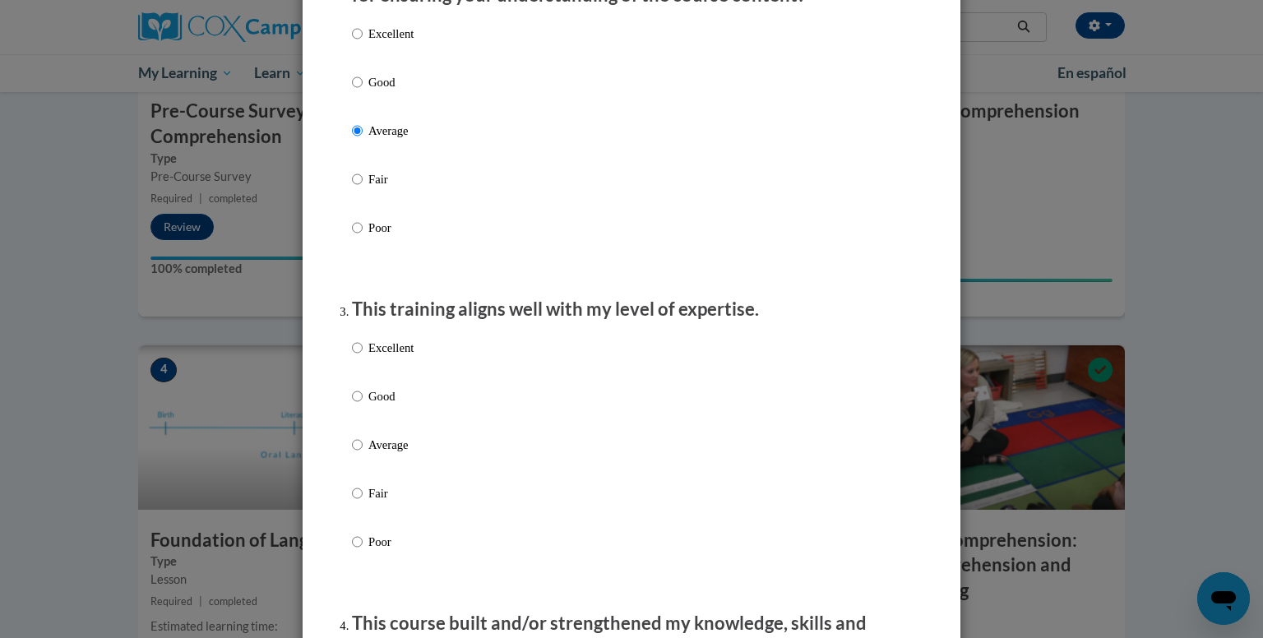
click at [383, 91] on p "Good" at bounding box center [390, 82] width 45 height 18
click at [363, 91] on input "Good" at bounding box center [357, 82] width 11 height 18
radio input "true"
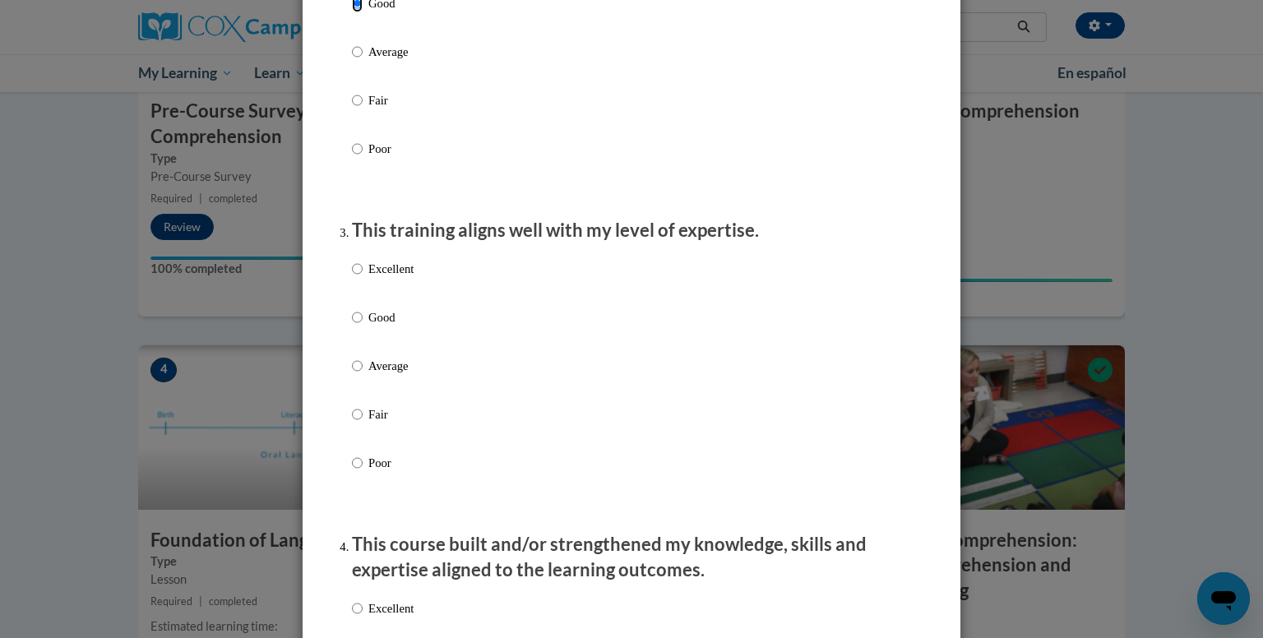
scroll to position [666, 0]
click at [386, 373] on p "Average" at bounding box center [390, 364] width 45 height 18
click at [363, 373] on input "Average" at bounding box center [357, 364] width 11 height 18
radio input "true"
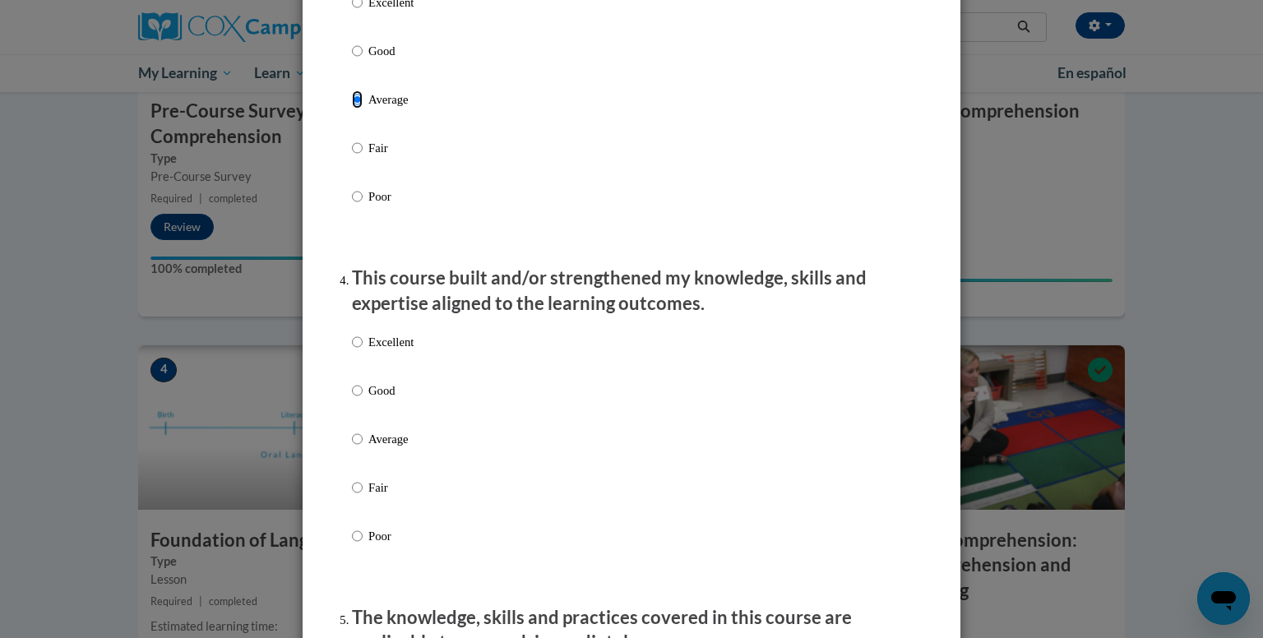
scroll to position [931, 0]
click at [376, 400] on p "Good" at bounding box center [390, 391] width 45 height 18
click at [363, 400] on input "Good" at bounding box center [357, 391] width 11 height 18
radio input "true"
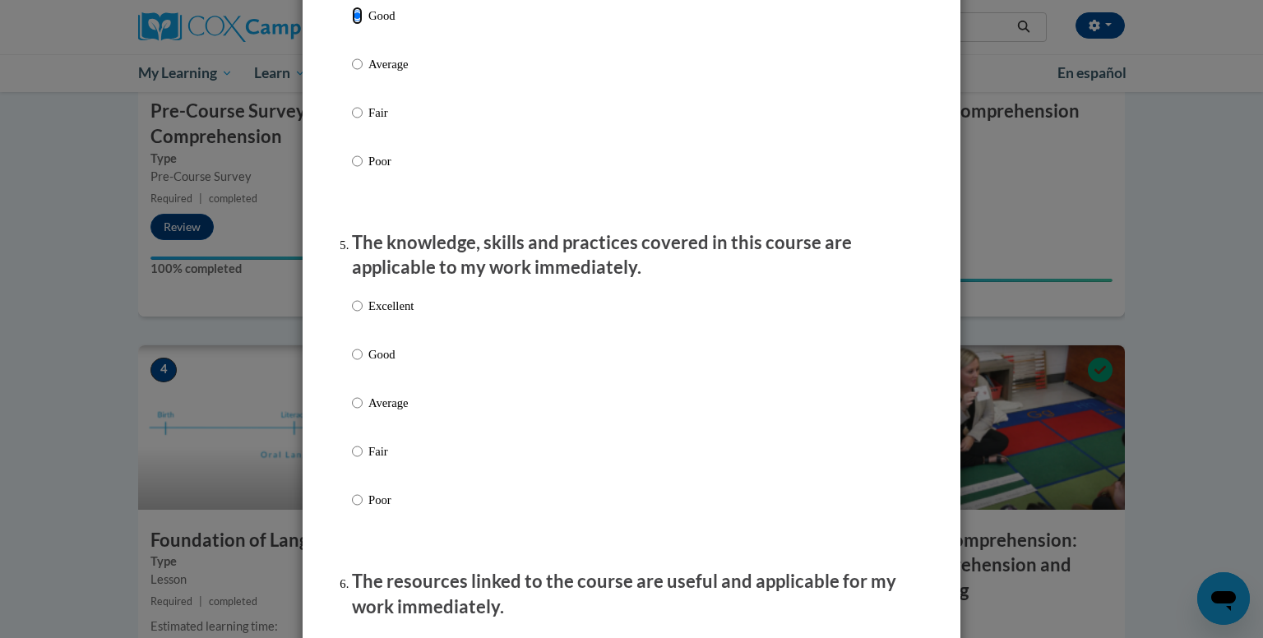
scroll to position [1306, 0]
drag, startPoint x: 542, startPoint y: 419, endPoint x: 461, endPoint y: 513, distance: 123.6
click at [461, 513] on div "Excellent Good Average Fair Poor" at bounding box center [631, 423] width 559 height 268
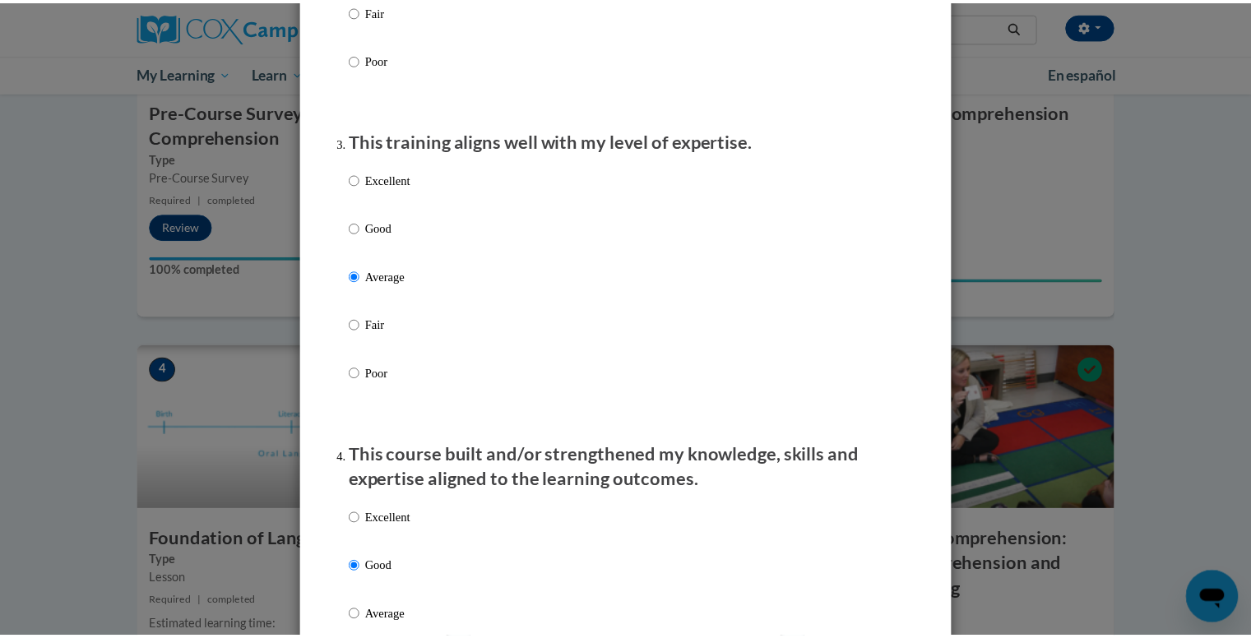
scroll to position [0, 0]
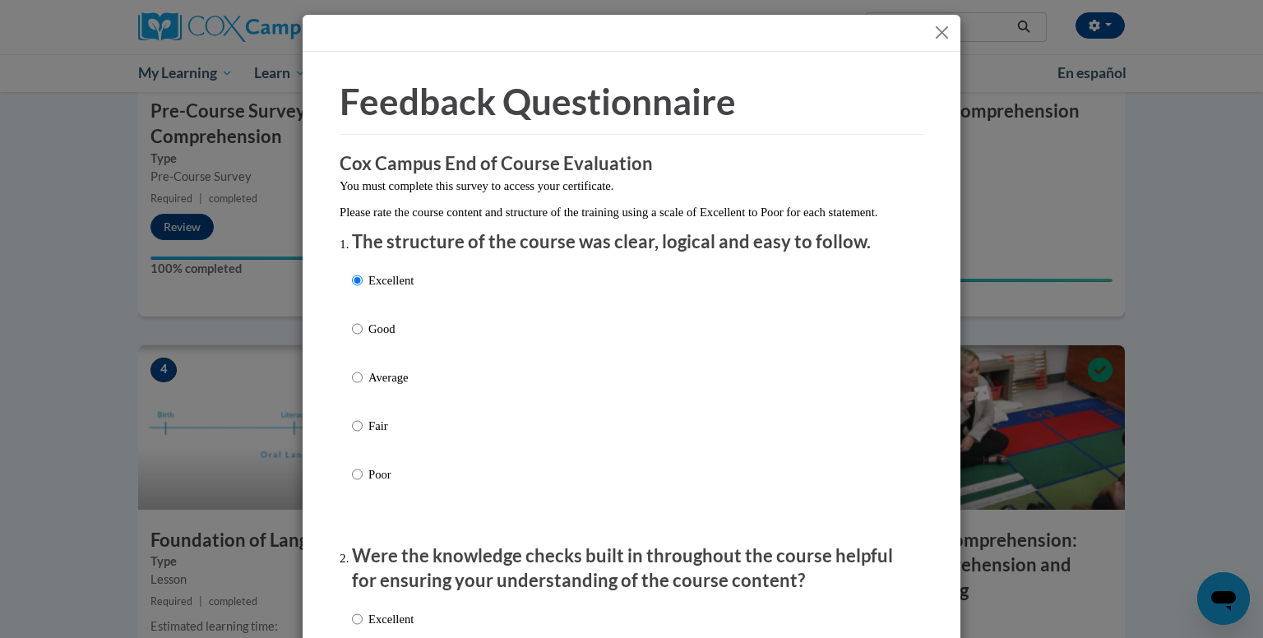
click at [932, 30] on button "Close" at bounding box center [942, 32] width 21 height 21
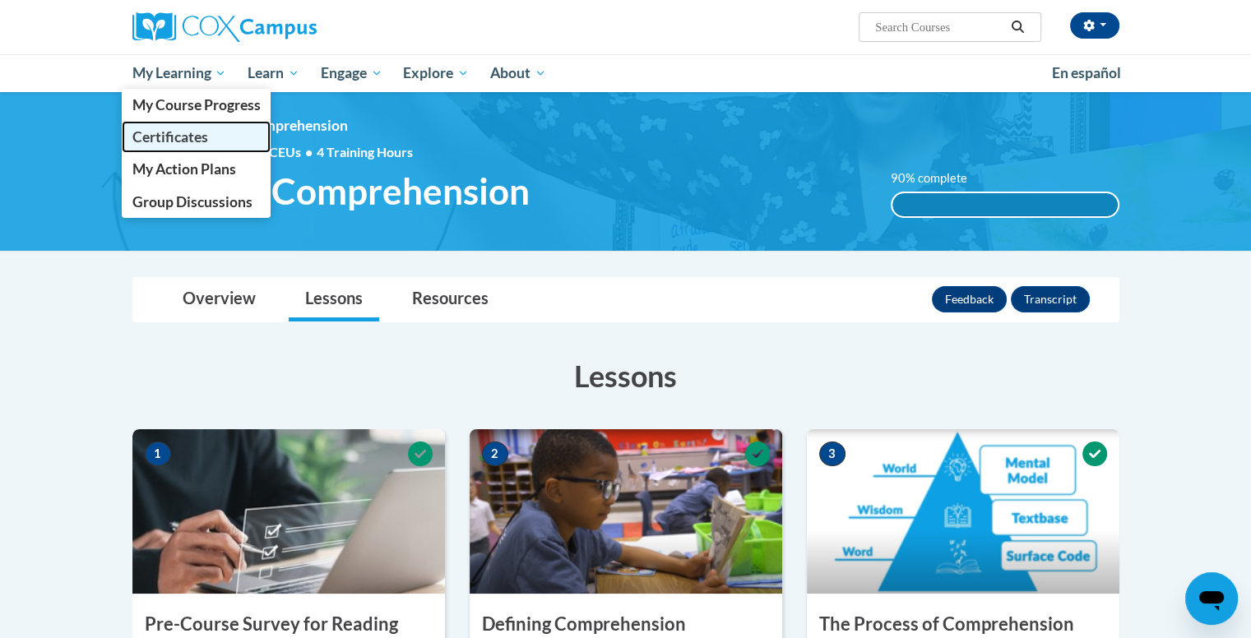
click at [174, 152] on link "Certificates" at bounding box center [197, 137] width 150 height 32
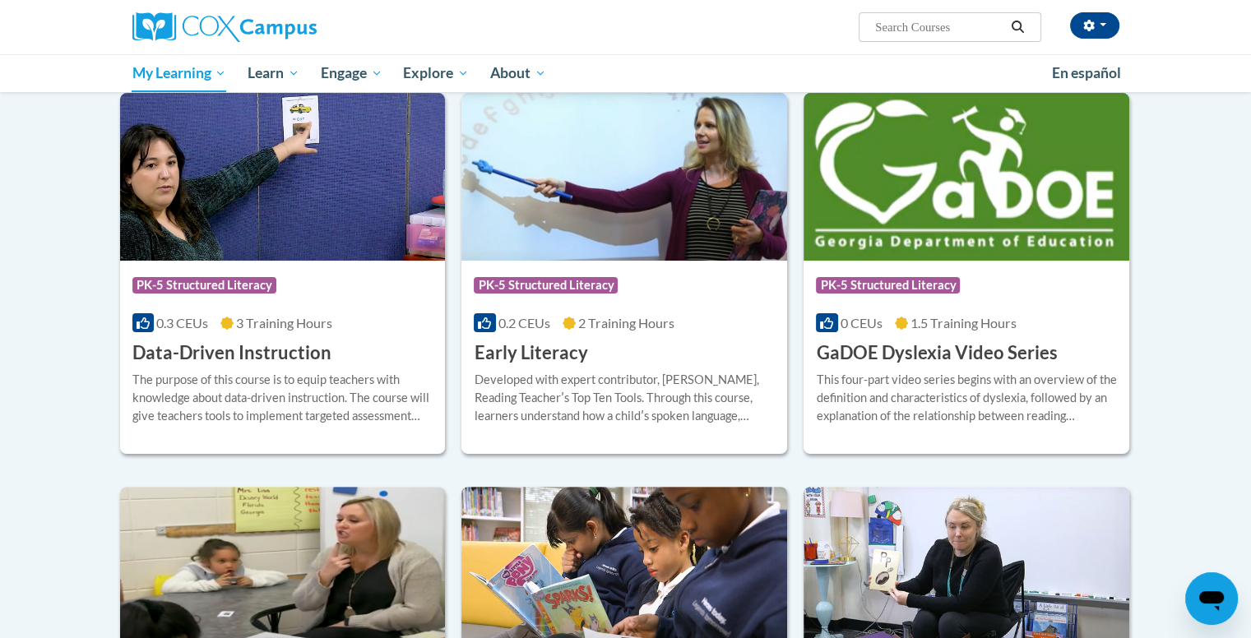
scroll to position [299, 0]
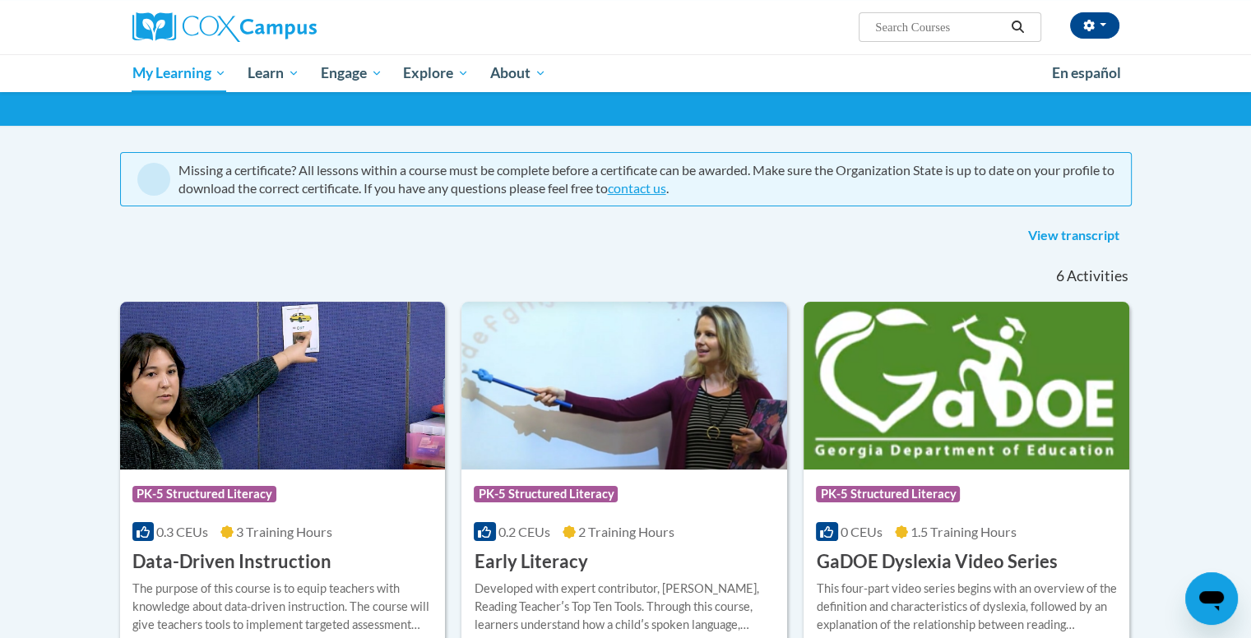
scroll to position [52, 0]
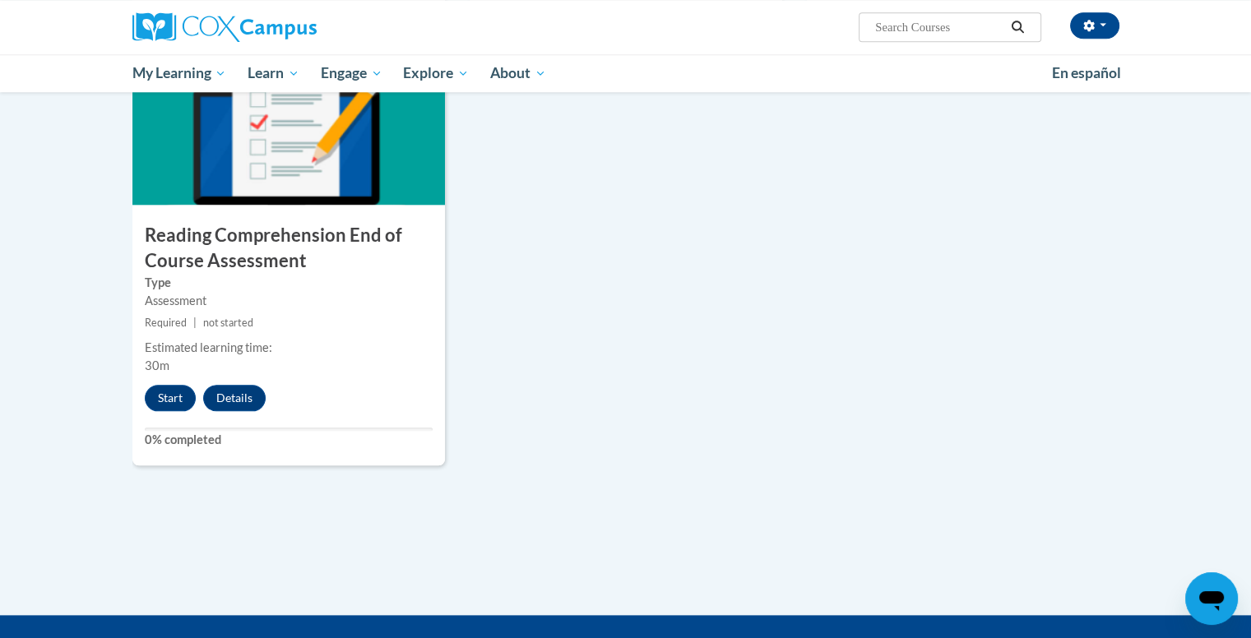
scroll to position [1894, 0]
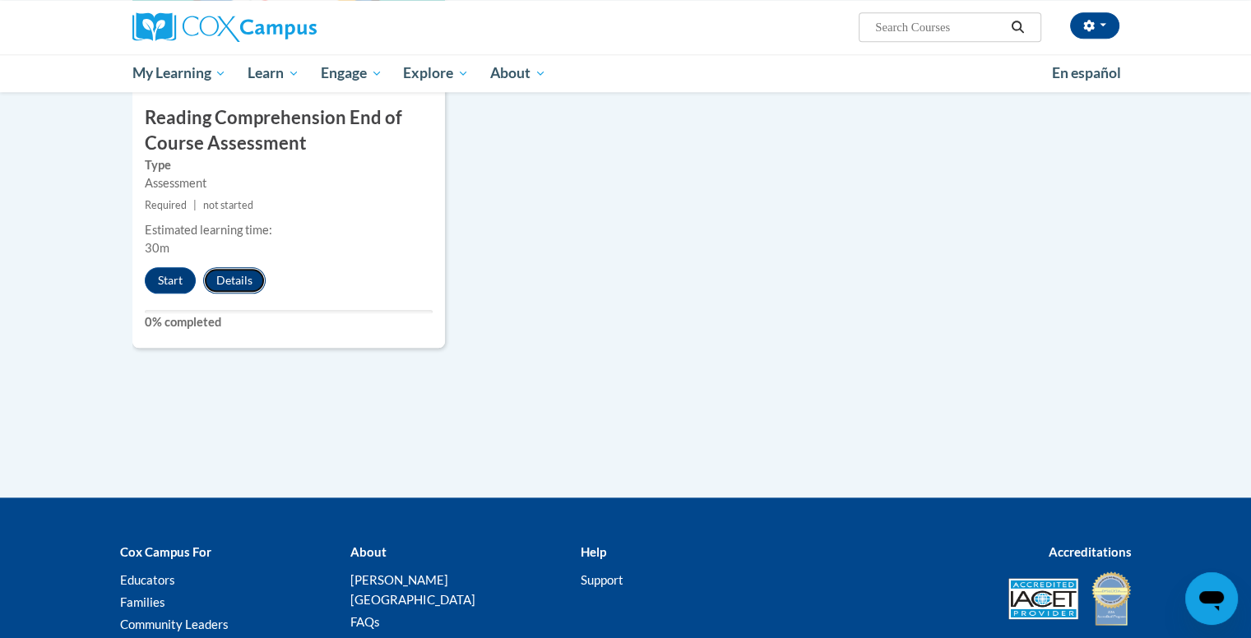
click at [250, 276] on button "Details" at bounding box center [234, 280] width 63 height 26
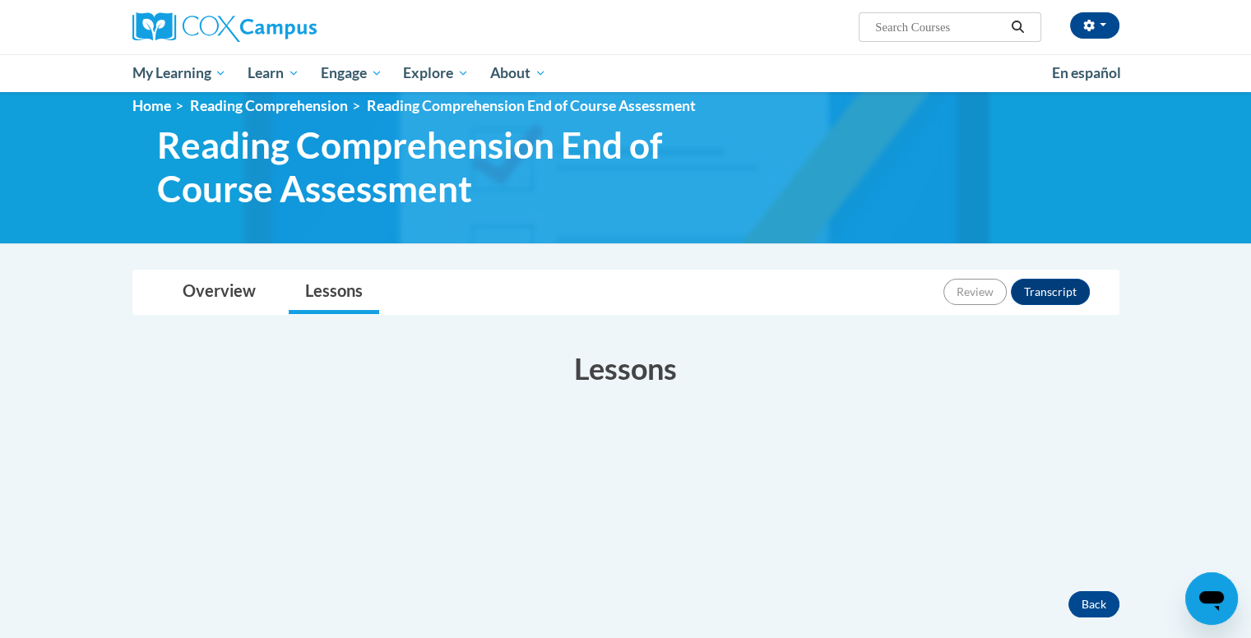
scroll to position [20, 0]
click at [234, 272] on link "Overview" at bounding box center [219, 293] width 106 height 44
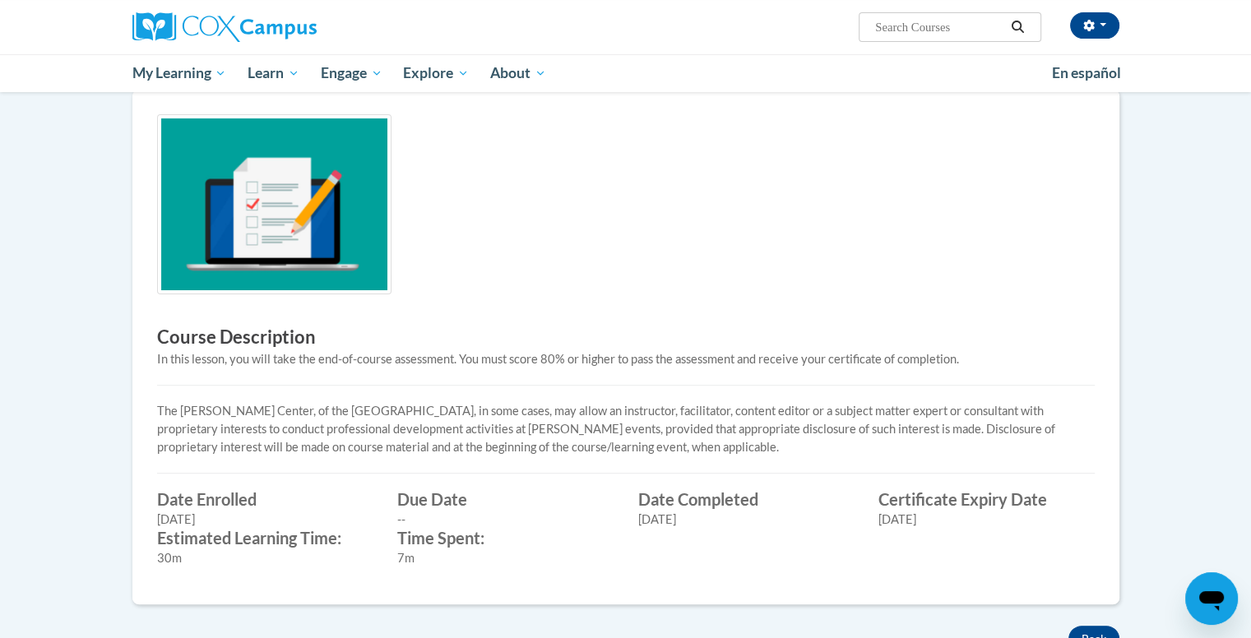
scroll to position [373, 0]
